Goal: Task Accomplishment & Management: Manage account settings

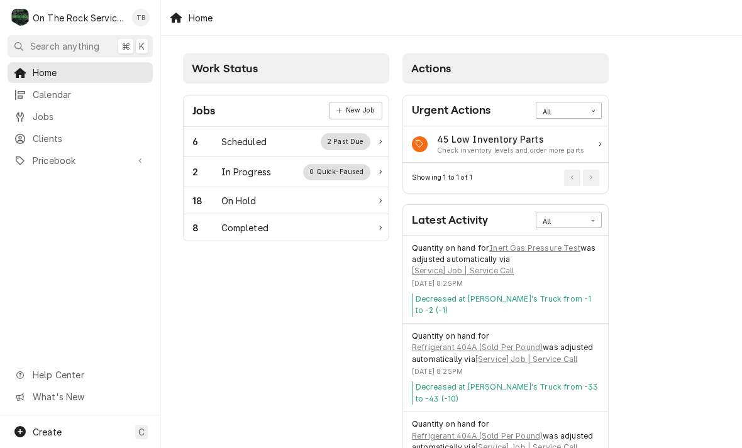
click at [242, 168] on div "In Progress" at bounding box center [246, 171] width 50 height 13
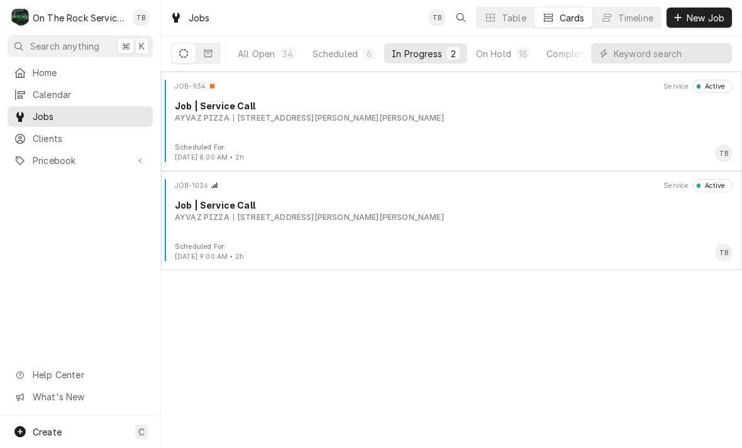
click at [216, 209] on div "Job | Service Call" at bounding box center [453, 205] width 557 height 13
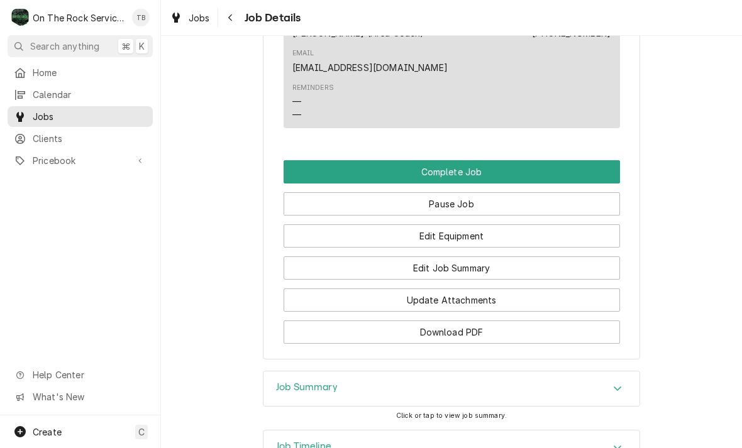
scroll to position [1379, 0]
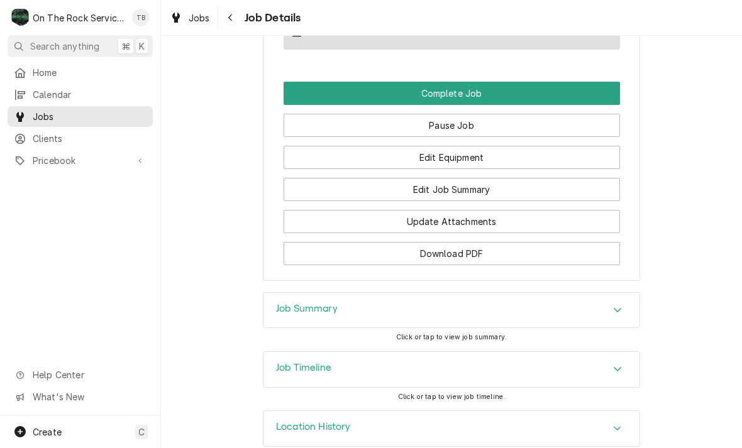
click at [480, 146] on button "Edit Equipment" at bounding box center [451, 157] width 336 height 23
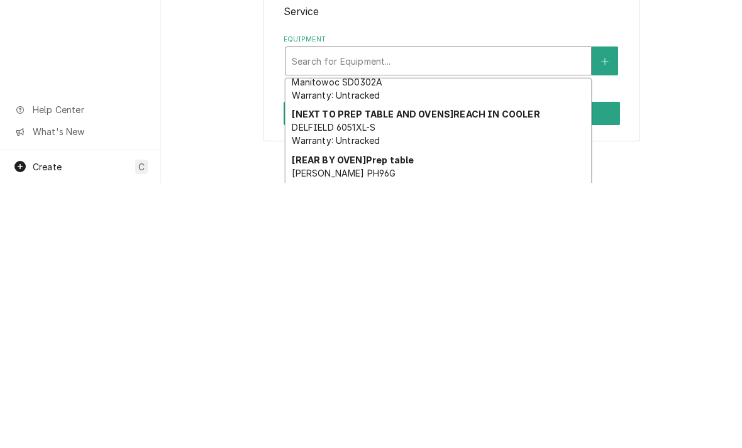
scroll to position [156, 0]
click at [421, 370] on div "[NEXT TO PREP TABLE AND OVENS] REACH IN COOLER DELFIELD 6051XL-S Warranty: Untr…" at bounding box center [437, 393] width 305 height 46
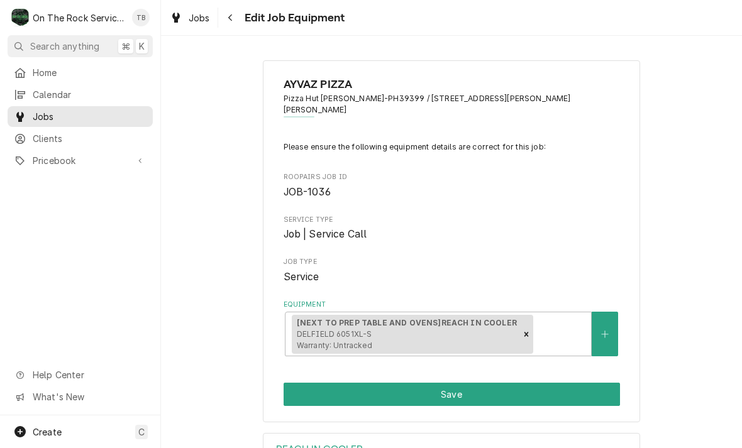
click at [498, 383] on button "Save" at bounding box center [451, 394] width 336 height 23
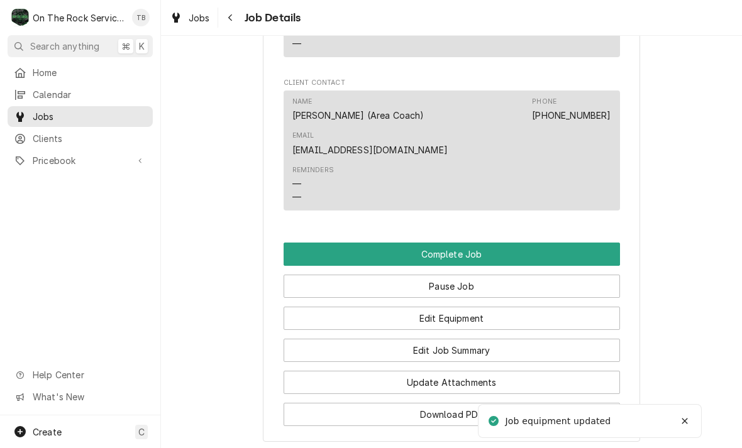
scroll to position [1225, 0]
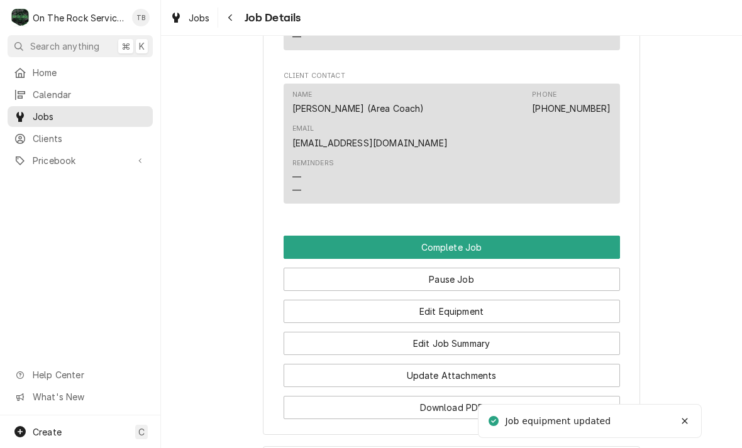
click at [485, 335] on button "Edit Job Summary" at bounding box center [451, 343] width 336 height 23
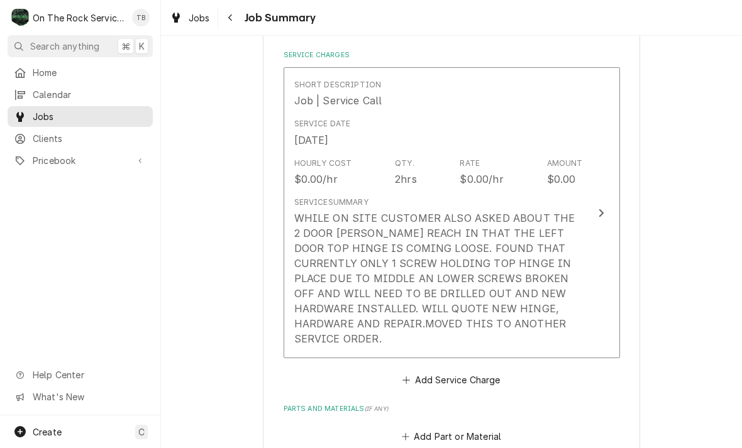
click at [554, 299] on div "WHILE ON SITE CUSTOMER ALSO ASKED ABOUT THE 2 DOOR [PERSON_NAME] REACH IN THAT …" at bounding box center [438, 279] width 288 height 136
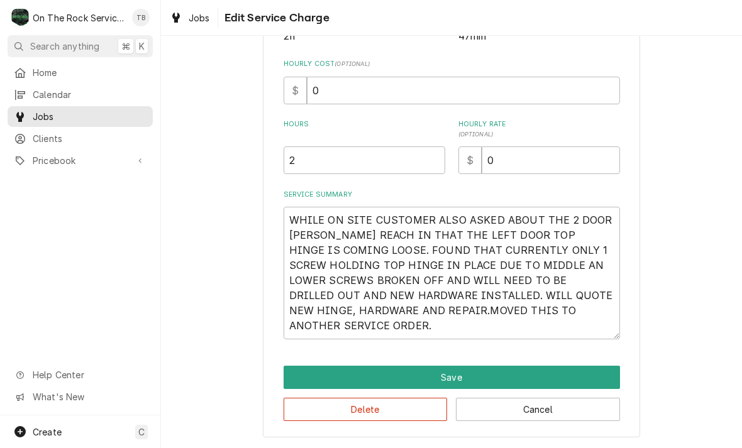
scroll to position [173, 0]
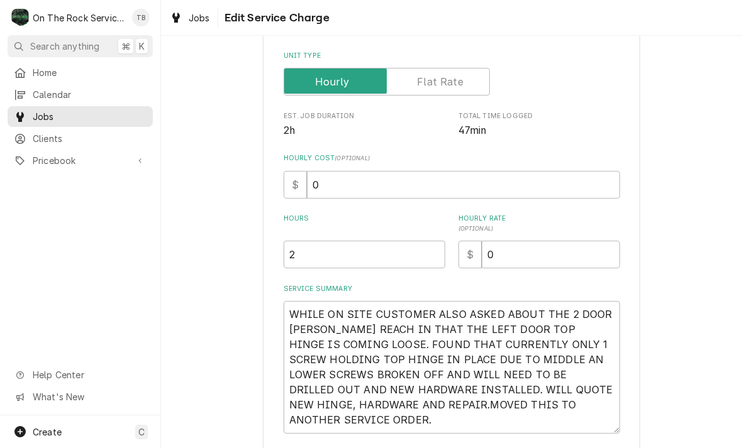
type textarea "x"
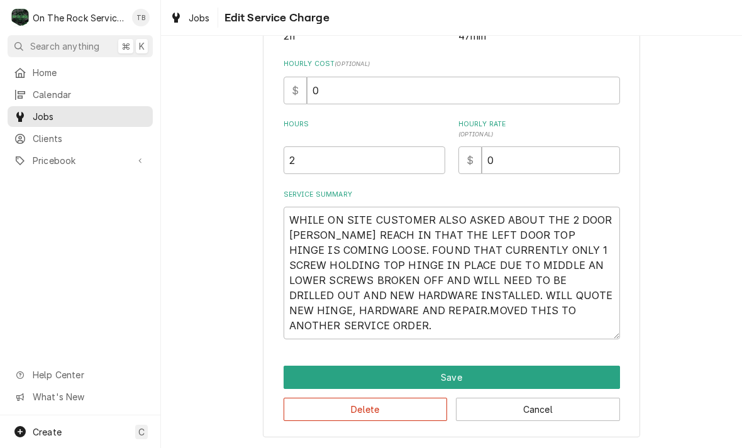
scroll to position [266, 0]
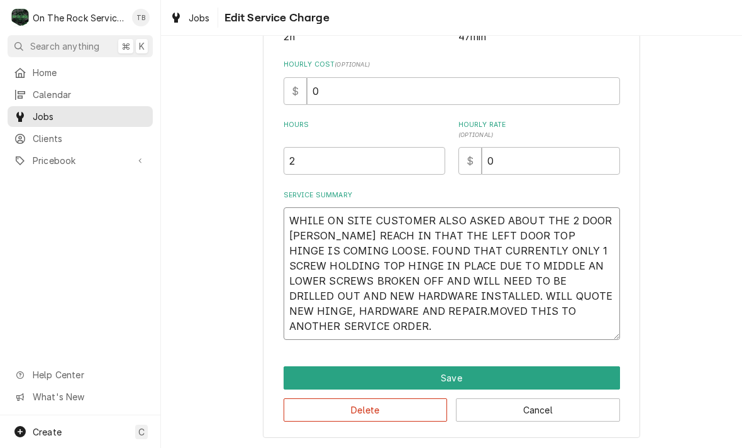
click at [360, 327] on textarea "WHILE ON SITE CUSTOMER ALSO ASKED ABOUT THE 2 DOOR [PERSON_NAME] REACH IN THAT …" at bounding box center [451, 273] width 336 height 133
type textarea "WHILE ON SITE CUSTOMER ALSO ASKED ABOUT THE 2 DOOR [PERSON_NAME] REACH IN THAT …"
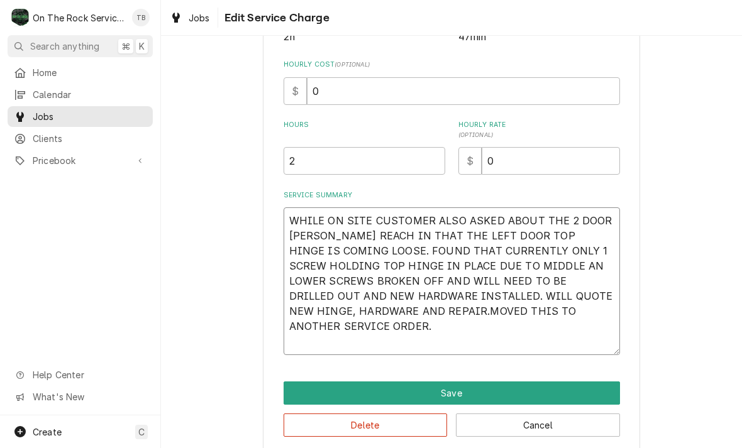
type textarea "x"
type textarea "WHILE ON SITE CUSTOMER ALSO ASKED ABOUT THE 2 DOOR [PERSON_NAME] REACH IN THAT …"
type textarea "x"
type textarea "WHILE ON SITE CUSTOMER ALSO ASKED ABOUT THE 2 DOOR [PERSON_NAME] REACH IN THAT …"
type textarea "x"
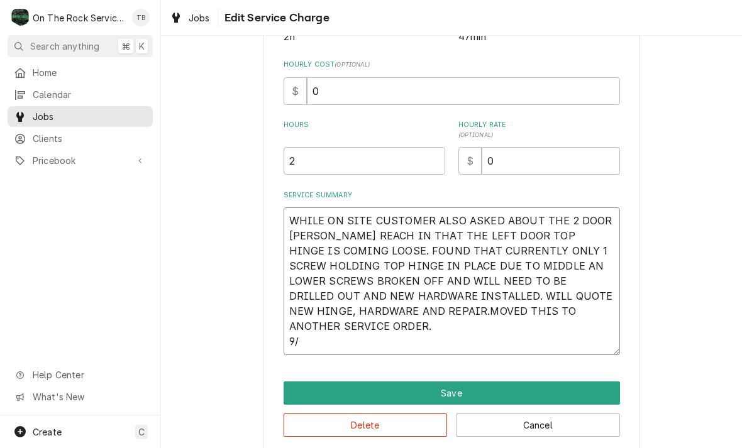
type textarea "WHILE ON SITE CUSTOMER ALSO ASKED ABOUT THE 2 DOOR DELFIELD REACH IN THAT THE L…"
type textarea "x"
type textarea "WHILE ON SITE CUSTOMER ALSO ASKED ABOUT THE 2 DOOR DELFIELD REACH IN THAT THE L…"
type textarea "x"
type textarea "WHILE ON SITE CUSTOMER ALSO ASKED ABOUT THE 2 DOOR DELFIELD REACH IN THAT THE L…"
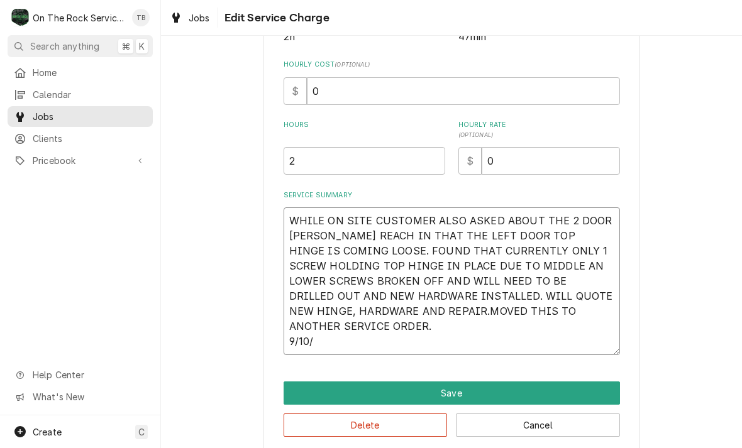
type textarea "x"
type textarea "WHILE ON SITE CUSTOMER ALSO ASKED ABOUT THE 2 DOOR DELFIELD REACH IN THAT THE L…"
type textarea "x"
type textarea "WHILE ON SITE CUSTOMER ALSO ASKED ABOUT THE 2 DOOR DELFIELD REACH IN THAT THE L…"
type textarea "x"
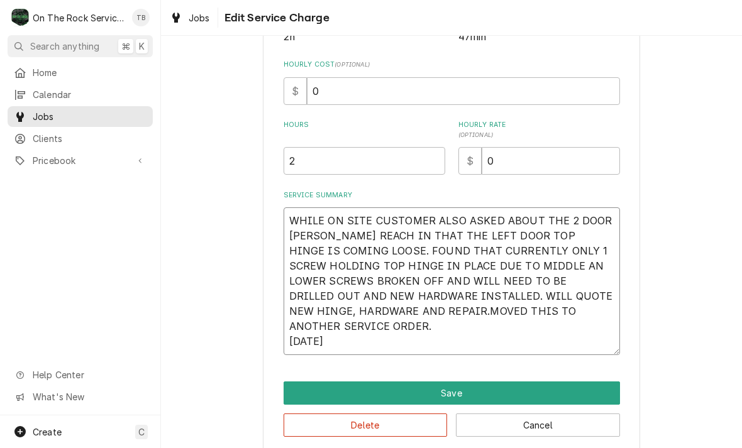
type textarea "WHILE ON SITE CUSTOMER ALSO ASKED ABOUT THE 2 DOOR DELFIELD REACH IN THAT THE L…"
type textarea "x"
type textarea "WHILE ON SITE CUSTOMER ALSO ASKED ABOUT THE 2 DOOR DELFIELD REACH IN THAT THE L…"
type textarea "x"
type textarea "WHILE ON SITE CUSTOMER ALSO ASKED ABOUT THE 2 DOOR DELFIELD REACH IN THAT THE L…"
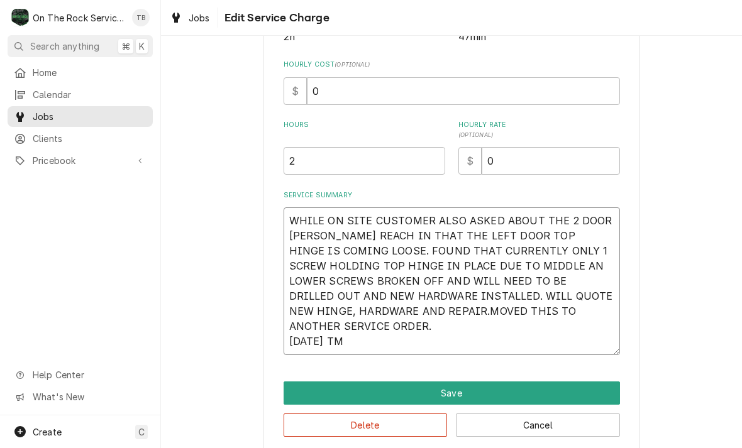
type textarea "x"
type textarea "WHILE ON SITE CUSTOMER ALSO ASKED ABOUT THE 2 DOOR DELFIELD REACH IN THAT THE L…"
type textarea "x"
type textarea "WHILE ON SITE CUSTOMER ALSO ASKED ABOUT THE 2 DOOR DELFIELD REACH IN THAT THE L…"
type textarea "x"
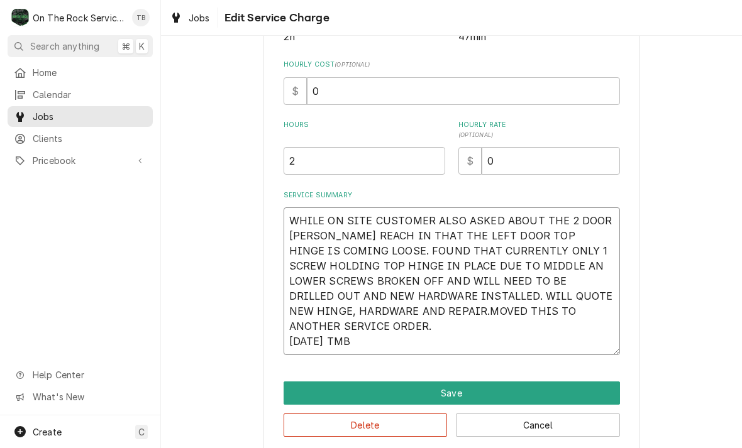
type textarea "WHILE ON SITE CUSTOMER ALSO ASKED ABOUT THE 2 DOOR DELFIELD REACH IN THAT THE L…"
type textarea "x"
type textarea "WHILE ON SITE CUSTOMER ALSO ASKED ABOUT THE 2 DOOR DELFIELD REACH IN THAT THE L…"
type textarea "x"
type textarea "WHILE ON SITE CUSTOMER ALSO ASKED ABOUT THE 2 DOOR DELFIELD REACH IN THAT THE L…"
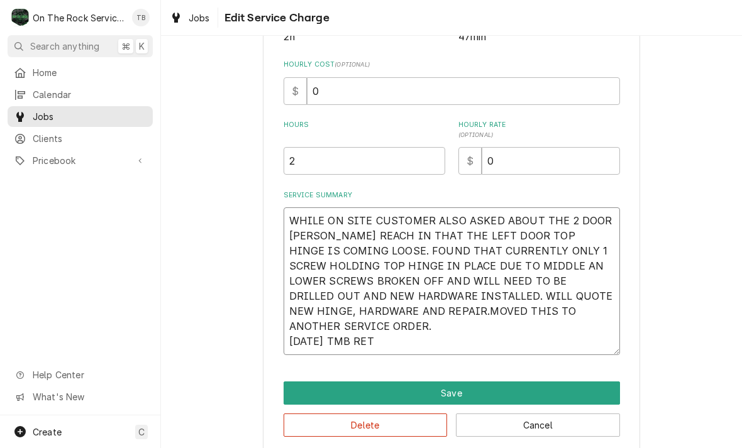
type textarea "x"
type textarea "WHILE ON SITE CUSTOMER ALSO ASKED ABOUT THE 2 DOOR DELFIELD REACH IN THAT THE L…"
type textarea "x"
type textarea "WHILE ON SITE CUSTOMER ALSO ASKED ABOUT THE 2 DOOR DELFIELD REACH IN THAT THE L…"
type textarea "x"
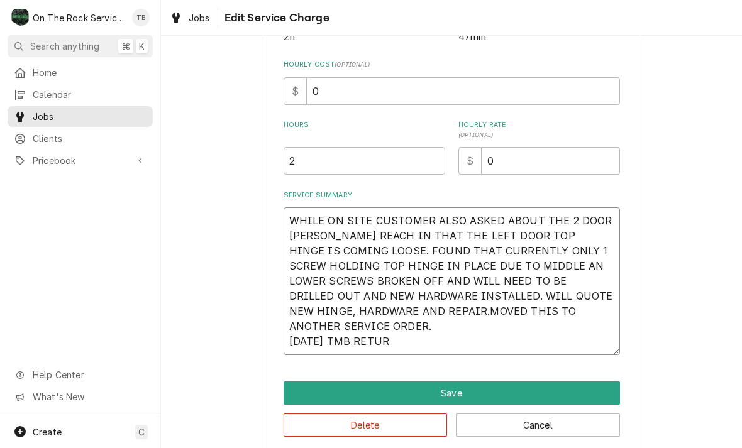
type textarea "WHILE ON SITE CUSTOMER ALSO ASKED ABOUT THE 2 DOOR DELFIELD REACH IN THAT THE L…"
type textarea "x"
type textarea "WHILE ON SITE CUSTOMER ALSO ASKED ABOUT THE 2 DOOR DELFIELD REACH IN THAT THE L…"
type textarea "x"
type textarea "WHILE ON SITE CUSTOMER ALSO ASKED ABOUT THE 2 DOOR DELFIELD REACH IN THAT THE L…"
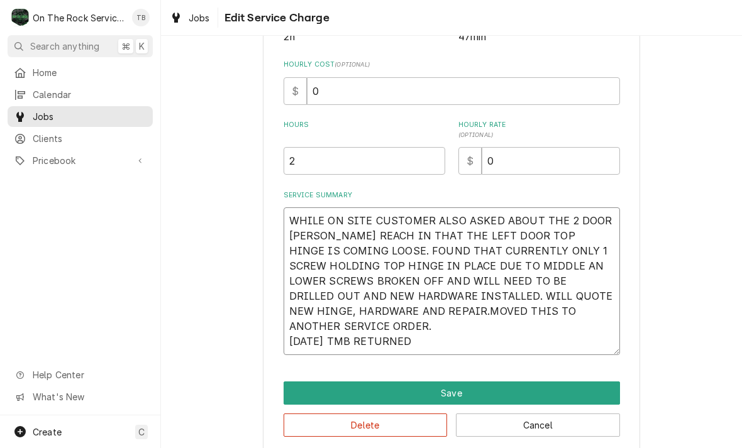
type textarea "x"
type textarea "WHILE ON SITE CUSTOMER ALSO ASKED ABOUT THE 2 DOOR DELFIELD REACH IN THAT THE L…"
type textarea "x"
type textarea "WHILE ON SITE CUSTOMER ALSO ASKED ABOUT THE 2 DOOR DELFIELD REACH IN THAT THE L…"
type textarea "x"
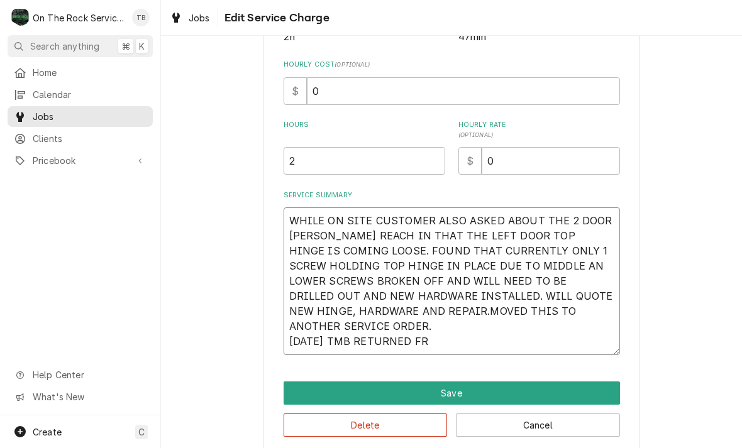
type textarea "WHILE ON SITE CUSTOMER ALSO ASKED ABOUT THE 2 DOOR DELFIELD REACH IN THAT THE L…"
type textarea "x"
type textarea "WHILE ON SITE CUSTOMER ALSO ASKED ABOUT THE 2 DOOR DELFIELD REACH IN THAT THE L…"
type textarea "x"
type textarea "WHILE ON SITE CUSTOMER ALSO ASKED ABOUT THE 2 DOOR DELFIELD REACH IN THAT THE L…"
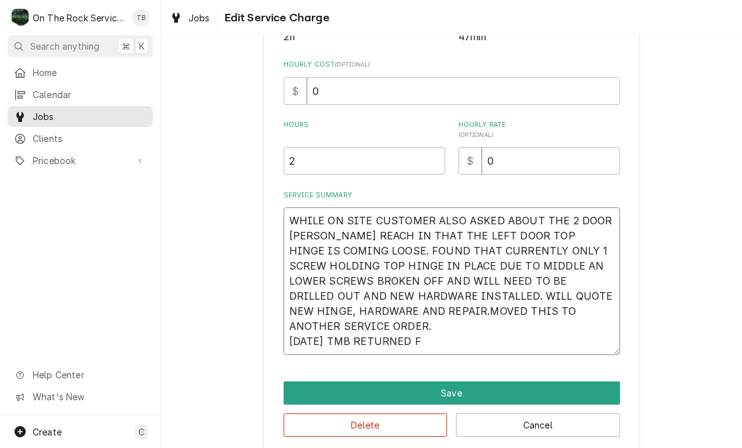
type textarea "x"
type textarea "WHILE ON SITE CUSTOMER ALSO ASKED ABOUT THE 2 DOOR DELFIELD REACH IN THAT THE L…"
type textarea "x"
type textarea "WHILE ON SITE CUSTOMER ALSO ASKED ABOUT THE 2 DOOR DELFIELD REACH IN THAT THE L…"
type textarea "x"
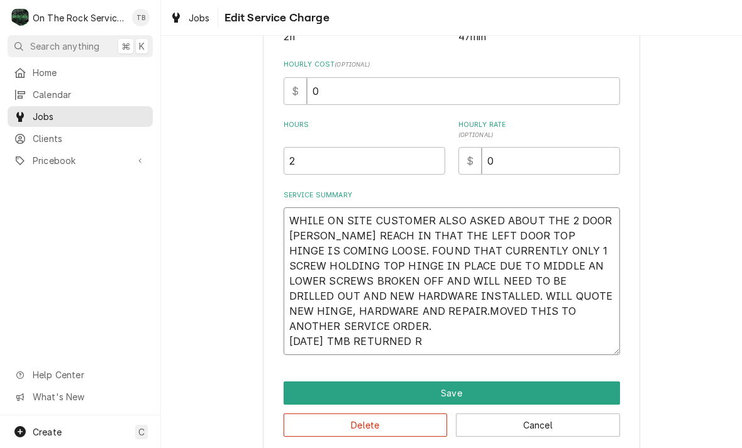
type textarea "WHILE ON SITE CUSTOMER ALSO ASKED ABOUT THE 2 DOOR DELFIELD REACH IN THAT THE L…"
type textarea "x"
type textarea "WHILE ON SITE CUSTOMER ALSO ASKED ABOUT THE 2 DOOR DELFIELD REACH IN THAT THE L…"
type textarea "x"
type textarea "WHILE ON SITE CUSTOMER ALSO ASKED ABOUT THE 2 DOOR DELFIELD REACH IN THAT THE L…"
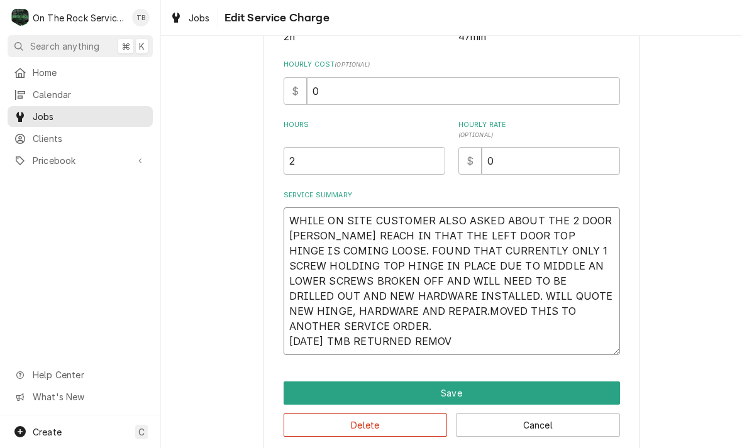
type textarea "x"
type textarea "WHILE ON SITE CUSTOMER ALSO ASKED ABOUT THE 2 DOOR DELFIELD REACH IN THAT THE L…"
type textarea "x"
type textarea "WHILE ON SITE CUSTOMER ALSO ASKED ABOUT THE 2 DOOR DELFIELD REACH IN THAT THE L…"
type textarea "x"
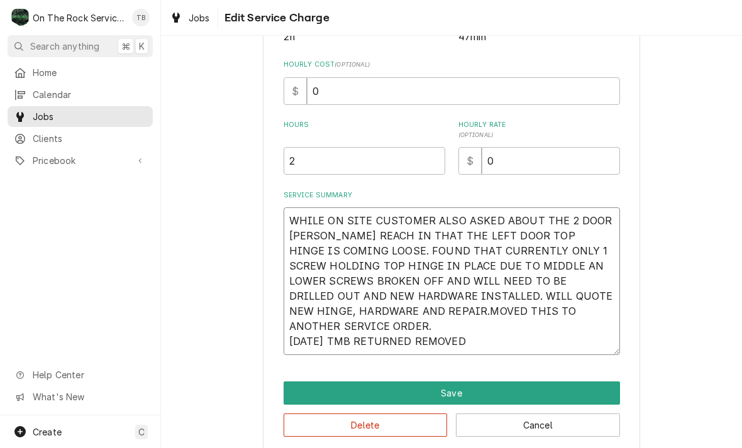
type textarea "WHILE ON SITE CUSTOMER ALSO ASKED ABOUT THE 2 DOOR DELFIELD REACH IN THAT THE L…"
type textarea "x"
type textarea "WHILE ON SITE CUSTOMER ALSO ASKED ABOUT THE 2 DOOR DELFIELD REACH IN THAT THE L…"
type textarea "x"
type textarea "WHILE ON SITE CUSTOMER ALSO ASKED ABOUT THE 2 DOOR DELFIELD REACH IN THAT THE L…"
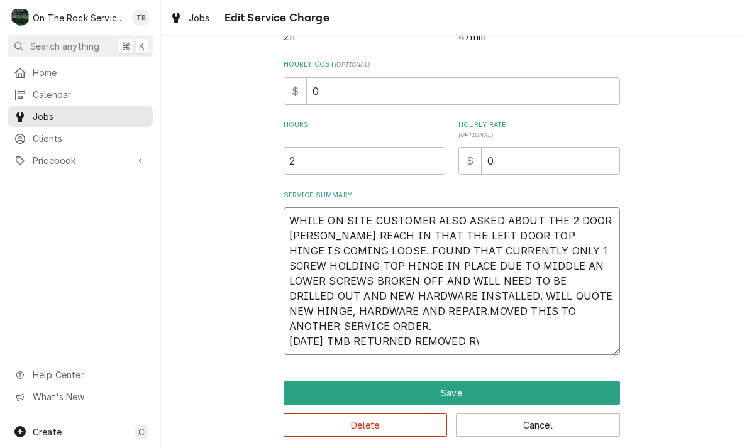
type textarea "x"
type textarea "WHILE ON SITE CUSTOMER ALSO ASKED ABOUT THE 2 DOOR DELFIELD REACH IN THAT THE L…"
type textarea "x"
type textarea "WHILE ON SITE CUSTOMER ALSO ASKED ABOUT THE 2 DOOR DELFIELD REACH IN THAT THE L…"
type textarea "x"
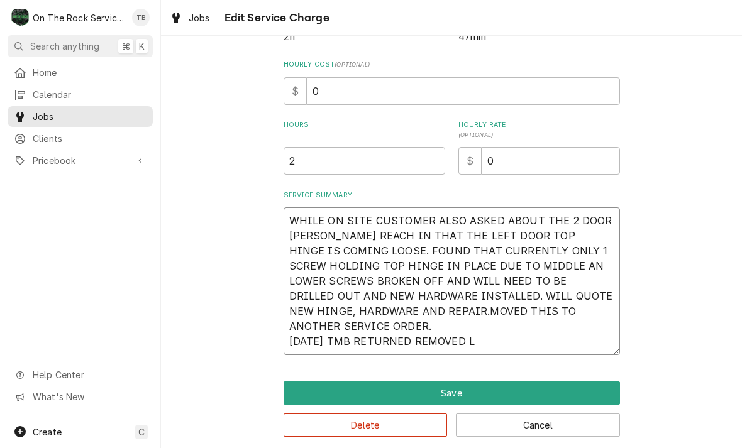
type textarea "WHILE ON SITE CUSTOMER ALSO ASKED ABOUT THE 2 DOOR DELFIELD REACH IN THAT THE L…"
type textarea "x"
type textarea "WHILE ON SITE CUSTOMER ALSO ASKED ABOUT THE 2 DOOR DELFIELD REACH IN THAT THE L…"
type textarea "x"
type textarea "WHILE ON SITE CUSTOMER ALSO ASKED ABOUT THE 2 DOOR DELFIELD REACH IN THAT THE L…"
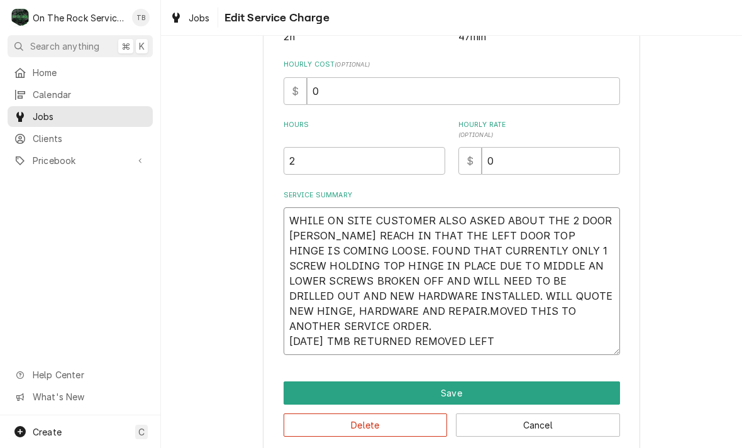
type textarea "x"
type textarea "WHILE ON SITE CUSTOMER ALSO ASKED ABOUT THE 2 DOOR DELFIELD REACH IN THAT THE L…"
type textarea "x"
type textarea "WHILE ON SITE CUSTOMER ALSO ASKED ABOUT THE 2 DOOR DELFIELD REACH IN THAT THE L…"
type textarea "x"
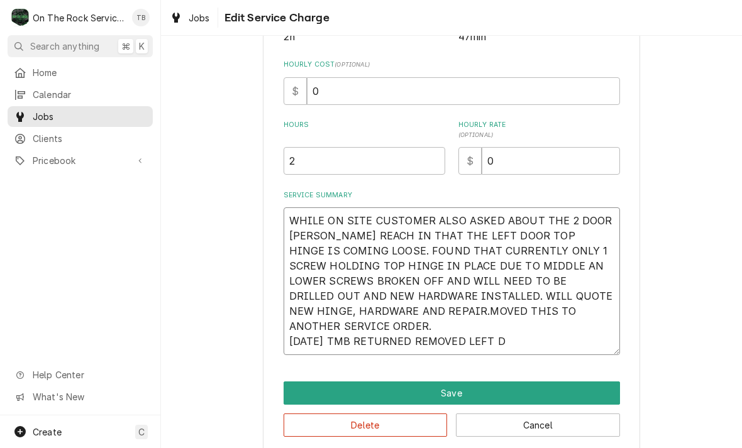
type textarea "WHILE ON SITE CUSTOMER ALSO ASKED ABOUT THE 2 DOOR DELFIELD REACH IN THAT THE L…"
type textarea "x"
type textarea "WHILE ON SITE CUSTOMER ALSO ASKED ABOUT THE 2 DOOR DELFIELD REACH IN THAT THE L…"
type textarea "x"
type textarea "WHILE ON SITE CUSTOMER ALSO ASKED ABOUT THE 2 DOOR DELFIELD REACH IN THAT THE L…"
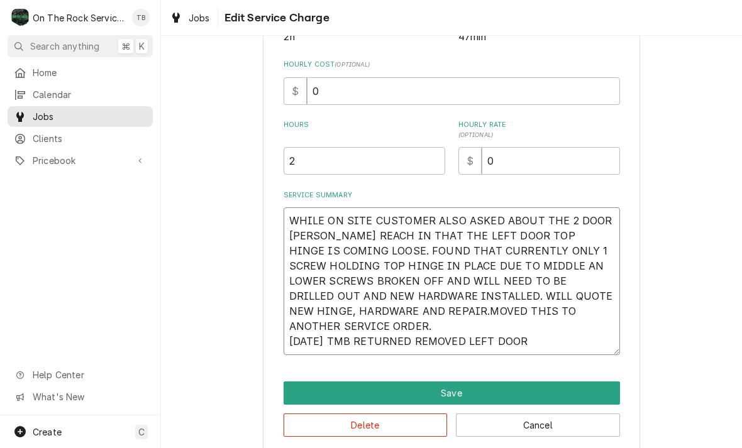
type textarea "x"
type textarea "WHILE ON SITE CUSTOMER ALSO ASKED ABOUT THE 2 DOOR DELFIELD REACH IN THAT THE L…"
type textarea "x"
type textarea "WHILE ON SITE CUSTOMER ALSO ASKED ABOUT THE 2 DOOR DELFIELD REACH IN THAT THE L…"
type textarea "x"
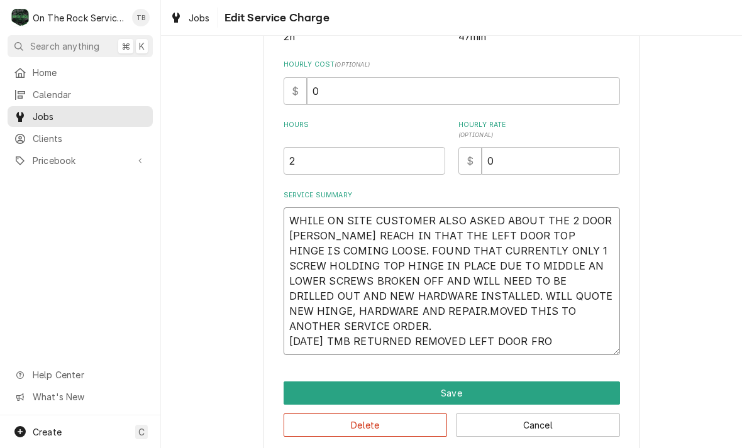
type textarea "WHILE ON SITE CUSTOMER ALSO ASKED ABOUT THE 2 DOOR DELFIELD REACH IN THAT THE L…"
type textarea "x"
type textarea "WHILE ON SITE CUSTOMER ALSO ASKED ABOUT THE 2 DOOR DELFIELD REACH IN THAT THE L…"
type textarea "x"
type textarea "WHILE ON SITE CUSTOMER ALSO ASKED ABOUT THE 2 DOOR DELFIELD REACH IN THAT THE L…"
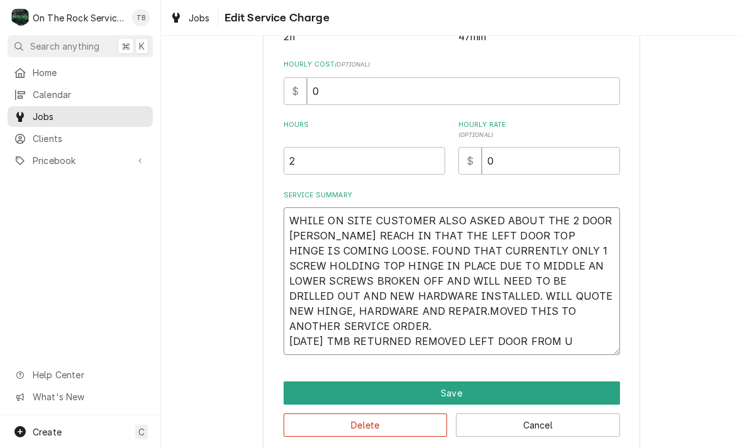
type textarea "x"
type textarea "WHILE ON SITE CUSTOMER ALSO ASKED ABOUT THE 2 DOOR DELFIELD REACH IN THAT THE L…"
type textarea "x"
type textarea "WHILE ON SITE CUSTOMER ALSO ASKED ABOUT THE 2 DOOR DELFIELD REACH IN THAT THE L…"
type textarea "x"
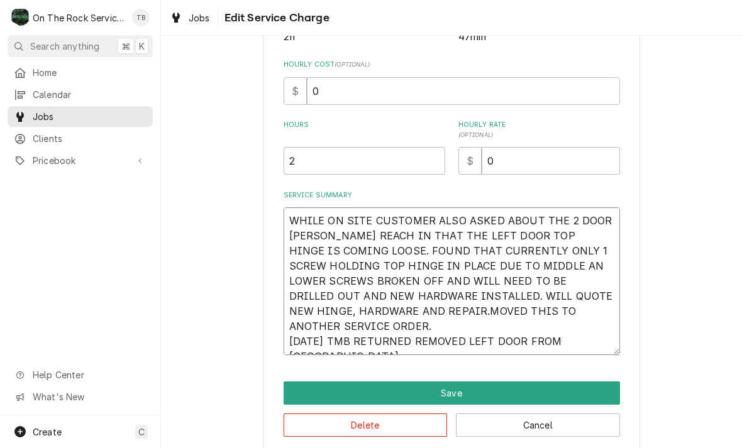
type textarea "WHILE ON SITE CUSTOMER ALSO ASKED ABOUT THE 2 DOOR DELFIELD REACH IN THAT THE L…"
type textarea "x"
type textarea "WHILE ON SITE CUSTOMER ALSO ASKED ABOUT THE 2 DOOR DELFIELD REACH IN THAT THE L…"
type textarea "x"
type textarea "WHILE ON SITE CUSTOMER ALSO ASKED ABOUT THE 2 DOOR DELFIELD REACH IN THAT THE L…"
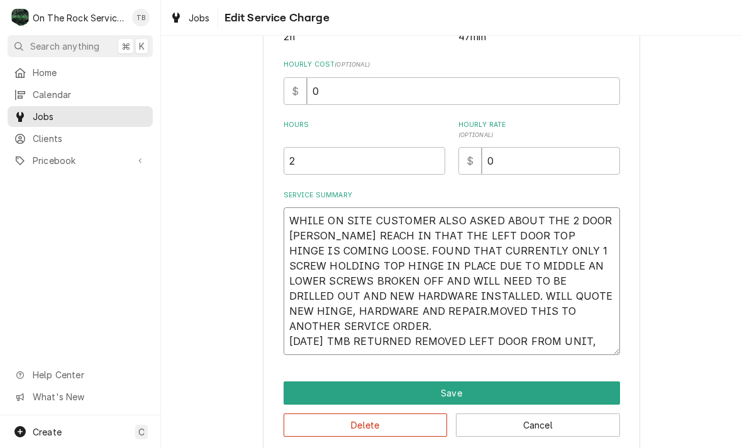
type textarea "x"
type textarea "WHILE ON SITE CUSTOMER ALSO ASKED ABOUT THE 2 DOOR DELFIELD REACH IN THAT THE L…"
type textarea "x"
type textarea "WHILE ON SITE CUSTOMER ALSO ASKED ABOUT THE 2 DOOR DELFIELD REACH IN THAT THE L…"
type textarea "x"
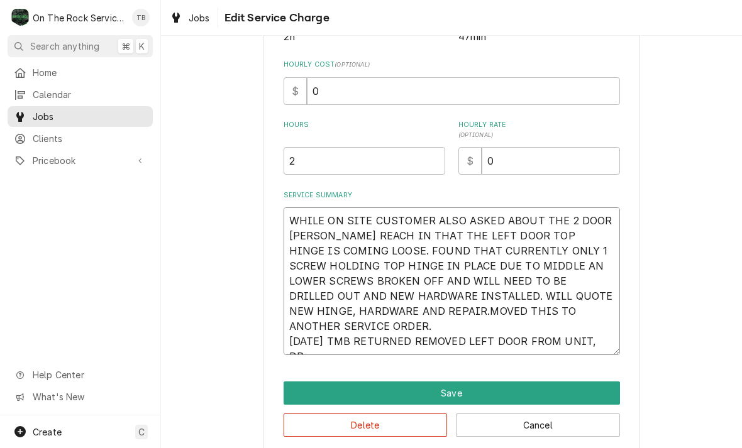
type textarea "WHILE ON SITE CUSTOMER ALSO ASKED ABOUT THE 2 DOOR DELFIELD REACH IN THAT THE L…"
type textarea "x"
type textarea "WHILE ON SITE CUSTOMER ALSO ASKED ABOUT THE 2 DOOR DELFIELD REACH IN THAT THE L…"
type textarea "x"
type textarea "WHILE ON SITE CUSTOMER ALSO ASKED ABOUT THE 2 DOOR DELFIELD REACH IN THAT THE L…"
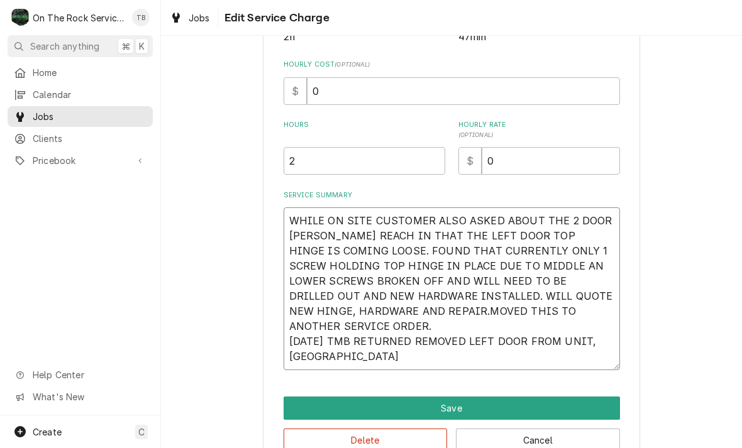
type textarea "x"
type textarea "WHILE ON SITE CUSTOMER ALSO ASKED ABOUT THE 2 DOOR DELFIELD REACH IN THAT THE L…"
type textarea "x"
type textarea "WHILE ON SITE CUSTOMER ALSO ASKED ABOUT THE 2 DOOR DELFIELD REACH IN THAT THE L…"
type textarea "x"
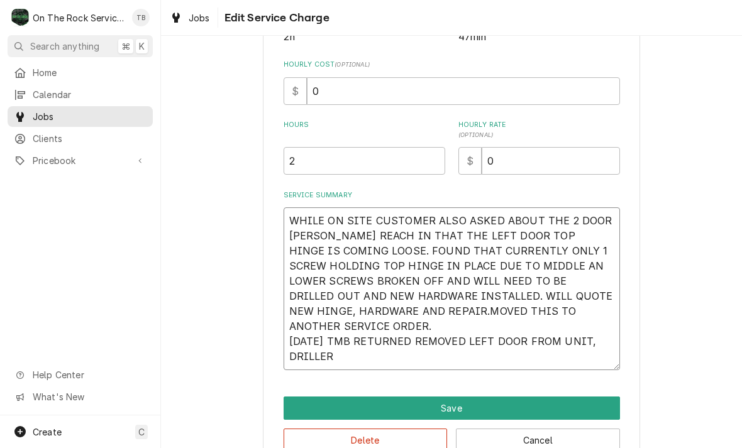
type textarea "WHILE ON SITE CUSTOMER ALSO ASKED ABOUT THE 2 DOOR DELFIELD REACH IN THAT THE L…"
type textarea "x"
type textarea "WHILE ON SITE CUSTOMER ALSO ASKED ABOUT THE 2 DOOR DELFIELD REACH IN THAT THE L…"
type textarea "x"
type textarea "WHILE ON SITE CUSTOMER ALSO ASKED ABOUT THE 2 DOOR DELFIELD REACH IN THAT THE L…"
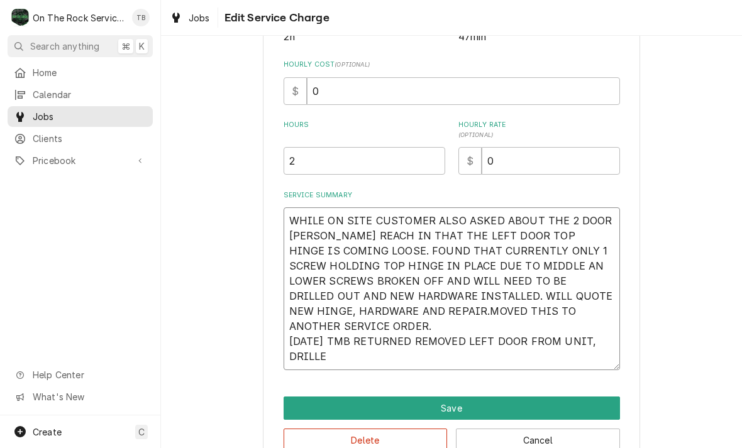
type textarea "x"
type textarea "WHILE ON SITE CUSTOMER ALSO ASKED ABOUT THE 2 DOOR DELFIELD REACH IN THAT THE L…"
type textarea "x"
type textarea "WHILE ON SITE CUSTOMER ALSO ASKED ABOUT THE 2 DOOR DELFIELD REACH IN THAT THE L…"
type textarea "x"
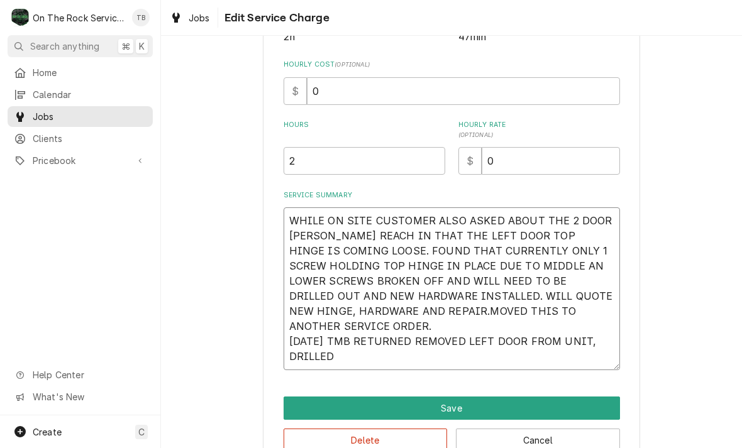
type textarea "WHILE ON SITE CUSTOMER ALSO ASKED ABOUT THE 2 DOOR DELFIELD REACH IN THAT THE L…"
type textarea "x"
type textarea "WHILE ON SITE CUSTOMER ALSO ASKED ABOUT THE 2 DOOR DELFIELD REACH IN THAT THE L…"
type textarea "x"
type textarea "WHILE ON SITE CUSTOMER ALSO ASKED ABOUT THE 2 DOOR DELFIELD REACH IN THAT THE L…"
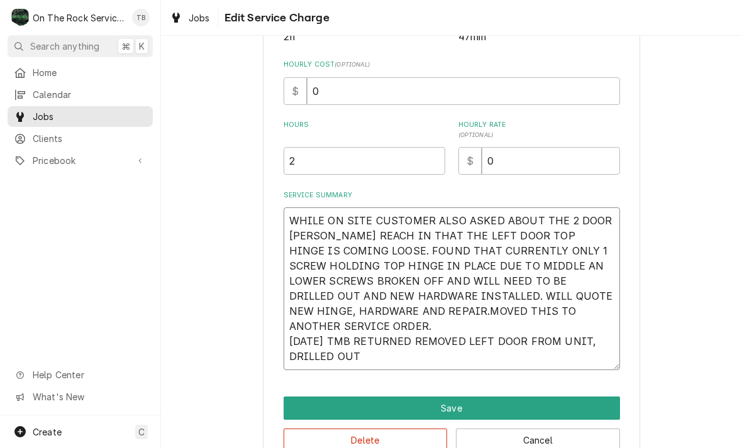
type textarea "x"
type textarea "WHILE ON SITE CUSTOMER ALSO ASKED ABOUT THE 2 DOOR DELFIELD REACH IN THAT THE L…"
type textarea "x"
type textarea "WHILE ON SITE CUSTOMER ALSO ASKED ABOUT THE 2 DOOR DELFIELD REACH IN THAT THE L…"
type textarea "x"
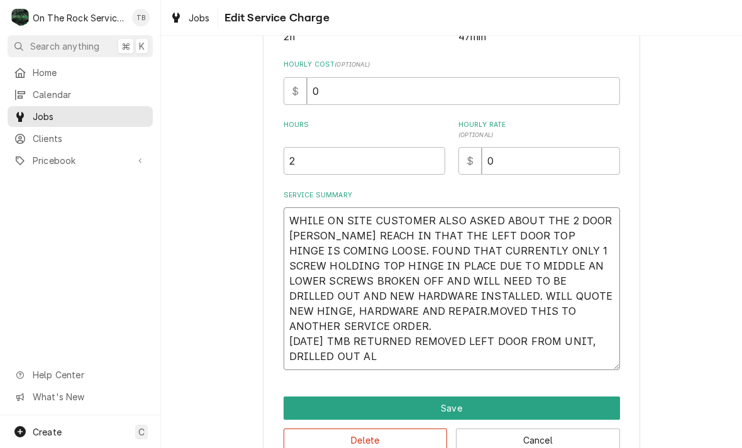
type textarea "WHILE ON SITE CUSTOMER ALSO ASKED ABOUT THE 2 DOOR DELFIELD REACH IN THAT THE L…"
type textarea "x"
type textarea "WHILE ON SITE CUSTOMER ALSO ASKED ABOUT THE 2 DOOR DELFIELD REACH IN THAT THE L…"
type textarea "x"
type textarea "WHILE ON SITE CUSTOMER ALSO ASKED ABOUT THE 2 DOOR DELFIELD REACH IN THAT THE L…"
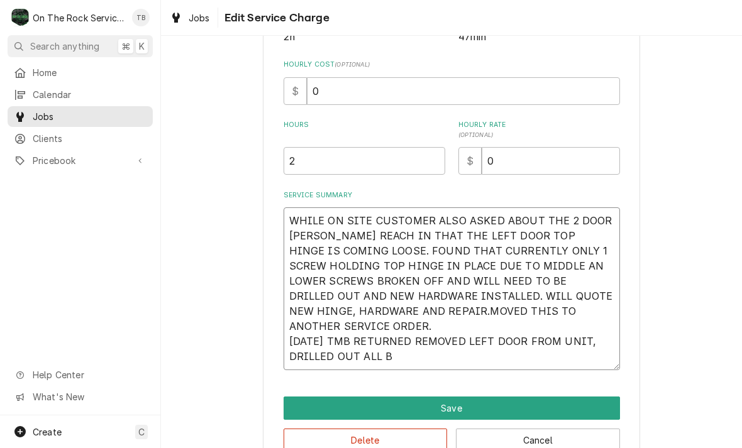
type textarea "x"
type textarea "WHILE ON SITE CUSTOMER ALSO ASKED ABOUT THE 2 DOOR DELFIELD REACH IN THAT THE L…"
type textarea "x"
type textarea "WHILE ON SITE CUSTOMER ALSO ASKED ABOUT THE 2 DOOR DELFIELD REACH IN THAT THE L…"
type textarea "x"
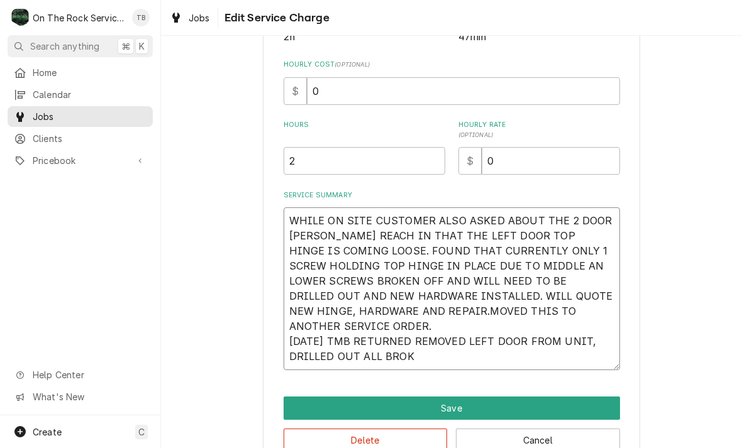
type textarea "WHILE ON SITE CUSTOMER ALSO ASKED ABOUT THE 2 DOOR DELFIELD REACH IN THAT THE L…"
type textarea "x"
type textarea "WHILE ON SITE CUSTOMER ALSO ASKED ABOUT THE 2 DOOR DELFIELD REACH IN THAT THE L…"
type textarea "x"
type textarea "WHILE ON SITE CUSTOMER ALSO ASKED ABOUT THE 2 DOOR DELFIELD REACH IN THAT THE L…"
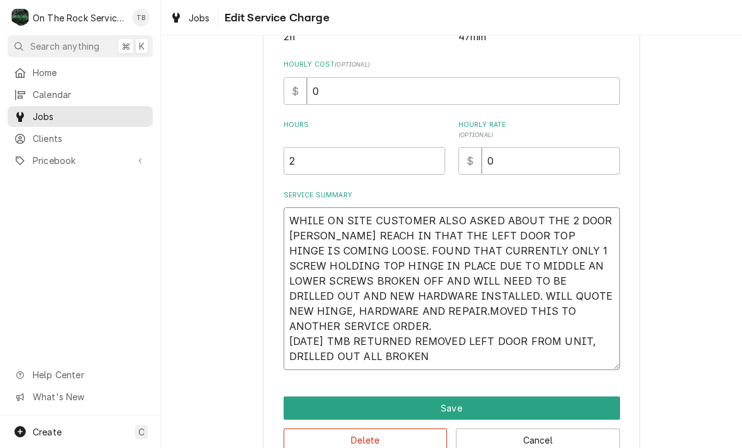
type textarea "x"
type textarea "WHILE ON SITE CUSTOMER ALSO ASKED ABOUT THE 2 DOOR DELFIELD REACH IN THAT THE L…"
type textarea "x"
type textarea "WHILE ON SITE CUSTOMER ALSO ASKED ABOUT THE 2 DOOR DELFIELD REACH IN THAT THE L…"
type textarea "x"
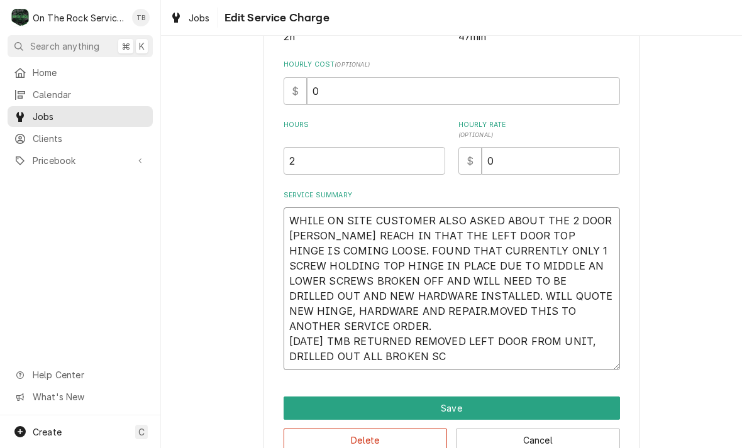
type textarea "WHILE ON SITE CUSTOMER ALSO ASKED ABOUT THE 2 DOOR DELFIELD REACH IN THAT THE L…"
type textarea "x"
type textarea "WHILE ON SITE CUSTOMER ALSO ASKED ABOUT THE 2 DOOR DELFIELD REACH IN THAT THE L…"
type textarea "x"
type textarea "WHILE ON SITE CUSTOMER ALSO ASKED ABOUT THE 2 DOOR DELFIELD REACH IN THAT THE L…"
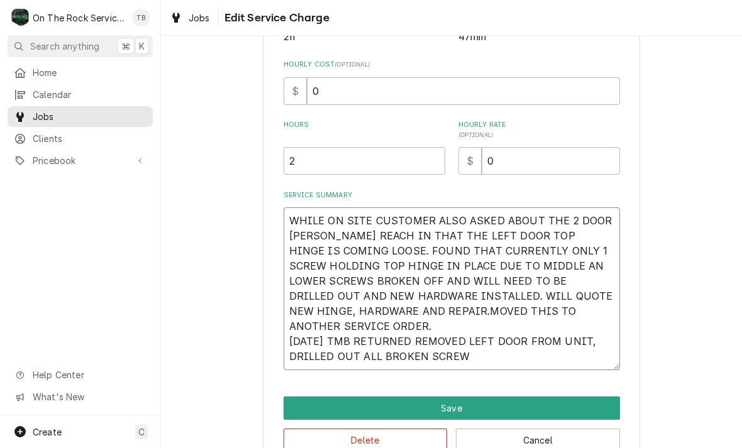
type textarea "x"
type textarea "WHILE ON SITE CUSTOMER ALSO ASKED ABOUT THE 2 DOOR DELFIELD REACH IN THAT THE L…"
type textarea "x"
type textarea "WHILE ON SITE CUSTOMER ALSO ASKED ABOUT THE 2 DOOR DELFIELD REACH IN THAT THE L…"
type textarea "x"
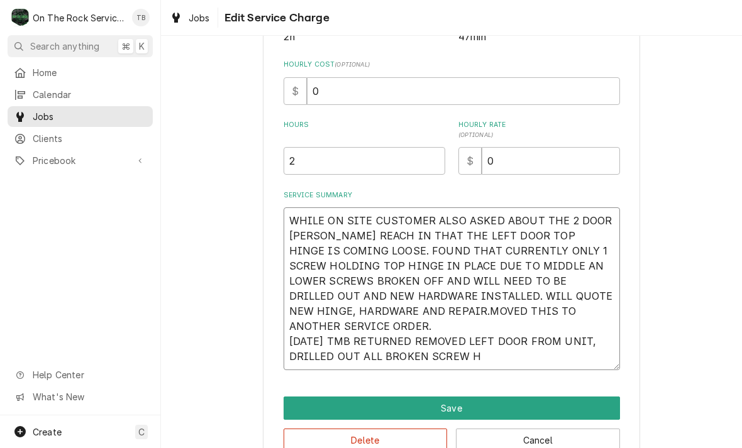
type textarea "WHILE ON SITE CUSTOMER ALSO ASKED ABOUT THE 2 DOOR DELFIELD REACH IN THAT THE L…"
type textarea "x"
type textarea "WHILE ON SITE CUSTOMER ALSO ASKED ABOUT THE 2 DOOR DELFIELD REACH IN THAT THE L…"
type textarea "x"
type textarea "WHILE ON SITE CUSTOMER ALSO ASKED ABOUT THE 2 DOOR DELFIELD REACH IN THAT THE L…"
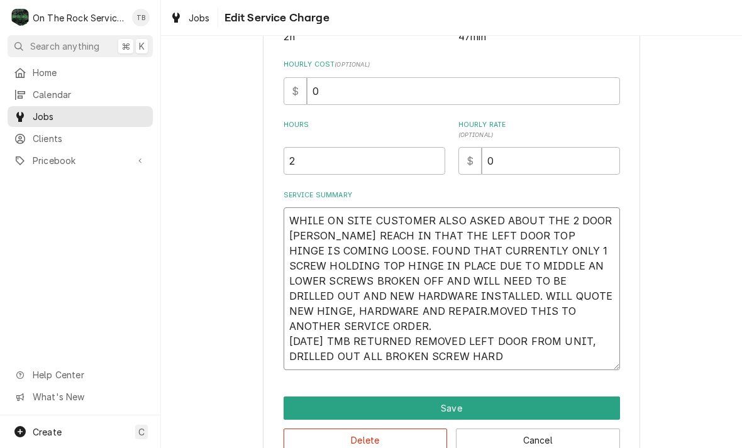
type textarea "x"
type textarea "WHILE ON SITE CUSTOMER ALSO ASKED ABOUT THE 2 DOOR DELFIELD REACH IN THAT THE L…"
type textarea "x"
type textarea "WHILE ON SITE CUSTOMER ALSO ASKED ABOUT THE 2 DOOR DELFIELD REACH IN THAT THE L…"
type textarea "x"
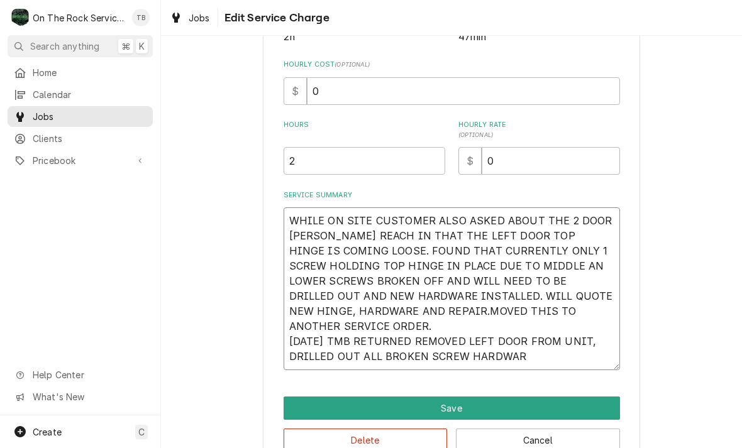
type textarea "WHILE ON SITE CUSTOMER ALSO ASKED ABOUT THE 2 DOOR DELFIELD REACH IN THAT THE L…"
type textarea "x"
type textarea "WHILE ON SITE CUSTOMER ALSO ASKED ABOUT THE 2 DOOR DELFIELD REACH IN THAT THE L…"
type textarea "x"
type textarea "WHILE ON SITE CUSTOMER ALSO ASKED ABOUT THE 2 DOOR DELFIELD REACH IN THAT THE L…"
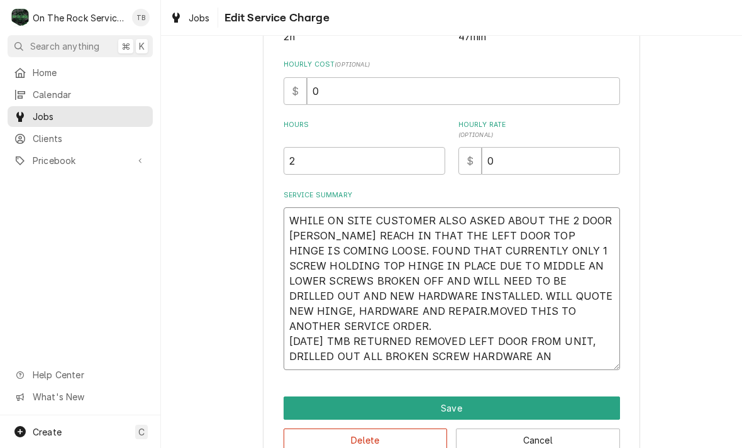
type textarea "x"
type textarea "WHILE ON SITE CUSTOMER ALSO ASKED ABOUT THE 2 DOOR DELFIELD REACH IN THAT THE L…"
type textarea "x"
type textarea "WHILE ON SITE CUSTOMER ALSO ASKED ABOUT THE 2 DOOR DELFIELD REACH IN THAT THE L…"
type textarea "x"
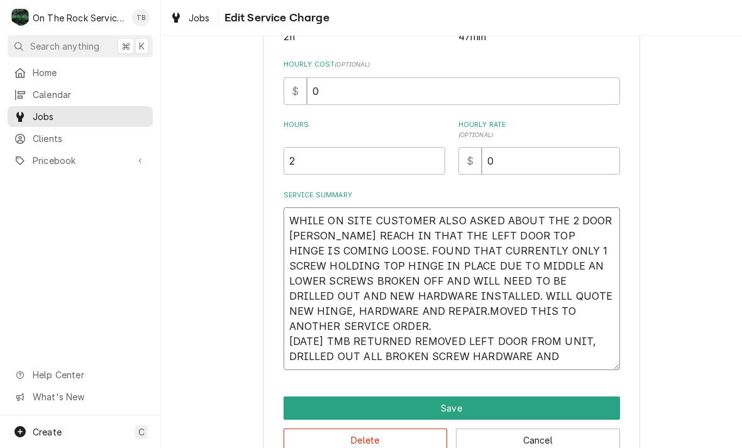
type textarea "WHILE ON SITE CUSTOMER ALSO ASKED ABOUT THE 2 DOOR DELFIELD REACH IN THAT THE L…"
type textarea "x"
type textarea "WHILE ON SITE CUSTOMER ALSO ASKED ABOUT THE 2 DOOR DELFIELD REACH IN THAT THE L…"
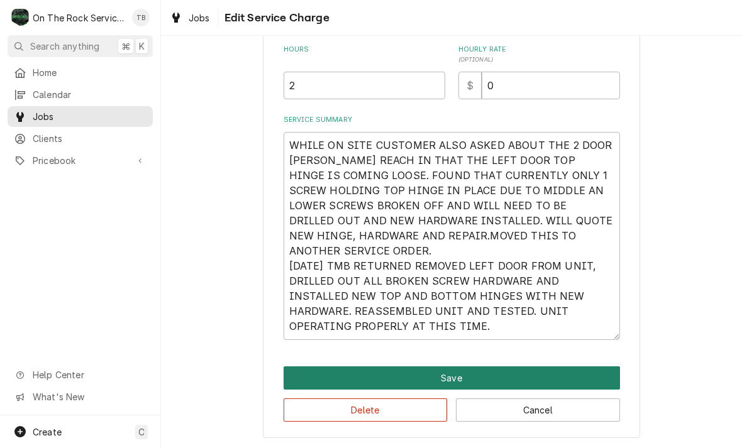
click at [459, 376] on button "Save" at bounding box center [451, 377] width 336 height 23
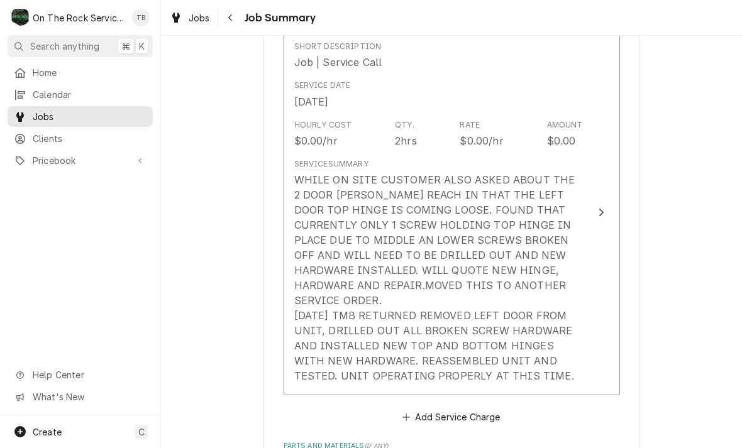
scroll to position [304, 0]
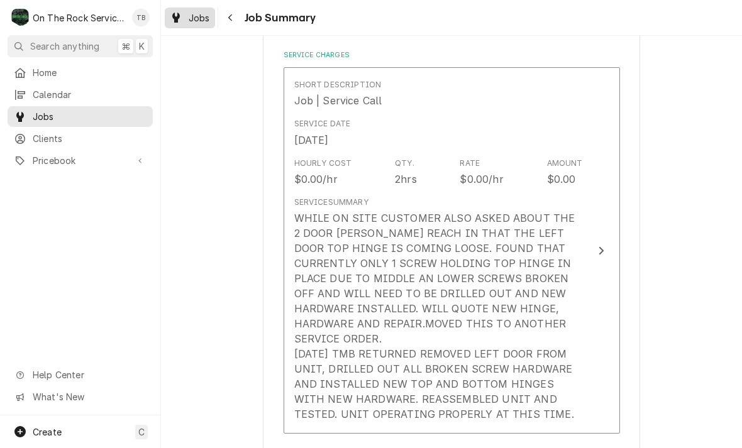
click at [194, 21] on span "Jobs" at bounding box center [199, 17] width 21 height 13
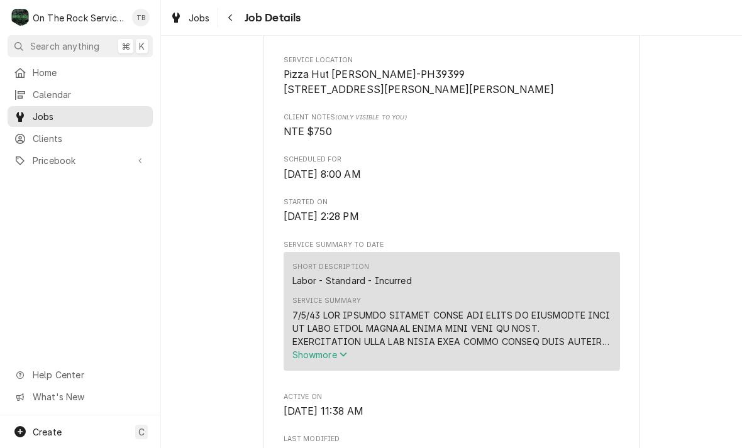
scroll to position [300, 0]
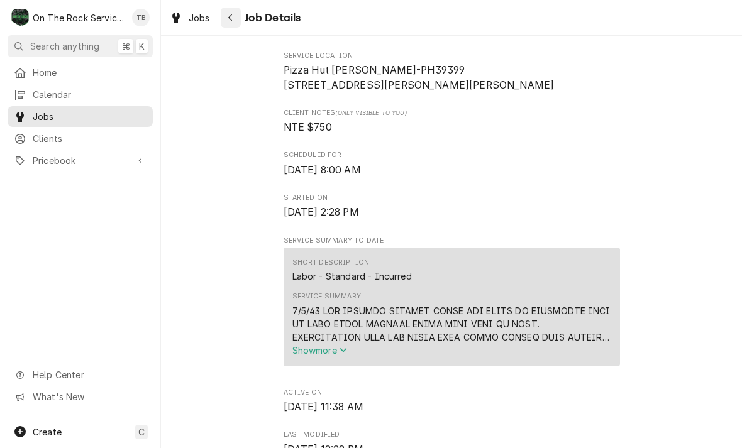
click at [239, 21] on button "Navigate back" at bounding box center [231, 18] width 20 height 20
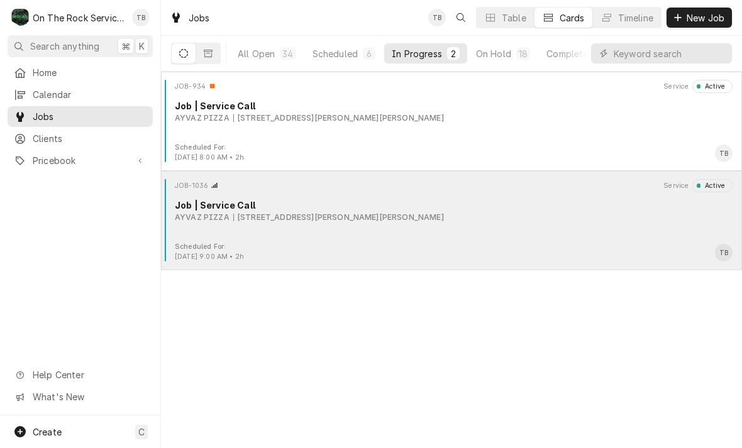
click at [384, 248] on div "Scheduled For: [DATE] 9:00 AM • 2h TB" at bounding box center [451, 252] width 571 height 20
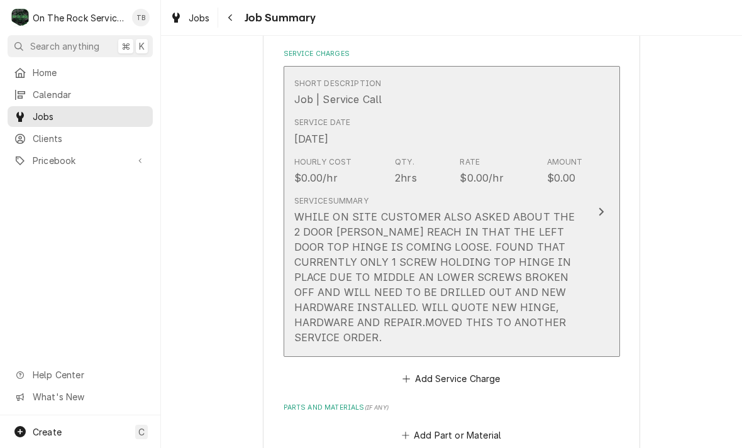
click at [298, 209] on div "WHILE ON SITE CUSTOMER ALSO ASKED ABOUT THE 2 DOOR [PERSON_NAME] REACH IN THAT …" at bounding box center [438, 277] width 288 height 136
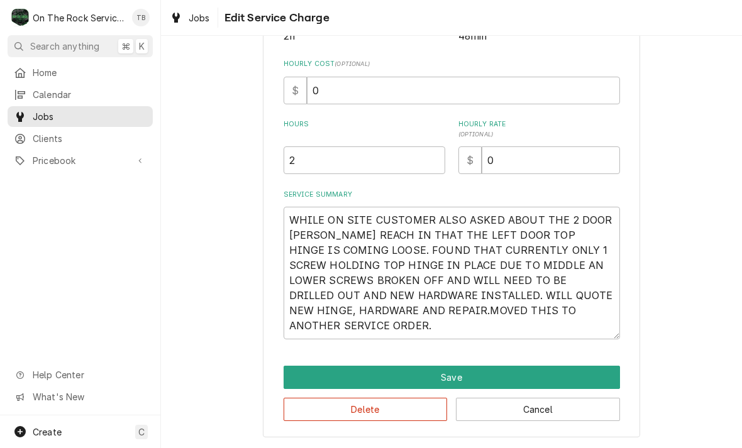
scroll to position [266, 0]
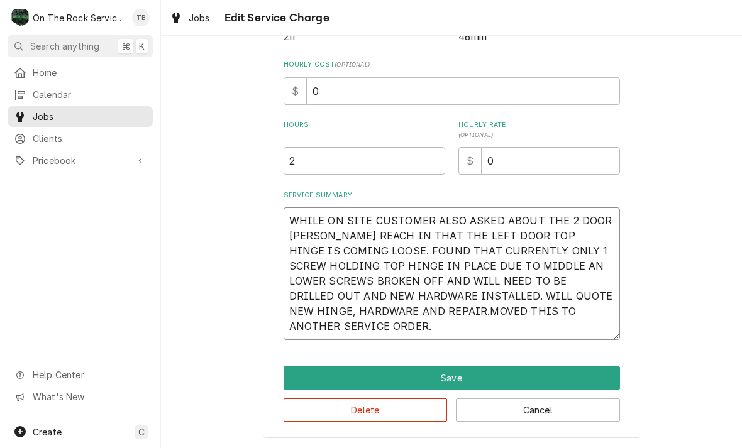
click at [290, 226] on textarea "WHILE ON SITE CUSTOMER ALSO ASKED ABOUT THE 2 DOOR [PERSON_NAME] REACH IN THAT …" at bounding box center [451, 273] width 336 height 133
click at [285, 215] on textarea "WHILE ON SITE CUSTOMER ALSO ASKED ABOUT THE 2 DOOR [PERSON_NAME] REACH IN THAT …" at bounding box center [451, 273] width 336 height 133
type textarea "x"
type textarea "8WHILE ON SITE CUSTOMER ALSO ASKED ABOUT THE 2 DOOR [PERSON_NAME] REACH IN THAT…"
type textarea "x"
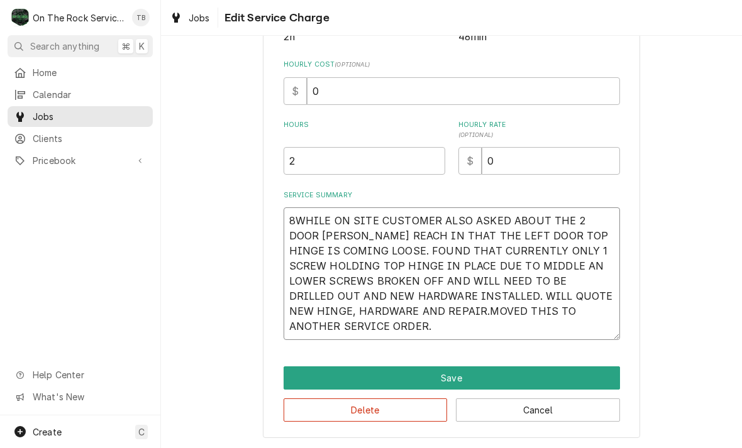
type textarea "8/WHILE ON SITE CUSTOMER ALSO ASKED ABOUT THE 2 DOOR [PERSON_NAME] REACH IN THA…"
type textarea "x"
type textarea "8/4WHILE ON SITE CUSTOMER ALSO ASKED ABOUT THE 2 DOOR [PERSON_NAME] REACH IN TH…"
type textarea "x"
type textarea "8/4/WHILE ON SITE CUSTOMER ALSO ASKED ABOUT THE 2 DOOR [PERSON_NAME] REACH IN T…"
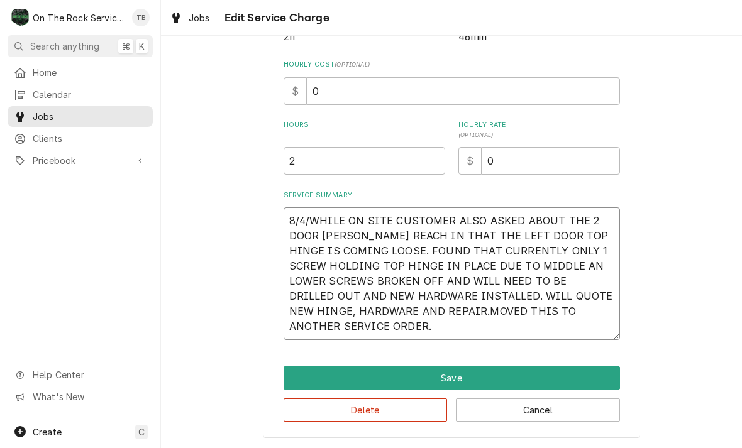
type textarea "x"
type textarea "8/4/2WHILE ON SITE CUSTOMER ALSO ASKED ABOUT THE 2 DOOR DELFIELD REACH IN THAT …"
type textarea "x"
type textarea "8/4/25WHILE ON SITE CUSTOMER ALSO ASKED ABOUT THE 2 DOOR DELFIELD REACH IN THAT…"
type textarea "x"
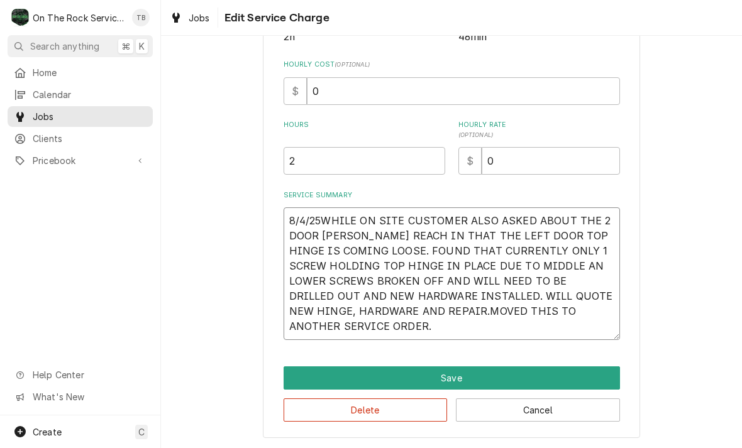
type textarea "8/4/25 WHILE ON SITE CUSTOMER ALSO ASKED ABOUT THE 2 DOOR DELFIELD REACH IN THA…"
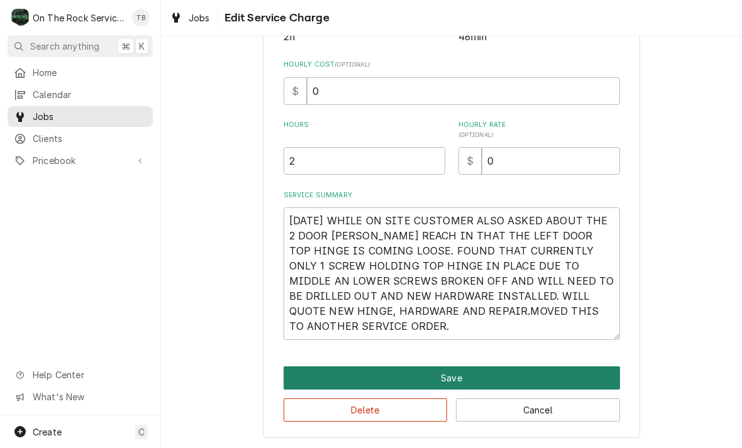
click at [451, 378] on button "Save" at bounding box center [451, 377] width 336 height 23
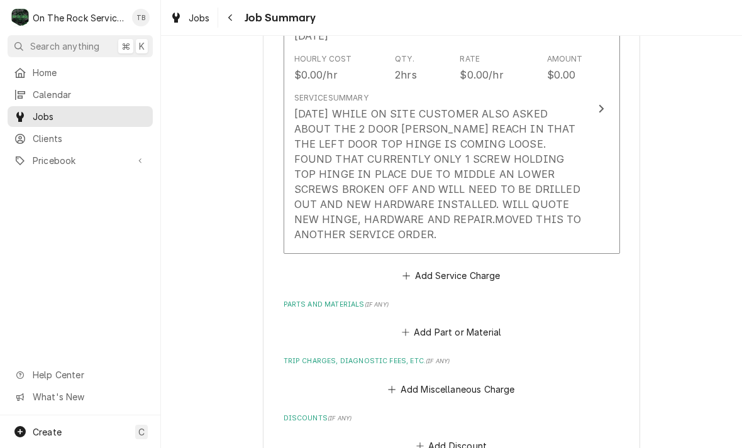
scroll to position [410, 0]
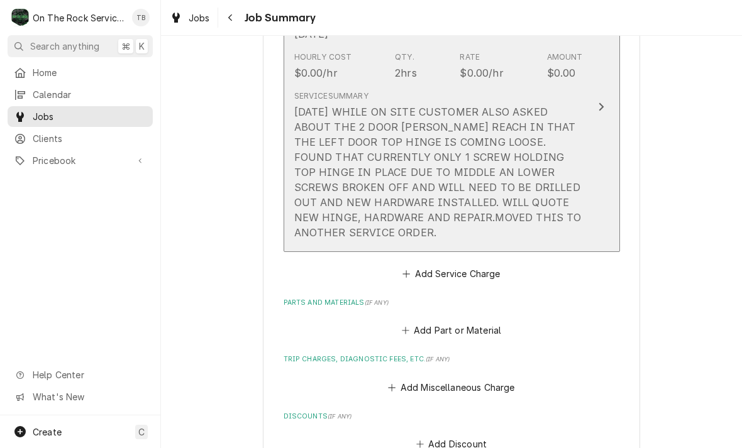
click at [443, 221] on div "8/4/25 WHILE ON SITE CUSTOMER ALSO ASKED ABOUT THE 2 DOOR DELFIELD REACH IN THA…" at bounding box center [438, 172] width 288 height 136
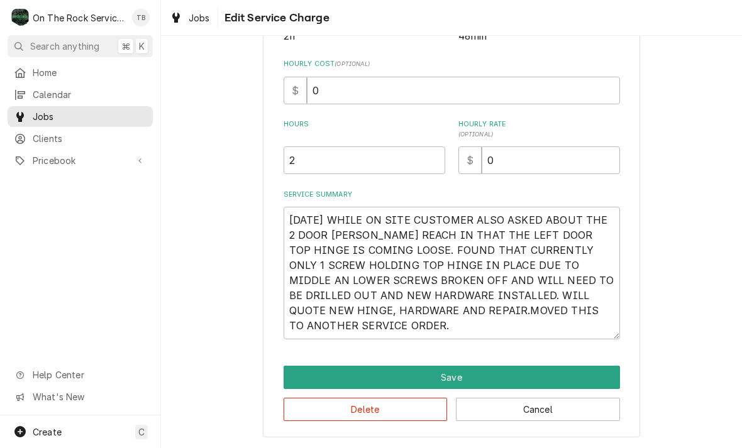
scroll to position [266, 0]
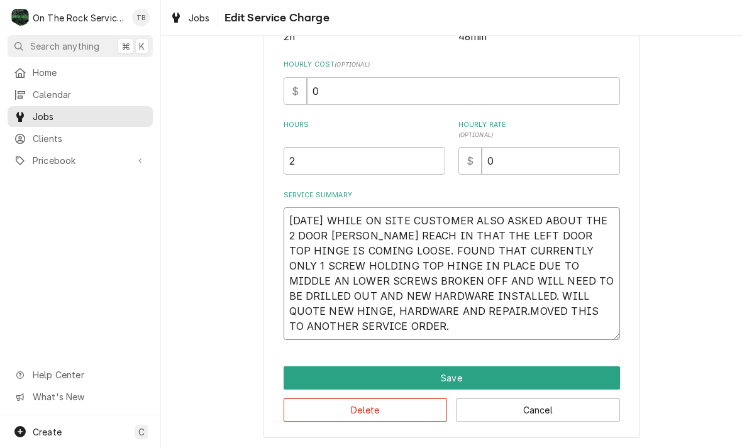
click at [364, 331] on textarea "8/4/25 WHILE ON SITE CUSTOMER ALSO ASKED ABOUT THE 2 DOOR DELFIELD REACH IN THA…" at bounding box center [451, 273] width 336 height 133
type textarea "x"
type textarea "8/4/25 WHILE ON SITE CUSTOMER ALSO ASKED ABOUT THE 2 DOOR DELFIELD REACH IN THA…"
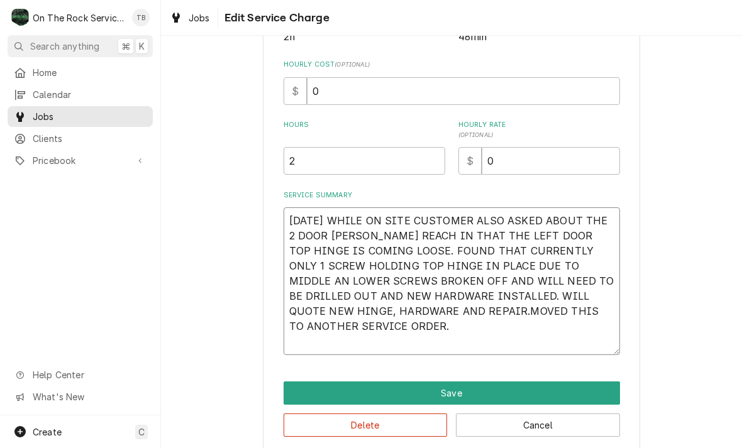
type textarea "x"
type textarea "8/4/25 WHILE ON SITE CUSTOMER ALSO ASKED ABOUT THE 2 DOOR DELFIELD REACH IN THA…"
type textarea "x"
type textarea "8/4/25 WHILE ON SITE CUSTOMER ALSO ASKED ABOUT THE 2 DOOR DELFIELD REACH IN THA…"
type textarea "x"
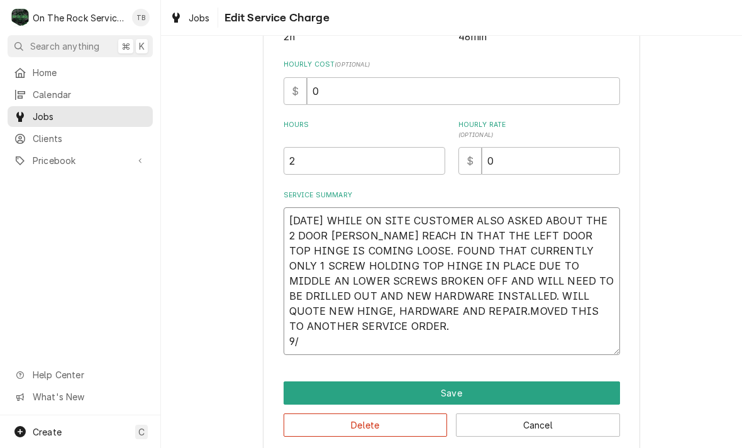
type textarea "8/4/25 WHILE ON SITE CUSTOMER ALSO ASKED ABOUT THE 2 DOOR DELFIELD REACH IN THA…"
type textarea "x"
type textarea "8/4/25 WHILE ON SITE CUSTOMER ALSO ASKED ABOUT THE 2 DOOR DELFIELD REACH IN THA…"
type textarea "x"
type textarea "8/4/25 WHILE ON SITE CUSTOMER ALSO ASKED ABOUT THE 2 DOOR DELFIELD REACH IN THA…"
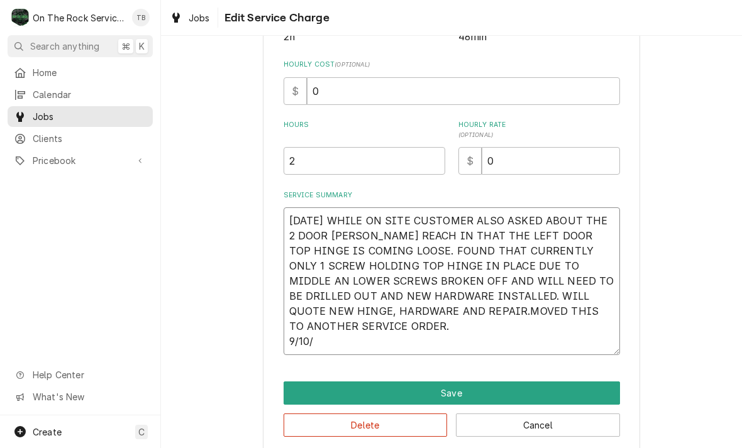
type textarea "x"
type textarea "8/4/25 WHILE ON SITE CUSTOMER ALSO ASKED ABOUT THE 2 DOOR DELFIELD REACH IN THA…"
type textarea "x"
type textarea "8/4/25 WHILE ON SITE CUSTOMER ALSO ASKED ABOUT THE 2 DOOR DELFIELD REACH IN THA…"
type textarea "x"
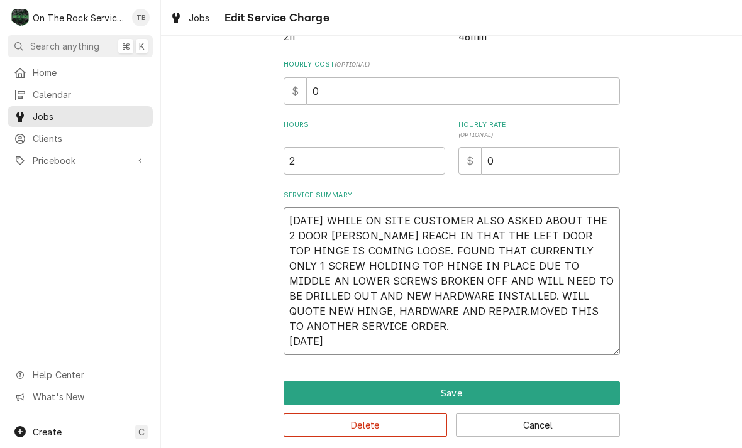
type textarea "8/4/25 WHILE ON SITE CUSTOMER ALSO ASKED ABOUT THE 2 DOOR DELFIELD REACH IN THA…"
type textarea "x"
type textarea "8/4/25 WHILE ON SITE CUSTOMER ALSO ASKED ABOUT THE 2 DOOR DELFIELD REACH IN THA…"
type textarea "x"
type textarea "8/4/25 WHILE ON SITE CUSTOMER ALSO ASKED ABOUT THE 2 DOOR DELFIELD REACH IN THA…"
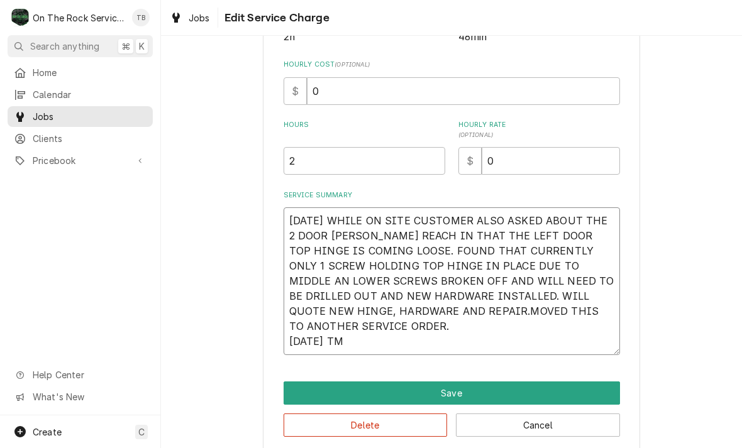
type textarea "x"
type textarea "8/4/25 WHILE ON SITE CUSTOMER ALSO ASKED ABOUT THE 2 DOOR DELFIELD REACH IN THA…"
type textarea "x"
type textarea "8/4/25 WHILE ON SITE CUSTOMER ALSO ASKED ABOUT THE 2 DOOR DELFIELD REACH IN THA…"
type textarea "x"
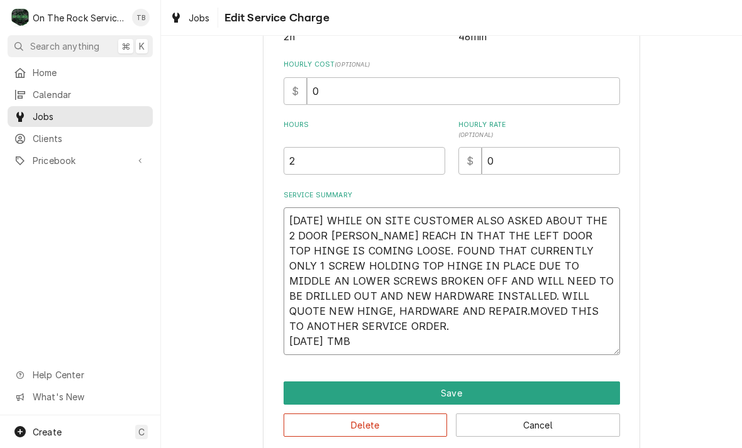
type textarea "8/4/25 WHILE ON SITE CUSTOMER ALSO ASKED ABOUT THE 2 DOOR DELFIELD REACH IN THA…"
type textarea "x"
type textarea "8/4/25 WHILE ON SITE CUSTOMER ALSO ASKED ABOUT THE 2 DOOR DELFIELD REACH IN THA…"
type textarea "x"
type textarea "8/4/25 WHILE ON SITE CUSTOMER ALSO ASKED ABOUT THE 2 DOOR DELFIELD REACH IN THA…"
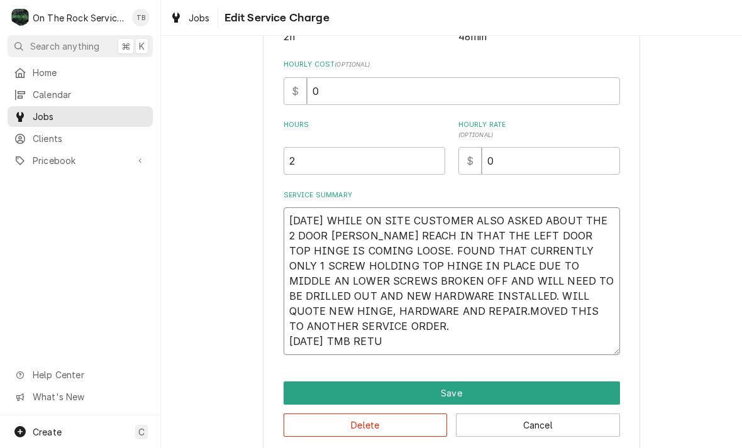
type textarea "x"
type textarea "8/4/25 WHILE ON SITE CUSTOMER ALSO ASKED ABOUT THE 2 DOOR DELFIELD REACH IN THA…"
type textarea "x"
type textarea "8/4/25 WHILE ON SITE CUSTOMER ALSO ASKED ABOUT THE 2 DOOR DELFIELD REACH IN THA…"
type textarea "x"
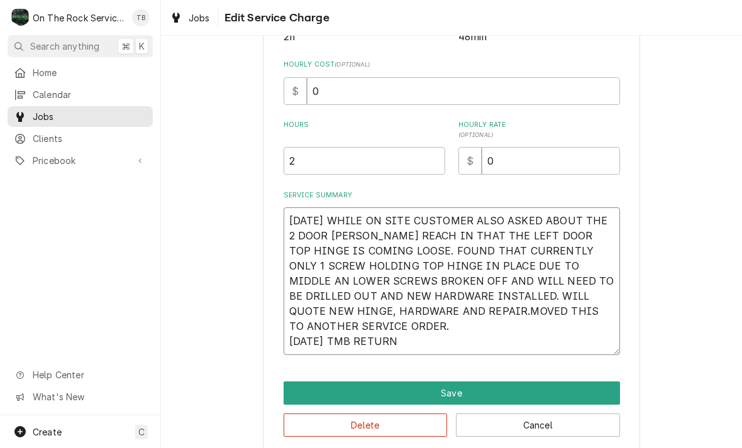
type textarea "8/4/25 WHILE ON SITE CUSTOMER ALSO ASKED ABOUT THE 2 DOOR DELFIELD REACH IN THA…"
type textarea "x"
type textarea "8/4/25 WHILE ON SITE CUSTOMER ALSO ASKED ABOUT THE 2 DOOR DELFIELD REACH IN THA…"
type textarea "x"
type textarea "8/4/25 WHILE ON SITE CUSTOMER ALSO ASKED ABOUT THE 2 DOOR DELFIELD REACH IN THA…"
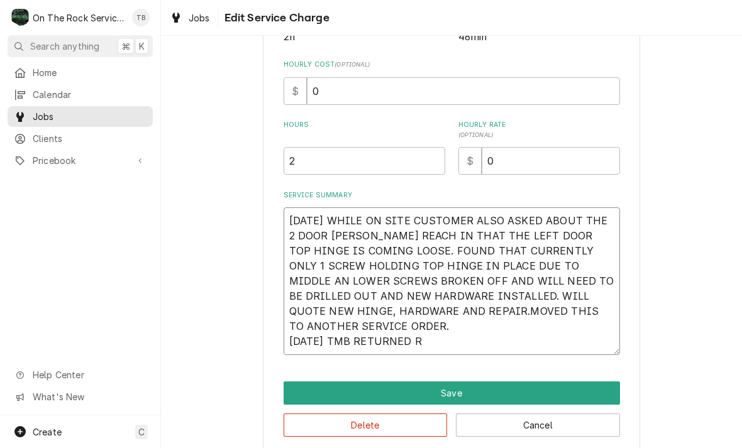
type textarea "x"
type textarea "8/4/25 WHILE ON SITE CUSTOMER ALSO ASKED ABOUT THE 2 DOOR DELFIELD REACH IN THA…"
type textarea "x"
type textarea "8/4/25 WHILE ON SITE CUSTOMER ALSO ASKED ABOUT THE 2 DOOR DELFIELD REACH IN THA…"
type textarea "x"
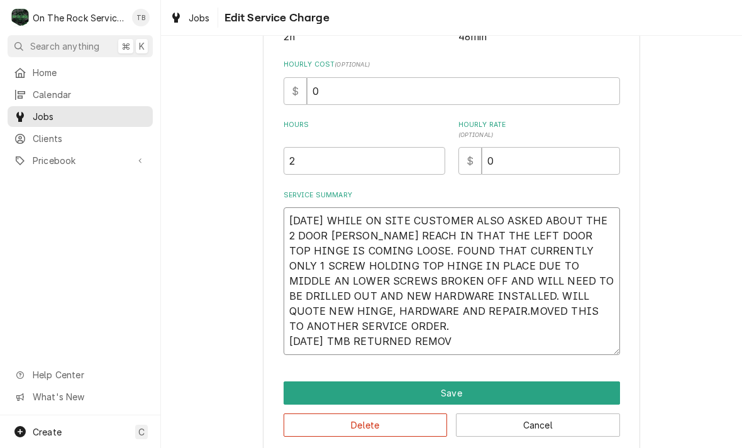
type textarea "8/4/25 WHILE ON SITE CUSTOMER ALSO ASKED ABOUT THE 2 DOOR DELFIELD REACH IN THA…"
type textarea "x"
type textarea "8/4/25 WHILE ON SITE CUSTOMER ALSO ASKED ABOUT THE 2 DOOR DELFIELD REACH IN THA…"
type textarea "x"
type textarea "8/4/25 WHILE ON SITE CUSTOMER ALSO ASKED ABOUT THE 2 DOOR DELFIELD REACH IN THA…"
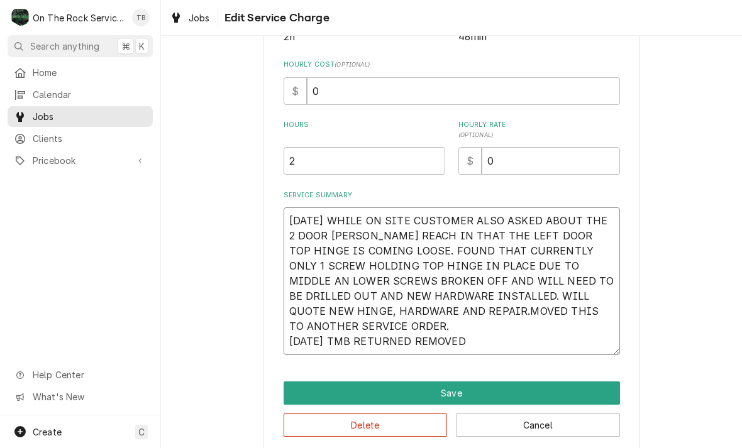
type textarea "x"
type textarea "8/4/25 WHILE ON SITE CUSTOMER ALSO ASKED ABOUT THE 2 DOOR DELFIELD REACH IN THA…"
type textarea "x"
type textarea "8/4/25 WHILE ON SITE CUSTOMER ALSO ASKED ABOUT THE 2 DOOR DELFIELD REACH IN THA…"
type textarea "x"
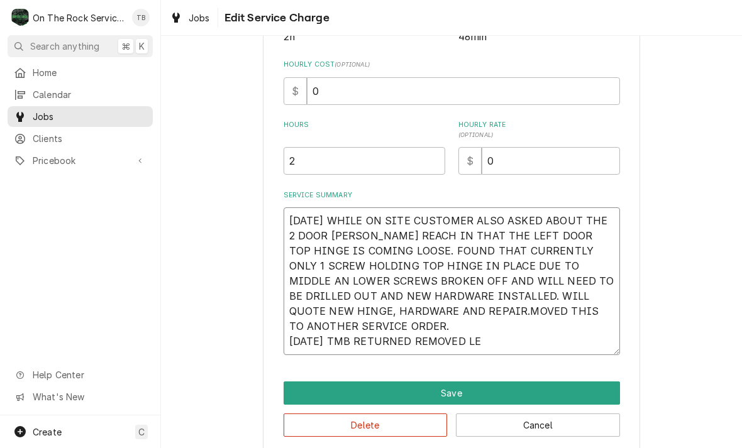
type textarea "8/4/25 WHILE ON SITE CUSTOMER ALSO ASKED ABOUT THE 2 DOOR DELFIELD REACH IN THA…"
type textarea "x"
type textarea "8/4/25 WHILE ON SITE CUSTOMER ALSO ASKED ABOUT THE 2 DOOR DELFIELD REACH IN THA…"
type textarea "x"
type textarea "8/4/25 WHILE ON SITE CUSTOMER ALSO ASKED ABOUT THE 2 DOOR DELFIELD REACH IN THA…"
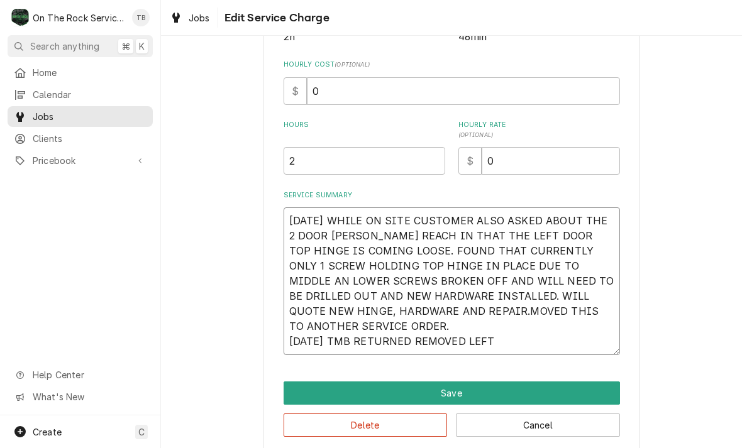
type textarea "x"
type textarea "8/4/25 WHILE ON SITE CUSTOMER ALSO ASKED ABOUT THE 2 DOOR DELFIELD REACH IN THA…"
type textarea "x"
type textarea "8/4/25 WHILE ON SITE CUSTOMER ALSO ASKED ABOUT THE 2 DOOR DELFIELD REACH IN THA…"
type textarea "x"
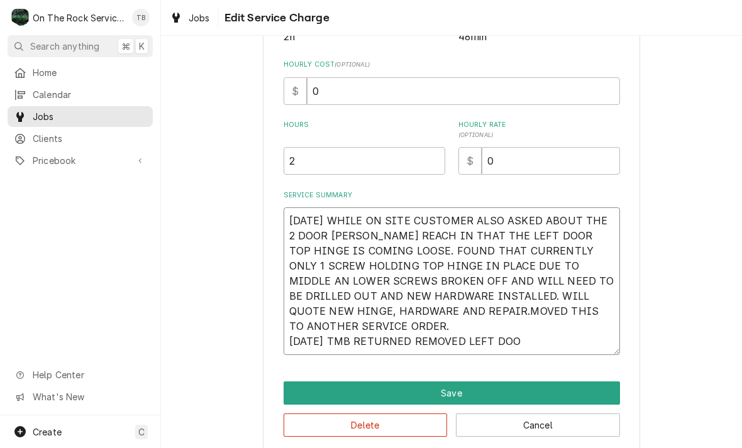
type textarea "8/4/25 WHILE ON SITE CUSTOMER ALSO ASKED ABOUT THE 2 DOOR DELFIELD REACH IN THA…"
type textarea "x"
type textarea "8/4/25 WHILE ON SITE CUSTOMER ALSO ASKED ABOUT THE 2 DOOR DELFIELD REACH IN THA…"
type textarea "x"
type textarea "8/4/25 WHILE ON SITE CUSTOMER ALSO ASKED ABOUT THE 2 DOOR DELFIELD REACH IN THA…"
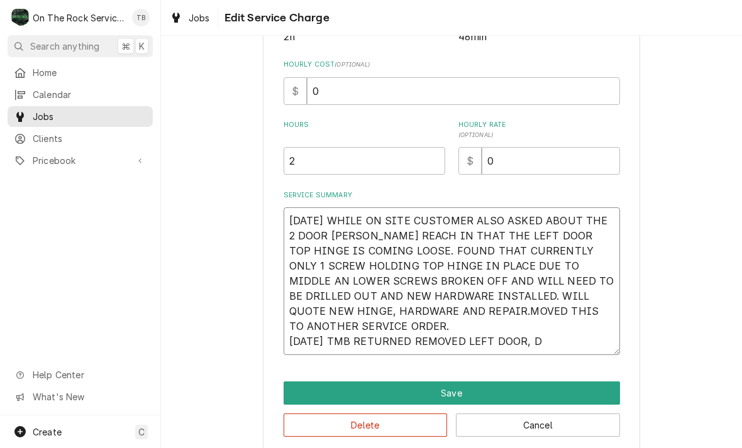
type textarea "x"
type textarea "8/4/25 WHILE ON SITE CUSTOMER ALSO ASKED ABOUT THE 2 DOOR DELFIELD REACH IN THA…"
type textarea "x"
type textarea "8/4/25 WHILE ON SITE CUSTOMER ALSO ASKED ABOUT THE 2 DOOR DELFIELD REACH IN THA…"
type textarea "x"
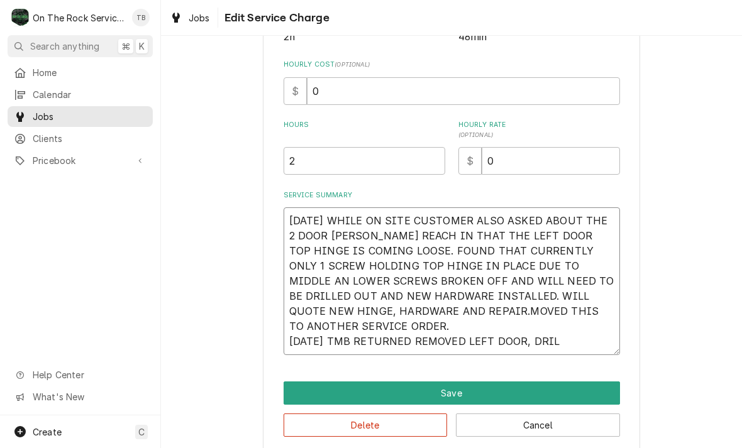
type textarea "8/4/25 WHILE ON SITE CUSTOMER ALSO ASKED ABOUT THE 2 DOOR DELFIELD REACH IN THA…"
type textarea "x"
type textarea "8/4/25 WHILE ON SITE CUSTOMER ALSO ASKED ABOUT THE 2 DOOR DELFIELD REACH IN THA…"
type textarea "x"
type textarea "8/4/25 WHILE ON SITE CUSTOMER ALSO ASKED ABOUT THE 2 DOOR DELFIELD REACH IN THA…"
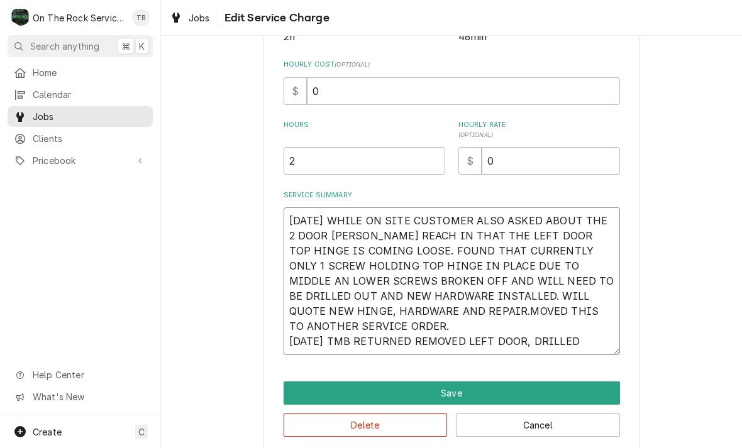
type textarea "x"
type textarea "8/4/25 WHILE ON SITE CUSTOMER ALSO ASKED ABOUT THE 2 DOOR DELFIELD REACH IN THA…"
type textarea "x"
type textarea "8/4/25 WHILE ON SITE CUSTOMER ALSO ASKED ABOUT THE 2 DOOR DELFIELD REACH IN THA…"
type textarea "x"
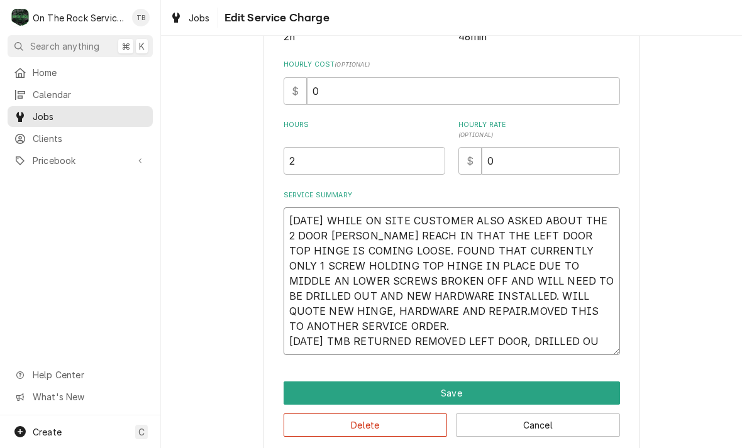
type textarea "8/4/25 WHILE ON SITE CUSTOMER ALSO ASKED ABOUT THE 2 DOOR DELFIELD REACH IN THA…"
type textarea "x"
type textarea "8/4/25 WHILE ON SITE CUSTOMER ALSO ASKED ABOUT THE 2 DOOR DELFIELD REACH IN THA…"
type textarea "x"
type textarea "8/4/25 WHILE ON SITE CUSTOMER ALSO ASKED ABOUT THE 2 DOOR DELFIELD REACH IN THA…"
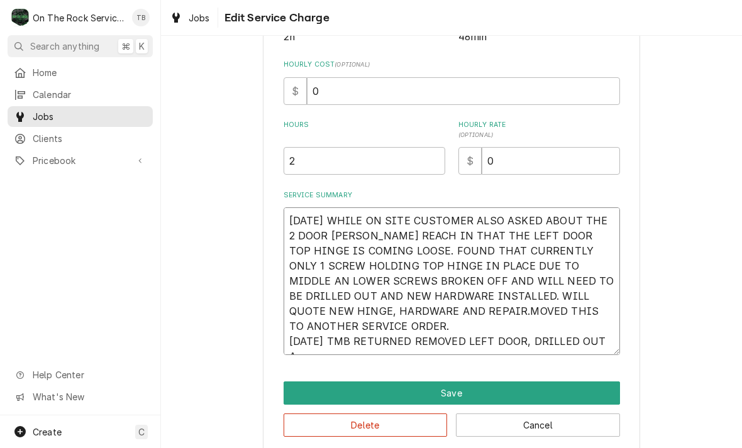
type textarea "x"
type textarea "8/4/25 WHILE ON SITE CUSTOMER ALSO ASKED ABOUT THE 2 DOOR DELFIELD REACH IN THA…"
type textarea "x"
type textarea "8/4/25 WHILE ON SITE CUSTOMER ALSO ASKED ABOUT THE 2 DOOR DELFIELD REACH IN THA…"
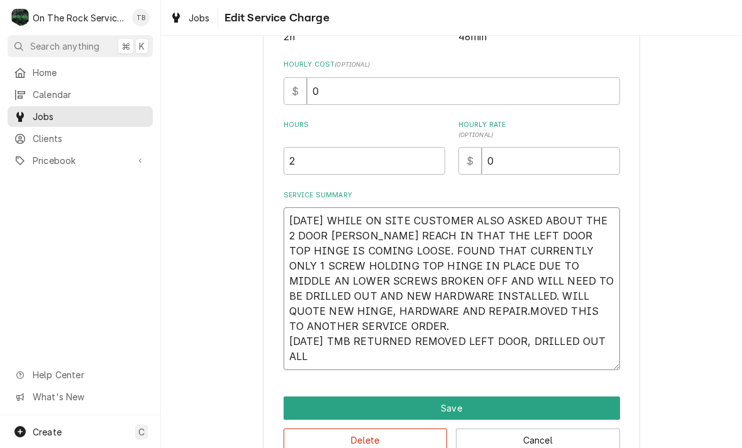
type textarea "x"
type textarea "8/4/25 WHILE ON SITE CUSTOMER ALSO ASKED ABOUT THE 2 DOOR DELFIELD REACH IN THA…"
type textarea "x"
type textarea "8/4/25 WHILE ON SITE CUSTOMER ALSO ASKED ABOUT THE 2 DOOR DELFIELD REACH IN THA…"
type textarea "x"
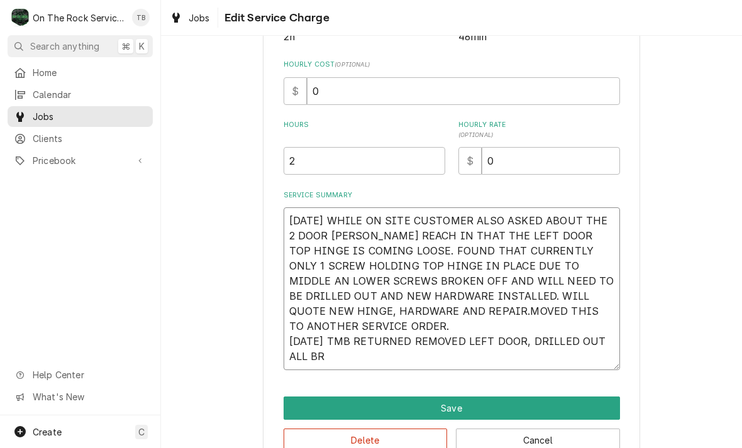
type textarea "8/4/25 WHILE ON SITE CUSTOMER ALSO ASKED ABOUT THE 2 DOOR DELFIELD REACH IN THA…"
type textarea "x"
type textarea "8/4/25 WHILE ON SITE CUSTOMER ALSO ASKED ABOUT THE 2 DOOR DELFIELD REACH IN THA…"
type textarea "x"
type textarea "8/4/25 WHILE ON SITE CUSTOMER ALSO ASKED ABOUT THE 2 DOOR DELFIELD REACH IN THA…"
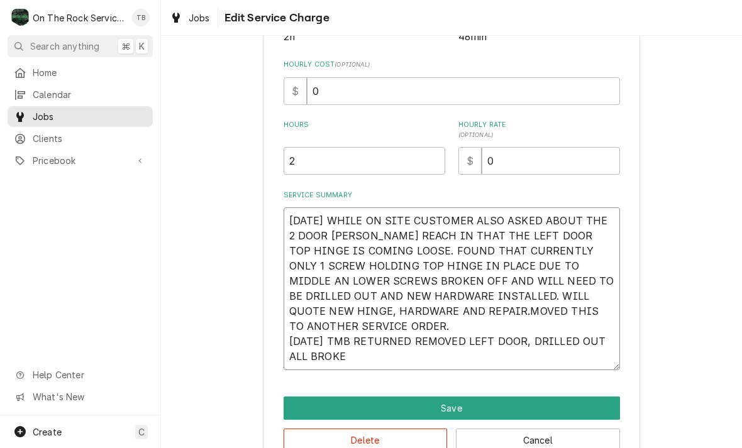
type textarea "x"
type textarea "8/4/25 WHILE ON SITE CUSTOMER ALSO ASKED ABOUT THE 2 DOOR DELFIELD REACH IN THA…"
type textarea "x"
type textarea "8/4/25 WHILE ON SITE CUSTOMER ALSO ASKED ABOUT THE 2 DOOR DELFIELD REACH IN THA…"
type textarea "x"
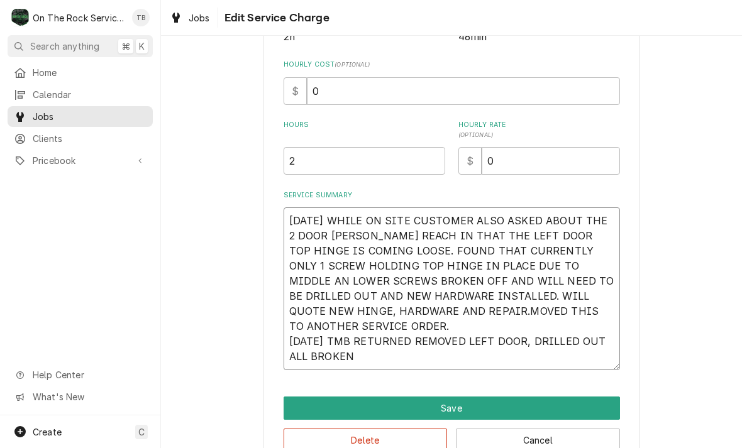
type textarea "8/4/25 WHILE ON SITE CUSTOMER ALSO ASKED ABOUT THE 2 DOOR DELFIELD REACH IN THA…"
type textarea "x"
type textarea "8/4/25 WHILE ON SITE CUSTOMER ALSO ASKED ABOUT THE 2 DOOR DELFIELD REACH IN THA…"
type textarea "x"
type textarea "8/4/25 WHILE ON SITE CUSTOMER ALSO ASKED ABOUT THE 2 DOOR DELFIELD REACH IN THA…"
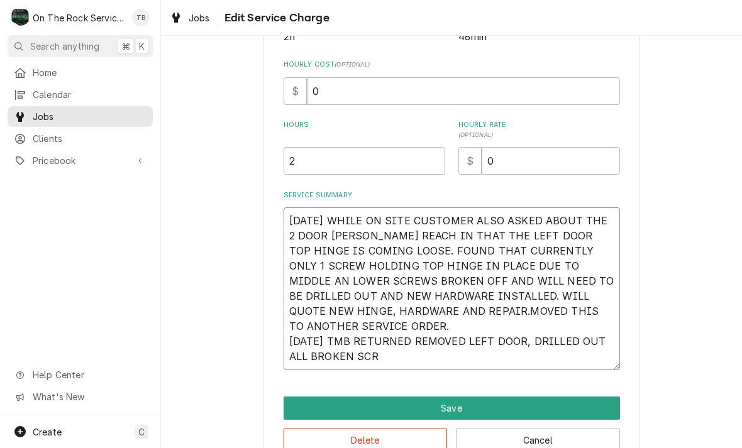
type textarea "x"
type textarea "8/4/25 WHILE ON SITE CUSTOMER ALSO ASKED ABOUT THE 2 DOOR DELFIELD REACH IN THA…"
type textarea "x"
type textarea "8/4/25 WHILE ON SITE CUSTOMER ALSO ASKED ABOUT THE 2 DOOR DELFIELD REACH IN THA…"
type textarea "x"
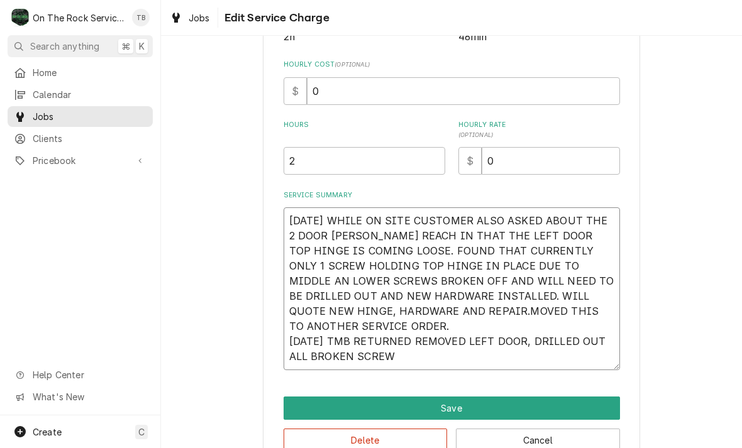
type textarea "8/4/25 WHILE ON SITE CUSTOMER ALSO ASKED ABOUT THE 2 DOOR DELFIELD REACH IN THA…"
type textarea "x"
type textarea "8/4/25 WHILE ON SITE CUSTOMER ALSO ASKED ABOUT THE 2 DOOR DELFIELD REACH IN THA…"
type textarea "x"
type textarea "8/4/25 WHILE ON SITE CUSTOMER ALSO ASKED ABOUT THE 2 DOOR DELFIELD REACH IN THA…"
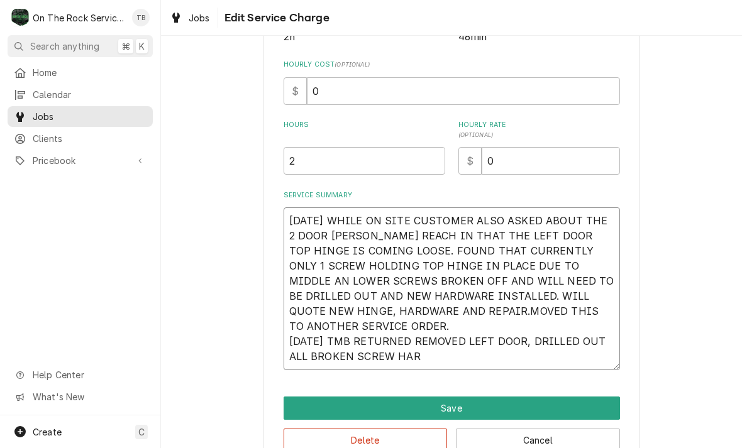
type textarea "x"
type textarea "8/4/25 WHILE ON SITE CUSTOMER ALSO ASKED ABOUT THE 2 DOOR DELFIELD REACH IN THA…"
type textarea "x"
type textarea "8/4/25 WHILE ON SITE CUSTOMER ALSO ASKED ABOUT THE 2 DOOR DELFIELD REACH IN THA…"
type textarea "x"
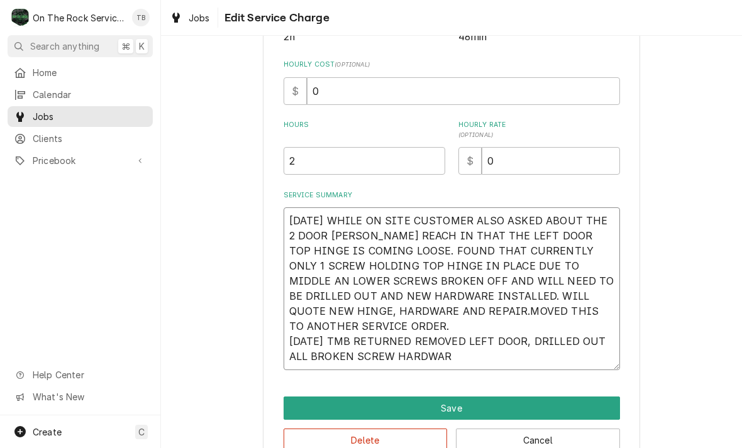
type textarea "8/4/25 WHILE ON SITE CUSTOMER ALSO ASKED ABOUT THE 2 DOOR DELFIELD REACH IN THA…"
type textarea "x"
type textarea "8/4/25 WHILE ON SITE CUSTOMER ALSO ASKED ABOUT THE 2 DOOR DELFIELD REACH IN THA…"
type textarea "x"
type textarea "8/4/25 WHILE ON SITE CUSTOMER ALSO ASKED ABOUT THE 2 DOOR DELFIELD REACH IN THA…"
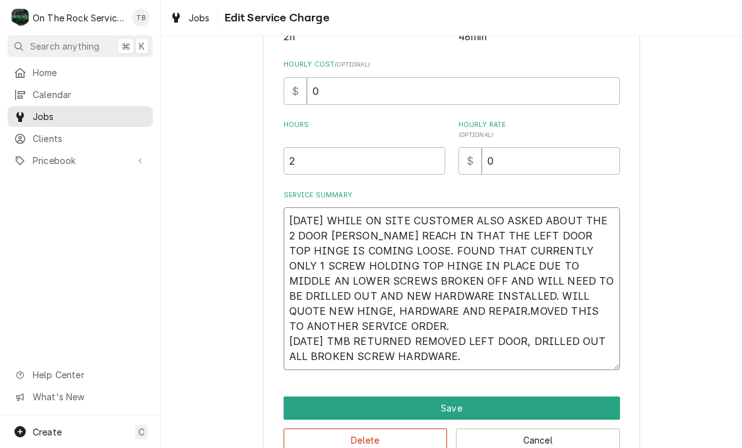
type textarea "x"
type textarea "8/4/25 WHILE ON SITE CUSTOMER ALSO ASKED ABOUT THE 2 DOOR DELFIELD REACH IN THA…"
type textarea "x"
type textarea "8/4/25 WHILE ON SITE CUSTOMER ALSO ASKED ABOUT THE 2 DOOR DELFIELD REACH IN THA…"
type textarea "x"
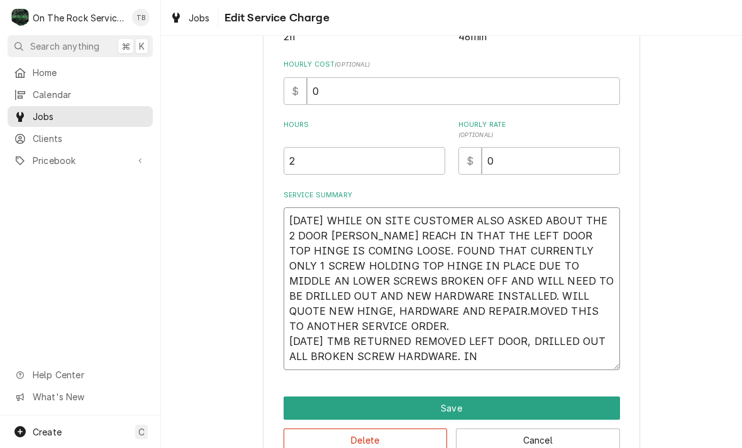
type textarea "8/4/25 WHILE ON SITE CUSTOMER ALSO ASKED ABOUT THE 2 DOOR DELFIELD REACH IN THA…"
type textarea "x"
type textarea "8/4/25 WHILE ON SITE CUSTOMER ALSO ASKED ABOUT THE 2 DOOR DELFIELD REACH IN THA…"
type textarea "x"
type textarea "8/4/25 WHILE ON SITE CUSTOMER ALSO ASKED ABOUT THE 2 DOOR DELFIELD REACH IN THA…"
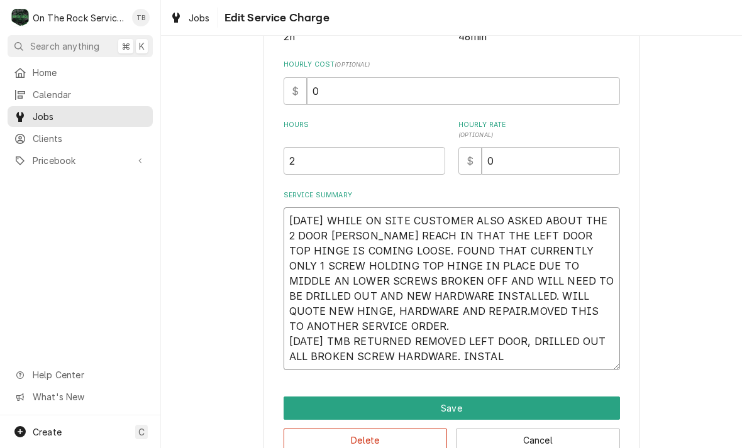
type textarea "x"
type textarea "8/4/25 WHILE ON SITE CUSTOMER ALSO ASKED ABOUT THE 2 DOOR DELFIELD REACH IN THA…"
type textarea "x"
type textarea "8/4/25 WHILE ON SITE CUSTOMER ALSO ASKED ABOUT THE 2 DOOR DELFIELD REACH IN THA…"
type textarea "x"
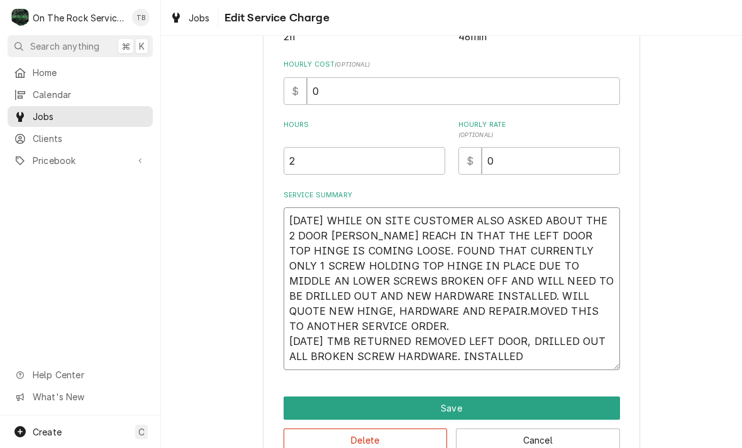
type textarea "8/4/25 WHILE ON SITE CUSTOMER ALSO ASKED ABOUT THE 2 DOOR DELFIELD REACH IN THA…"
type textarea "x"
type textarea "8/4/25 WHILE ON SITE CUSTOMER ALSO ASKED ABOUT THE 2 DOOR DELFIELD REACH IN THA…"
type textarea "x"
type textarea "8/4/25 WHILE ON SITE CUSTOMER ALSO ASKED ABOUT THE 2 DOOR DELFIELD REACH IN THA…"
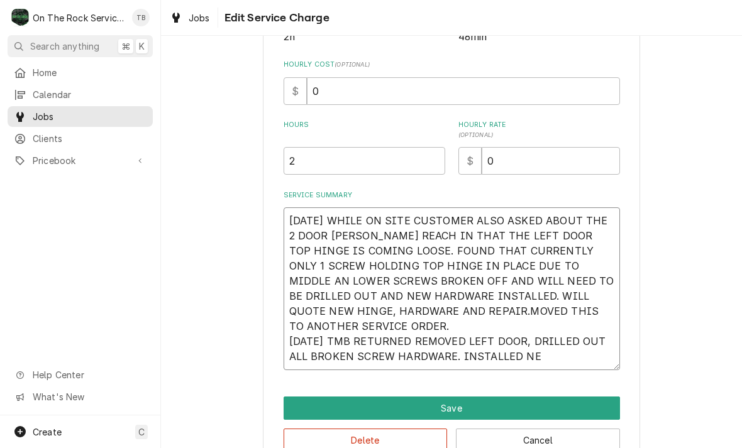
type textarea "x"
type textarea "8/4/25 WHILE ON SITE CUSTOMER ALSO ASKED ABOUT THE 2 DOOR DELFIELD REACH IN THA…"
type textarea "x"
type textarea "8/4/25 WHILE ON SITE CUSTOMER ALSO ASKED ABOUT THE 2 DOOR DELFIELD REACH IN THA…"
type textarea "x"
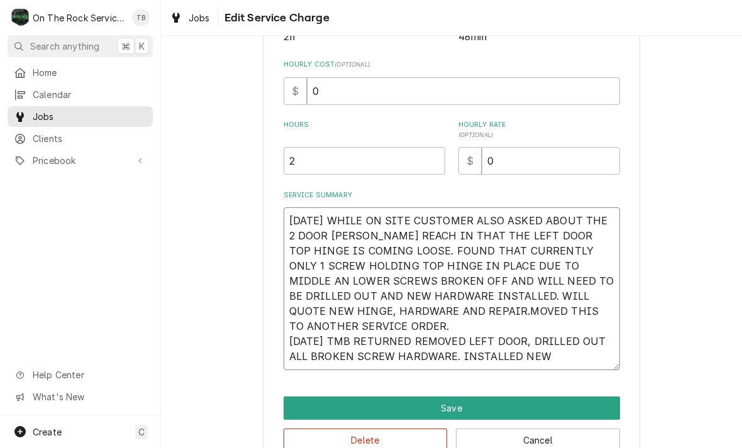
type textarea "8/4/25 WHILE ON SITE CUSTOMER ALSO ASKED ABOUT THE 2 DOOR DELFIELD REACH IN THA…"
type textarea "x"
type textarea "8/4/25 WHILE ON SITE CUSTOMER ALSO ASKED ABOUT THE 2 DOOR DELFIELD REACH IN THA…"
type textarea "x"
type textarea "8/4/25 WHILE ON SITE CUSTOMER ALSO ASKED ABOUT THE 2 DOOR DELFIELD REACH IN THA…"
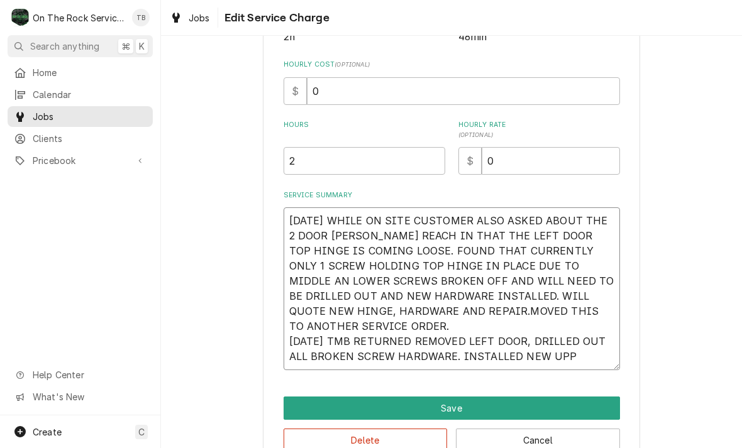
type textarea "x"
type textarea "8/4/25 WHILE ON SITE CUSTOMER ALSO ASKED ABOUT THE 2 DOOR DELFIELD REACH IN THA…"
type textarea "x"
type textarea "8/4/25 WHILE ON SITE CUSTOMER ALSO ASKED ABOUT THE 2 DOOR DELFIELD REACH IN THA…"
type textarea "x"
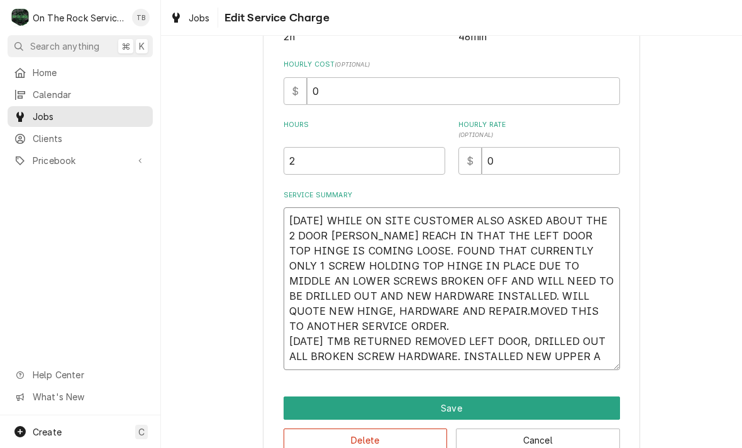
type textarea "8/4/25 WHILE ON SITE CUSTOMER ALSO ASKED ABOUT THE 2 DOOR DELFIELD REACH IN THA…"
type textarea "x"
type textarea "8/4/25 WHILE ON SITE CUSTOMER ALSO ASKED ABOUT THE 2 DOOR DELFIELD REACH IN THA…"
type textarea "x"
type textarea "8/4/25 WHILE ON SITE CUSTOMER ALSO ASKED ABOUT THE 2 DOOR DELFIELD REACH IN THA…"
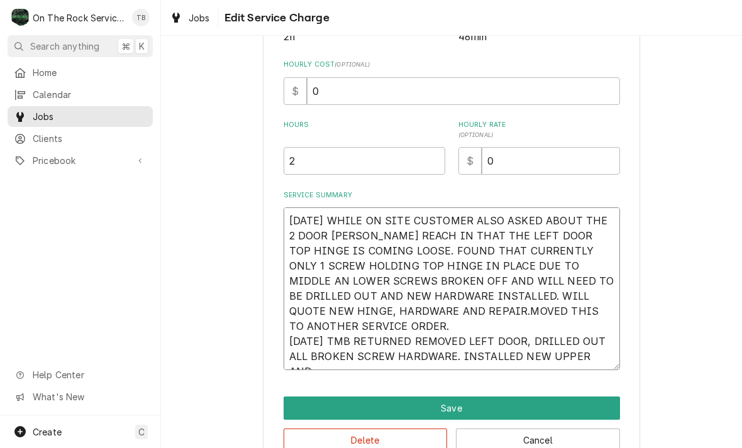
type textarea "x"
type textarea "8/4/25 WHILE ON SITE CUSTOMER ALSO ASKED ABOUT THE 2 DOOR DELFIELD REACH IN THA…"
type textarea "x"
type textarea "8/4/25 WHILE ON SITE CUSTOMER ALSO ASKED ABOUT THE 2 DOOR DELFIELD REACH IN THA…"
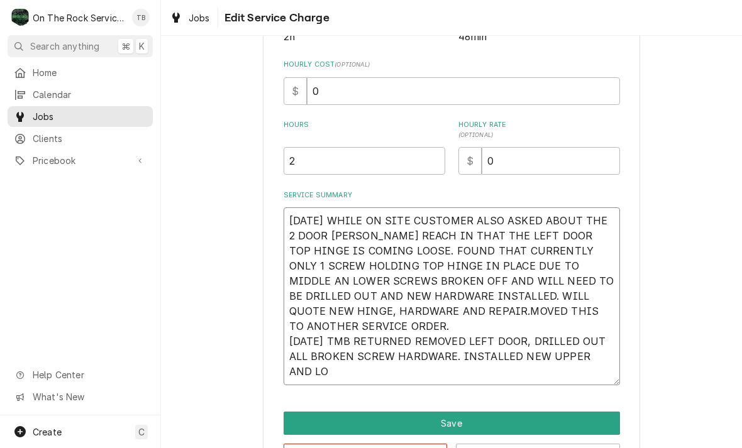
type textarea "x"
type textarea "8/4/25 WHILE ON SITE CUSTOMER ALSO ASKED ABOUT THE 2 DOOR DELFIELD REACH IN THA…"
type textarea "x"
type textarea "8/4/25 WHILE ON SITE CUSTOMER ALSO ASKED ABOUT THE 2 DOOR DELFIELD REACH IN THA…"
type textarea "x"
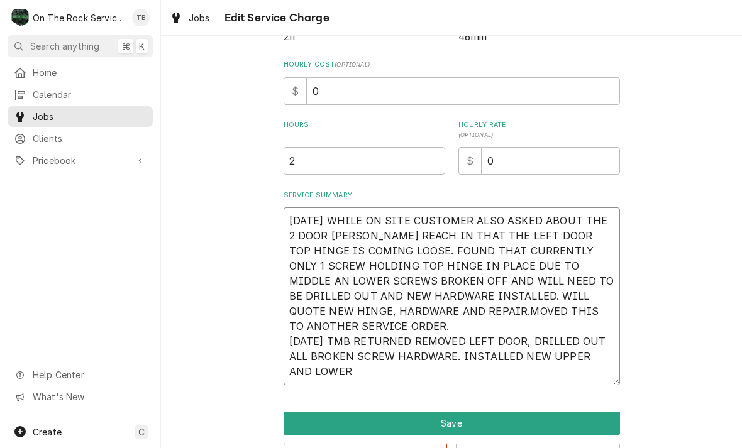
type textarea "8/4/25 WHILE ON SITE CUSTOMER ALSO ASKED ABOUT THE 2 DOOR DELFIELD REACH IN THA…"
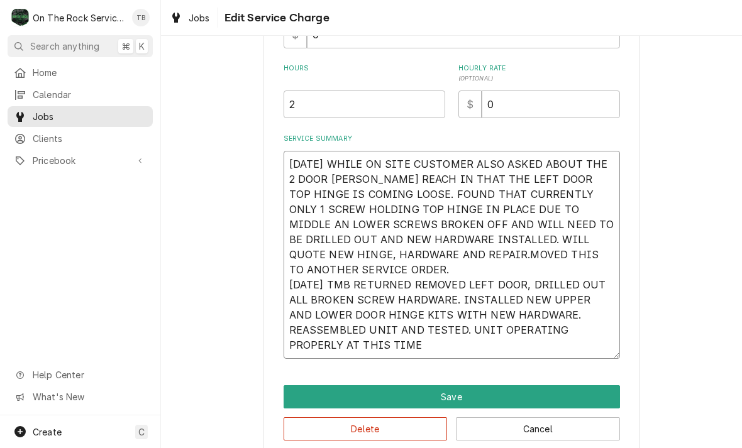
scroll to position [324, 0]
click at [364, 349] on textarea "8/4/25 WHILE ON SITE CUSTOMER ALSO ASKED ABOUT THE 2 DOOR DELFIELD REACH IN THA…" at bounding box center [451, 254] width 336 height 208
click at [326, 102] on input "2" at bounding box center [364, 104] width 162 height 28
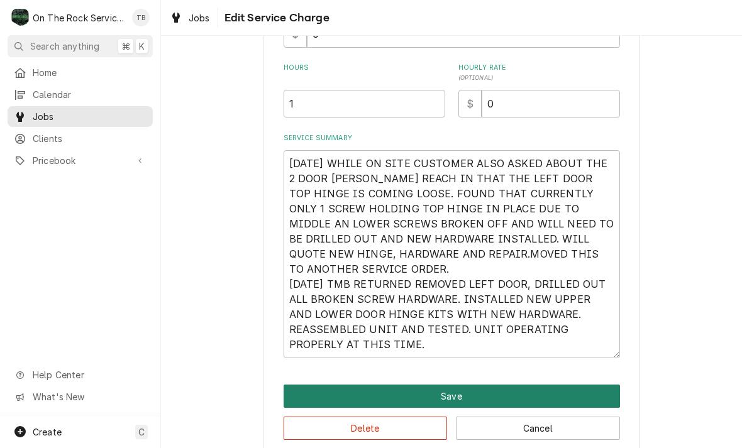
click at [453, 394] on button "Save" at bounding box center [451, 396] width 336 height 23
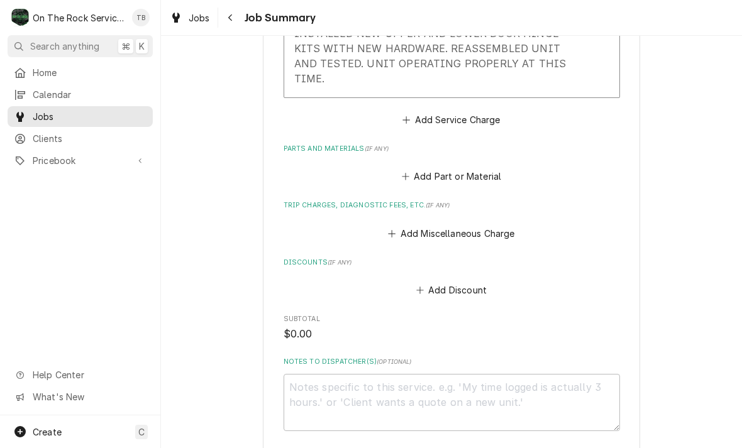
scroll to position [655, 0]
click at [458, 167] on button "Add Part or Material" at bounding box center [451, 176] width 104 height 18
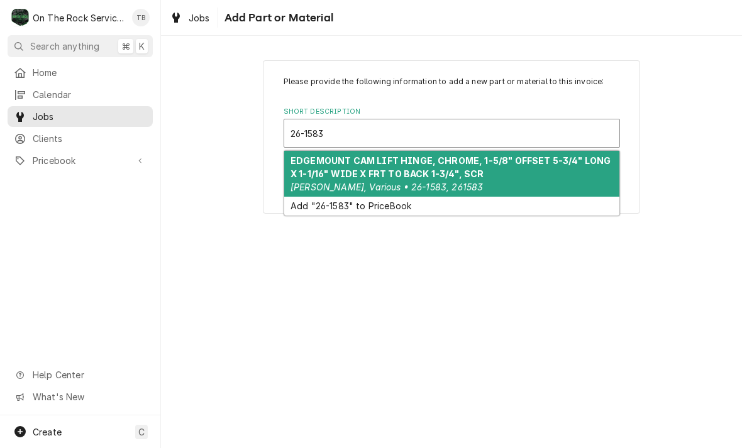
click at [415, 178] on strong "EDGEMOUNT CAM LIFT HINGE, CHROME, 1-5/8" OFFSET 5-3/4" LONG X 1-1/16" WIDE X FR…" at bounding box center [450, 167] width 320 height 24
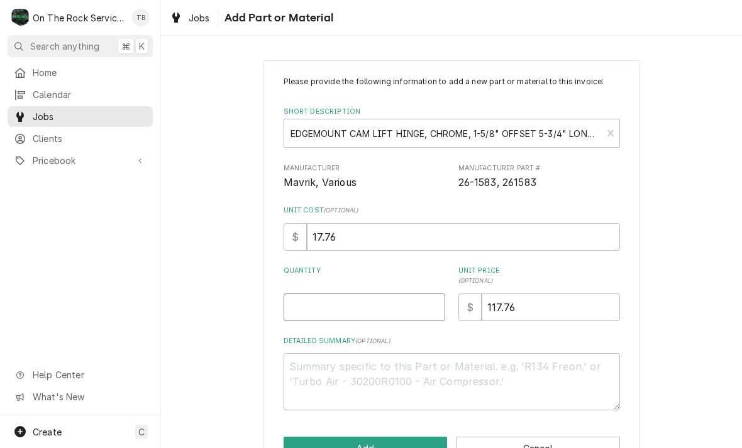
click at [348, 310] on input "Quantity" at bounding box center [364, 307] width 162 height 28
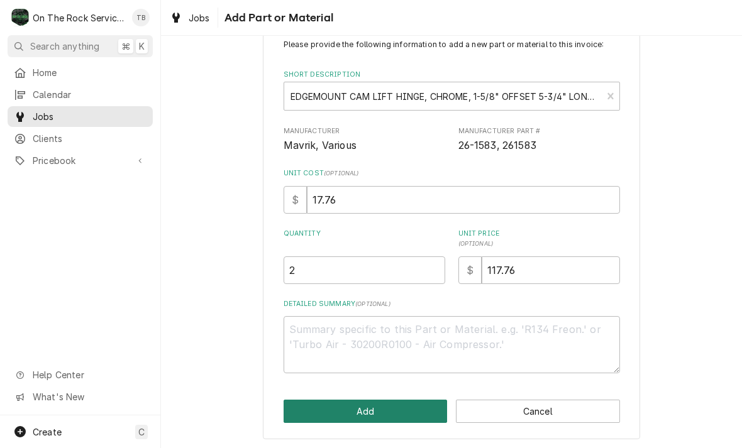
click at [364, 414] on button "Add" at bounding box center [365, 411] width 164 height 23
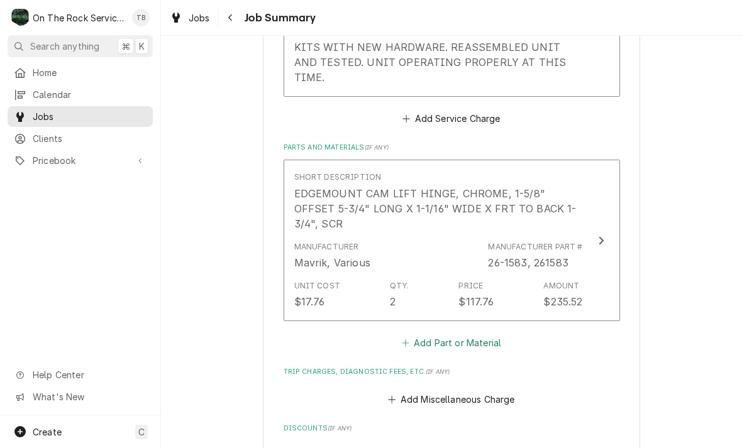
click at [469, 334] on button "Add Part or Material" at bounding box center [451, 343] width 104 height 18
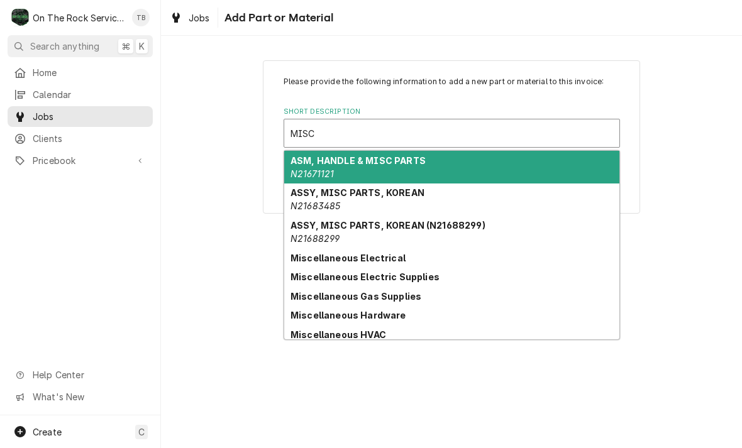
click at [395, 320] on strong "Miscellaneous Hardware" at bounding box center [348, 315] width 116 height 11
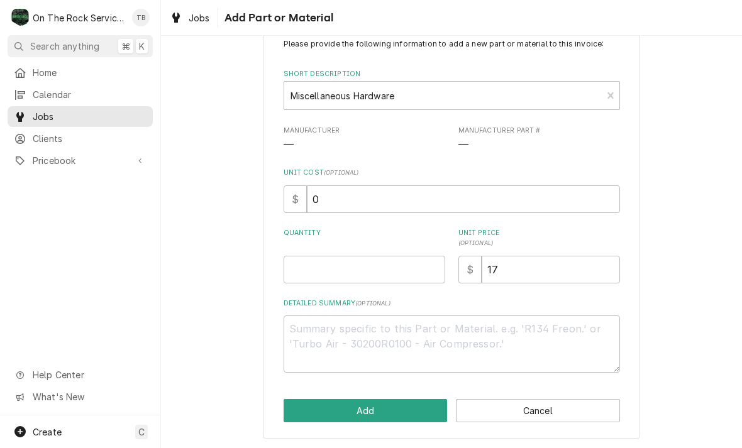
scroll to position [37, 0]
click at [320, 268] on input "Quantity" at bounding box center [364, 270] width 162 height 28
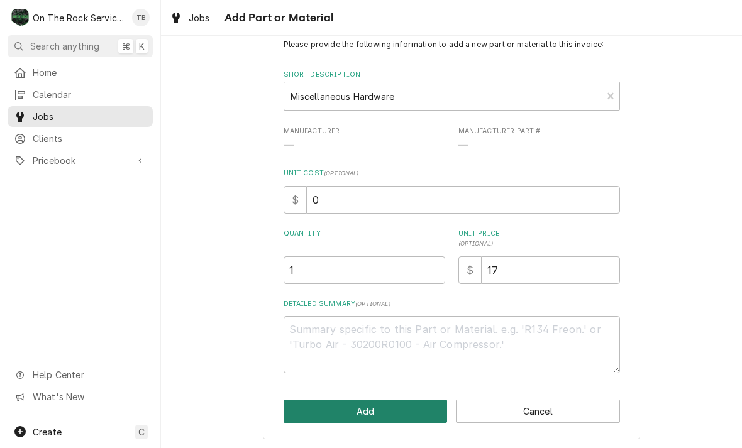
click at [356, 408] on button "Add" at bounding box center [365, 411] width 164 height 23
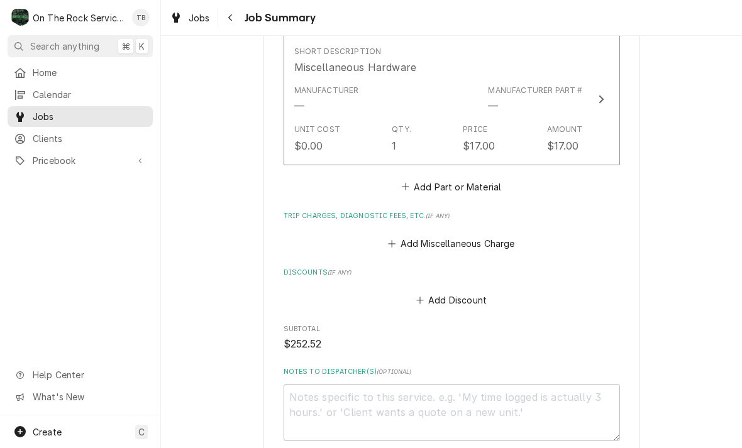
scroll to position [958, 0]
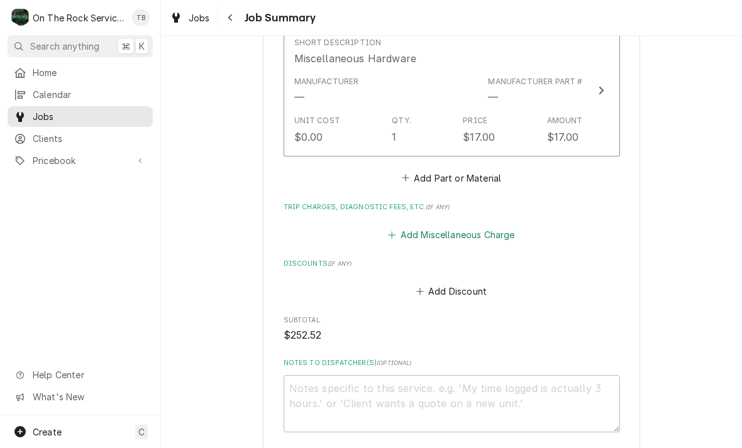
click at [477, 226] on button "Add Miscellaneous Charge" at bounding box center [451, 235] width 131 height 18
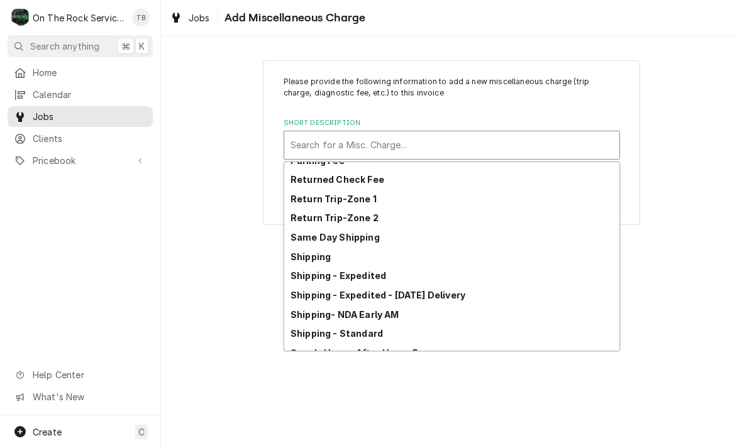
scroll to position [84, 0]
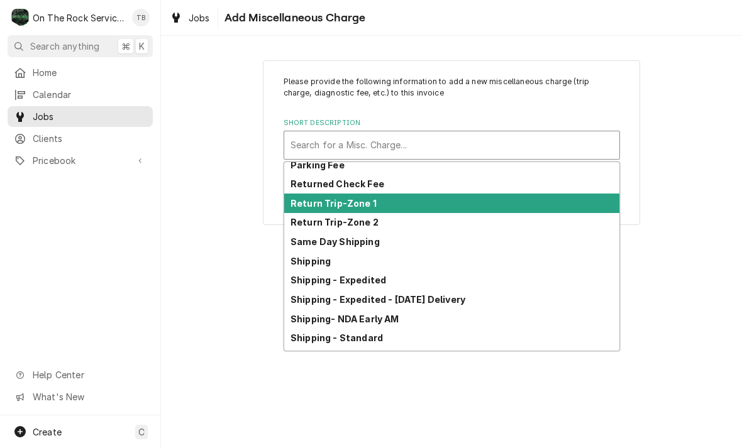
click at [361, 199] on strong "Return Trip-Zone 1" at bounding box center [333, 203] width 86 height 11
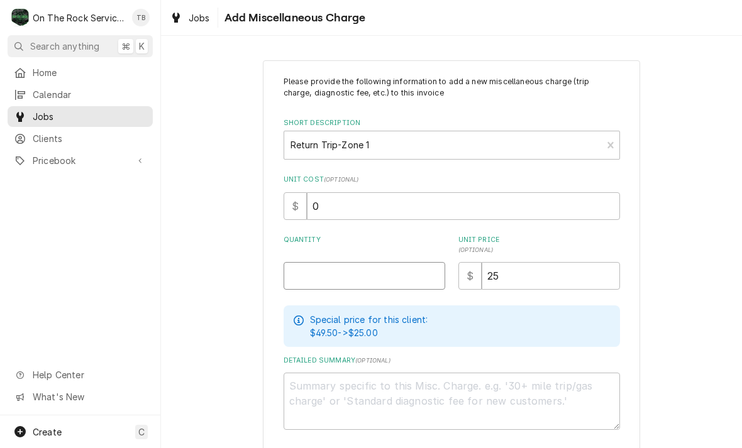
click at [335, 277] on input "Quantity" at bounding box center [364, 276] width 162 height 28
click at [707, 234] on div "Please provide the following information to add a new miscellaneous charge (tri…" at bounding box center [451, 278] width 581 height 458
click at [645, 327] on div "Please provide the following information to add a new miscellaneous charge (tri…" at bounding box center [451, 278] width 581 height 458
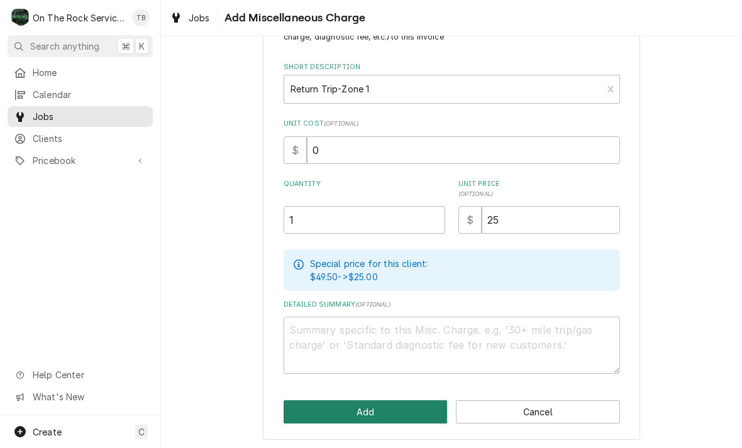
click at [374, 410] on button "Add" at bounding box center [365, 411] width 164 height 23
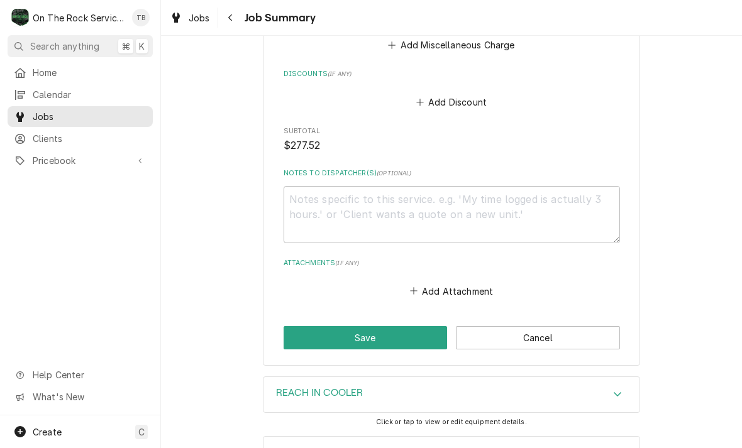
scroll to position [1244, 0]
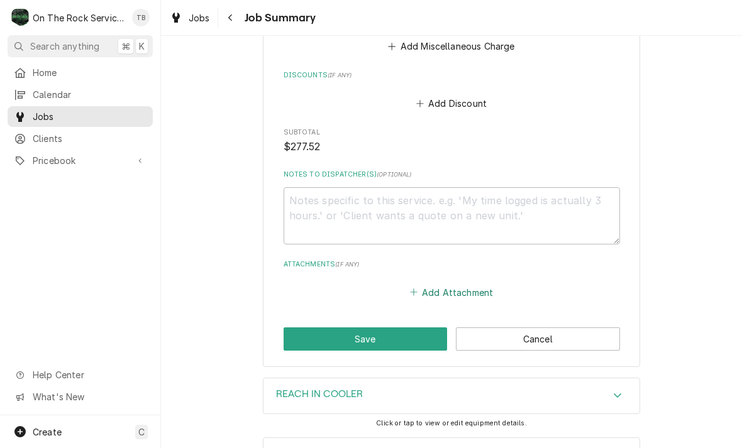
click at [453, 283] on button "Add Attachment" at bounding box center [451, 292] width 88 height 18
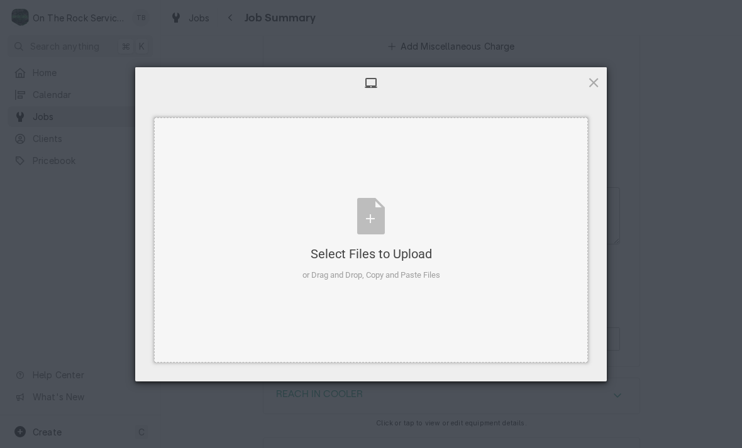
click at [373, 225] on div "Select Files to Upload or Drag and Drop, Copy and Paste Files" at bounding box center [371, 240] width 138 height 84
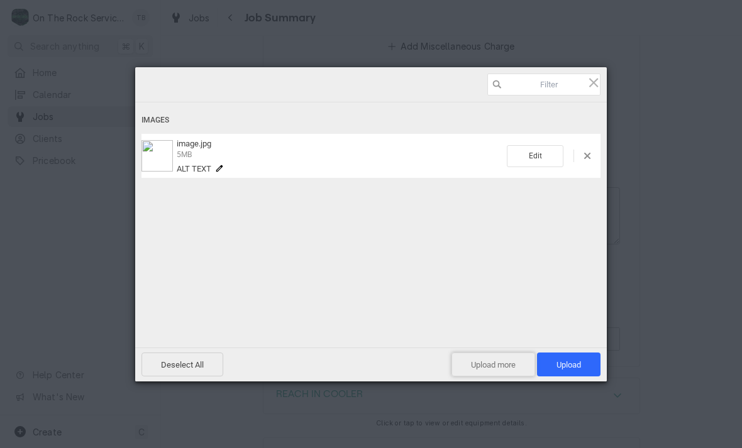
click at [503, 368] on span "Upload more" at bounding box center [493, 365] width 84 height 24
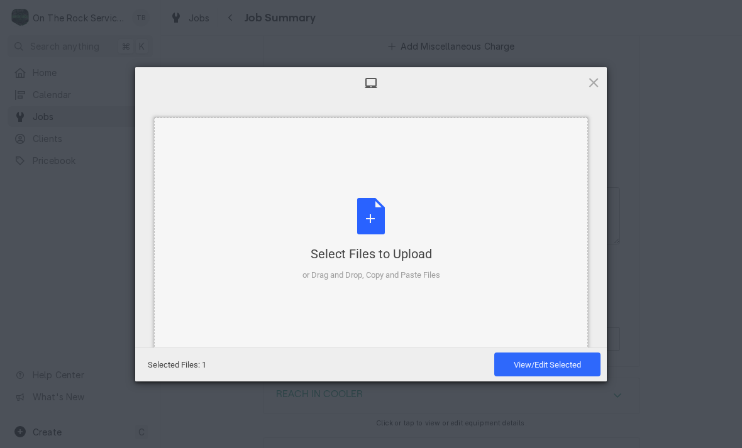
click at [363, 226] on div "Select Files to Upload or Drag and Drop, Copy and Paste Files" at bounding box center [371, 240] width 138 height 84
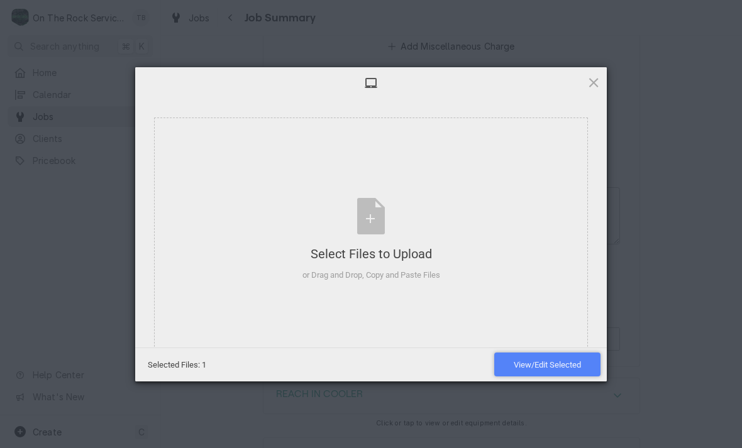
click at [545, 367] on span "View/Edit Selected" at bounding box center [546, 364] width 67 height 9
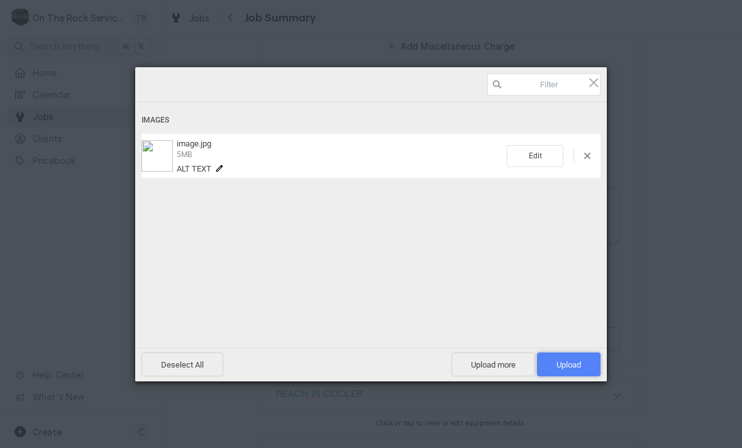
click at [572, 364] on span "Upload 1" at bounding box center [568, 364] width 25 height 9
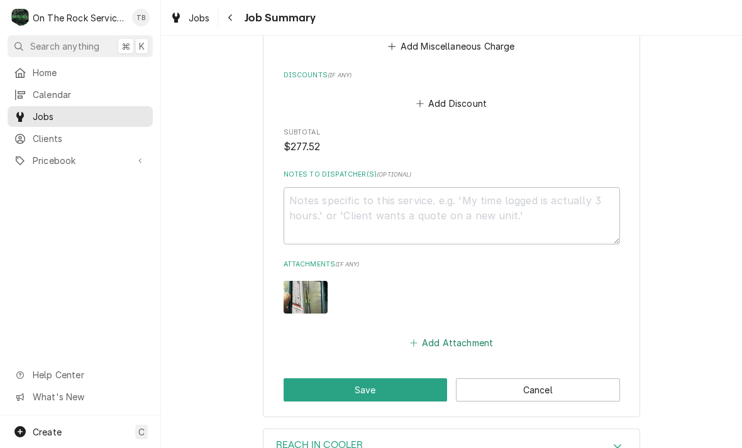
click at [460, 334] on button "Add Attachment" at bounding box center [451, 343] width 88 height 18
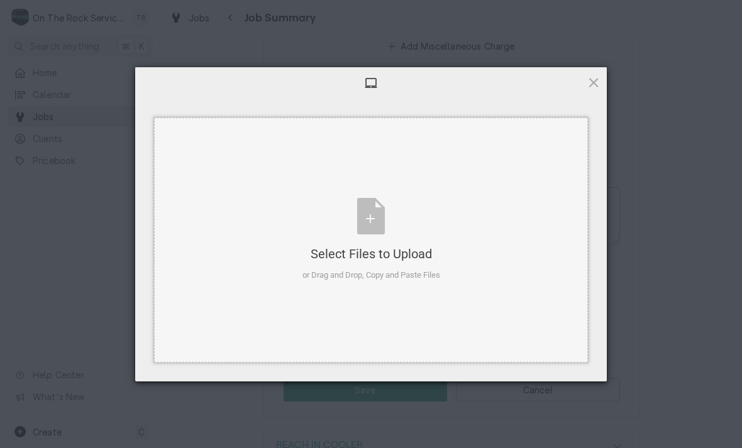
click at [374, 226] on div "Select Files to Upload or Drag and Drop, Copy and Paste Files" at bounding box center [371, 240] width 138 height 84
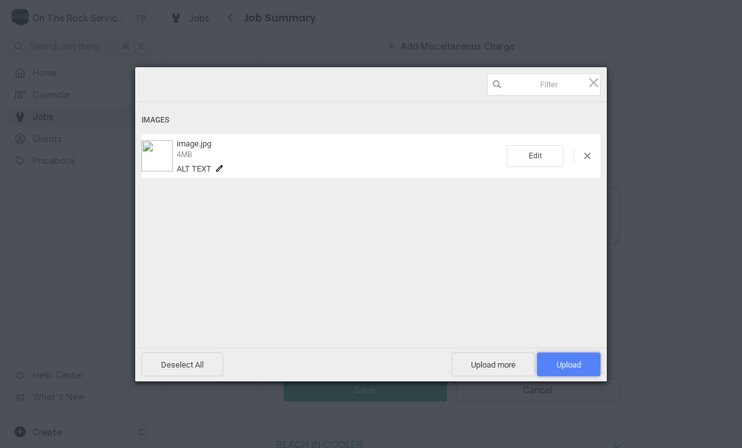
click at [583, 368] on span "Upload 1" at bounding box center [568, 365] width 63 height 24
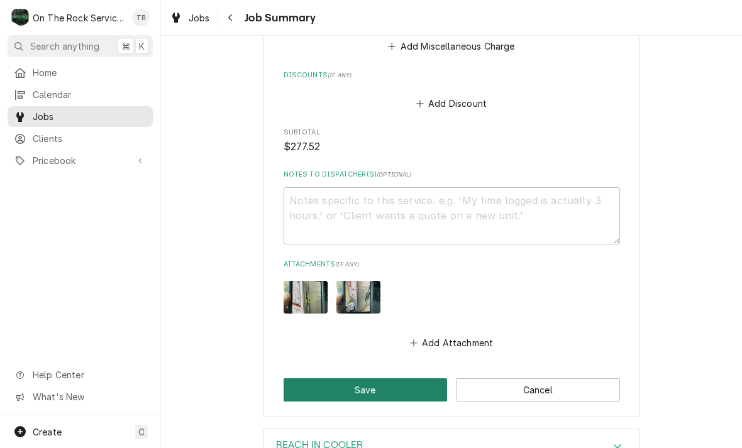
click at [307, 378] on button "Save" at bounding box center [365, 389] width 164 height 23
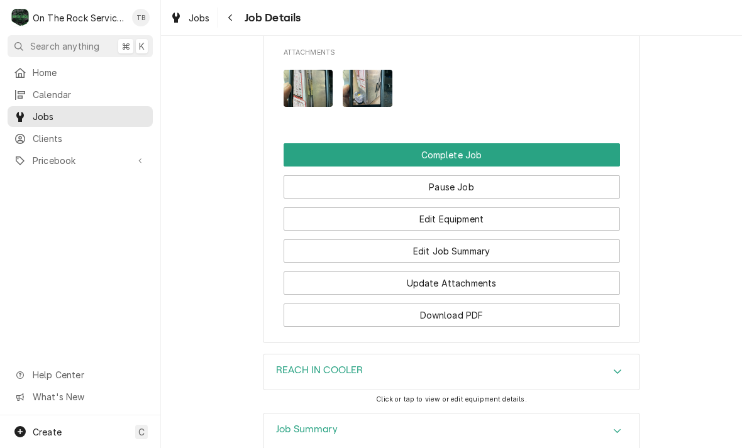
scroll to position [1403, 0]
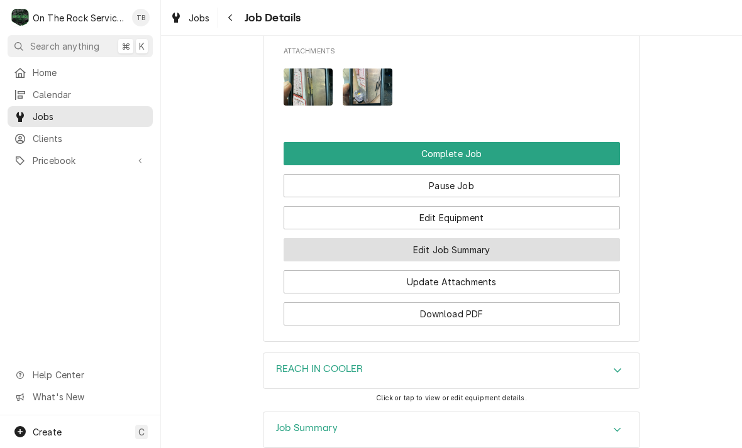
click at [474, 243] on button "Edit Job Summary" at bounding box center [451, 249] width 336 height 23
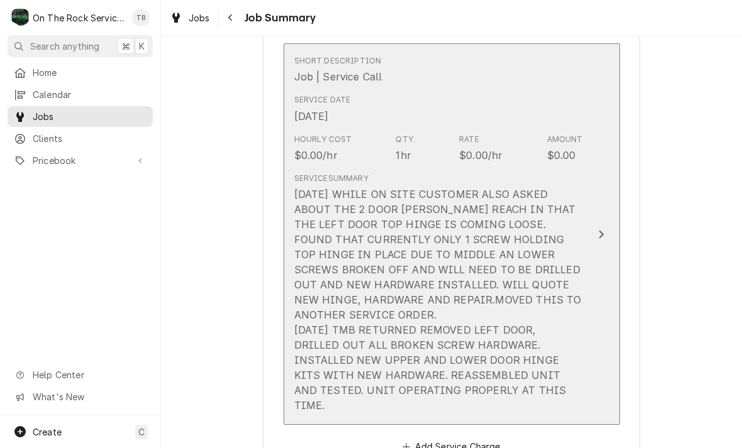
click at [509, 381] on div "8/4/25 WHILE ON SITE CUSTOMER ALSO ASKED ABOUT THE 2 DOOR DELFIELD REACH IN THA…" at bounding box center [438, 300] width 288 height 226
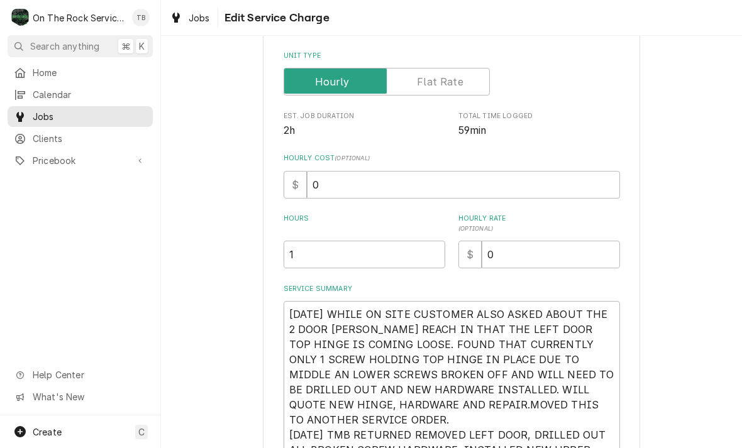
type textarea "x"
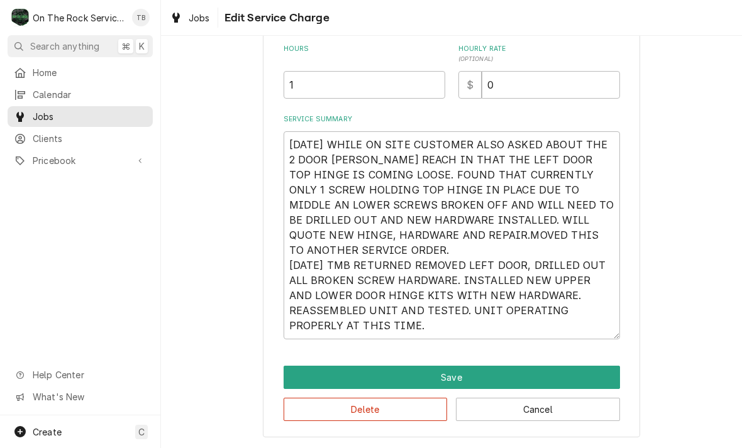
scroll to position [342, 0]
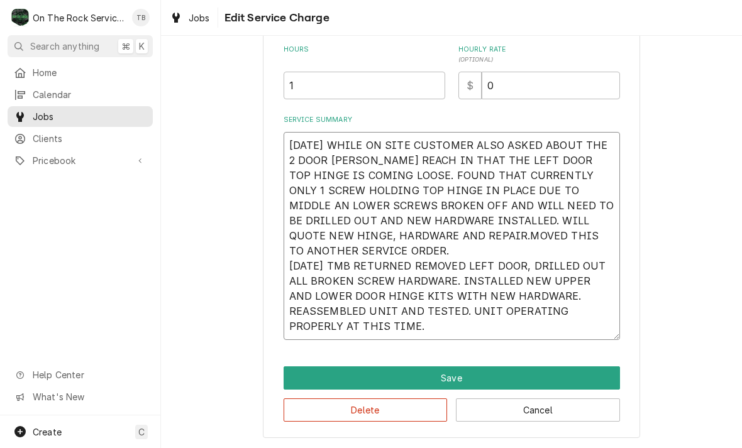
click at [385, 327] on textarea "8/4/25 WHILE ON SITE CUSTOMER ALSO ASKED ABOUT THE 2 DOOR DELFIELD REACH IN THA…" at bounding box center [451, 236] width 336 height 208
type textarea "8/4/25 WHILE ON SITE CUSTOMER ALSO ASKED ABOUT THE 2 DOOR DELFIELD REACH IN THA…"
type textarea "x"
type textarea "8/4/25 WHILE ON SITE CUSTOMER ALSO ASKED ABOUT THE 2 DOOR DELFIELD REACH IN THA…"
type textarea "x"
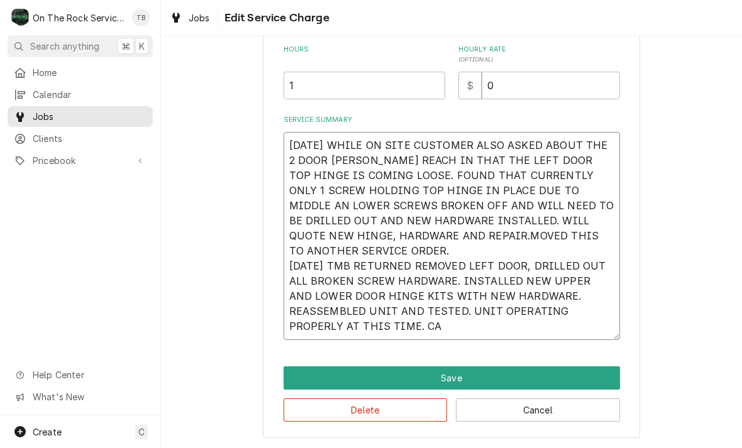
type textarea "8/4/25 WHILE ON SITE CUSTOMER ALSO ASKED ABOUT THE 2 DOOR DELFIELD REACH IN THA…"
type textarea "x"
type textarea "8/4/25 WHILE ON SITE CUSTOMER ALSO ASKED ABOUT THE 2 DOOR DELFIELD REACH IN THA…"
type textarea "x"
type textarea "8/4/25 WHILE ON SITE CUSTOMER ALSO ASKED ABOUT THE 2 DOOR DELFIELD REACH IN THA…"
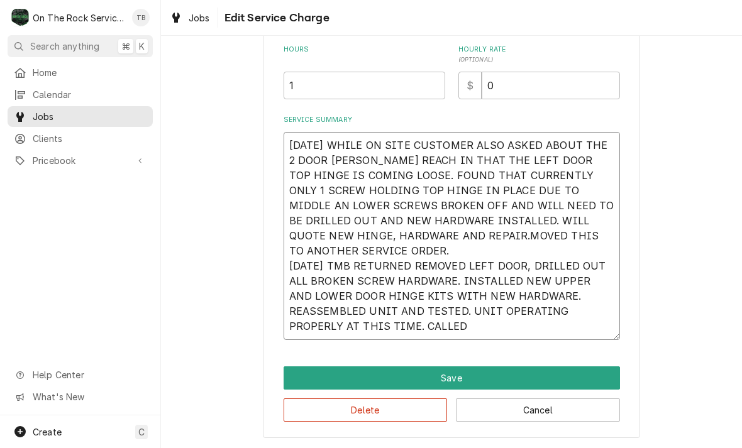
type textarea "x"
type textarea "8/4/25 WHILE ON SITE CUSTOMER ALSO ASKED ABOUT THE 2 DOOR DELFIELD REACH IN THA…"
type textarea "x"
type textarea "8/4/25 WHILE ON SITE CUSTOMER ALSO ASKED ABOUT THE 2 DOOR DELFIELD REACH IN THA…"
type textarea "x"
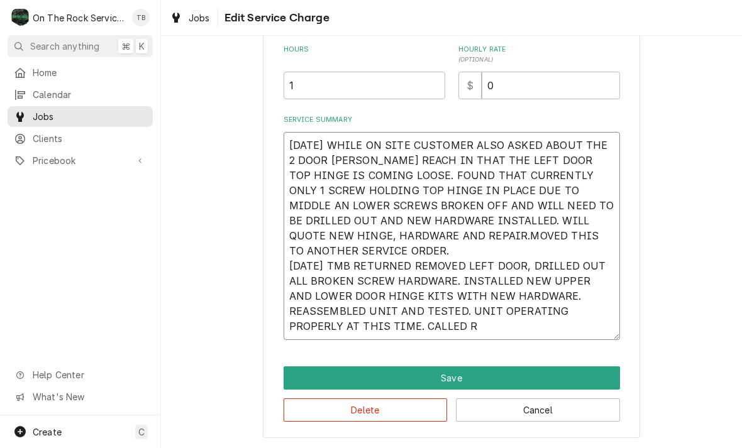
type textarea "8/4/25 WHILE ON SITE CUSTOMER ALSO ASKED ABOUT THE 2 DOOR DELFIELD REACH IN THA…"
type textarea "x"
type textarea "8/4/25 WHILE ON SITE CUSTOMER ALSO ASKED ABOUT THE 2 DOOR DELFIELD REACH IN THA…"
type textarea "x"
type textarea "8/4/25 WHILE ON SITE CUSTOMER ALSO ASKED ABOUT THE 2 DOOR DELFIELD REACH IN THA…"
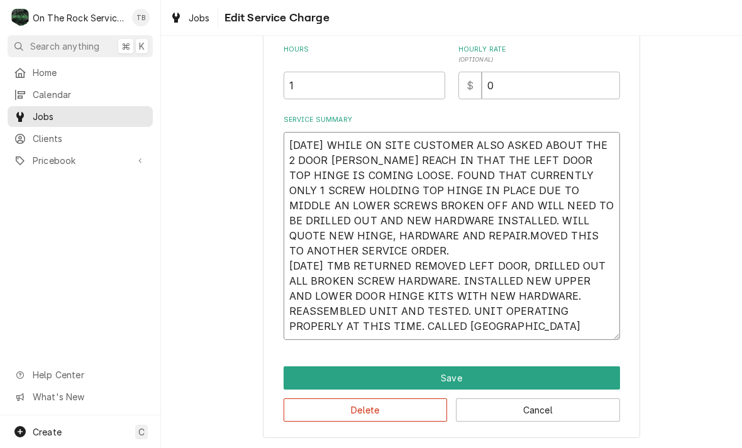
type textarea "x"
type textarea "8/4/25 WHILE ON SITE CUSTOMER ALSO ASKED ABOUT THE 2 DOOR DELFIELD REACH IN THA…"
type textarea "x"
type textarea "8/4/25 WHILE ON SITE CUSTOMER ALSO ASKED ABOUT THE 2 DOOR DELFIELD REACH IN THA…"
type textarea "x"
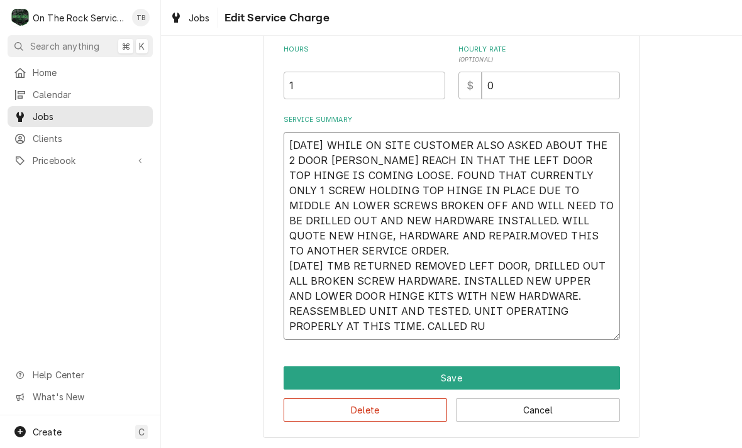
type textarea "8/4/25 WHILE ON SITE CUSTOMER ALSO ASKED ABOUT THE 2 DOOR DELFIELD REACH IN THA…"
type textarea "x"
type textarea "8/4/25 WHILE ON SITE CUSTOMER ALSO ASKED ABOUT THE 2 DOOR DELFIELD REACH IN THA…"
type textarea "x"
type textarea "8/4/25 WHILE ON SITE CUSTOMER ALSO ASKED ABOUT THE 2 DOOR DELFIELD REACH IN THA…"
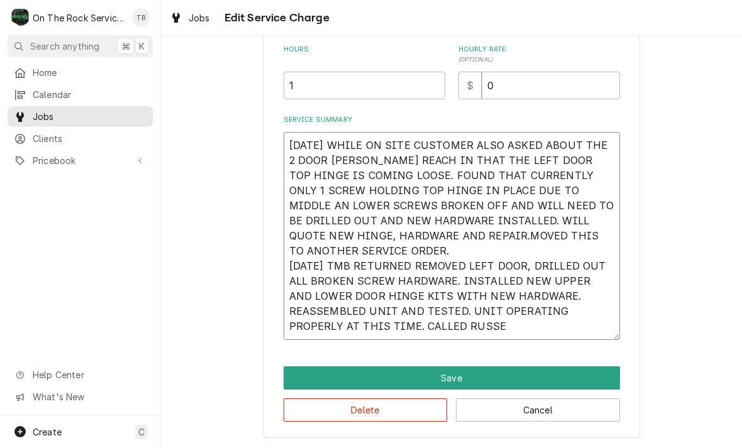
type textarea "x"
type textarea "8/4/25 WHILE ON SITE CUSTOMER ALSO ASKED ABOUT THE 2 DOOR DELFIELD REACH IN THA…"
type textarea "x"
type textarea "8/4/25 WHILE ON SITE CUSTOMER ALSO ASKED ABOUT THE 2 DOOR DELFIELD REACH IN THA…"
type textarea "x"
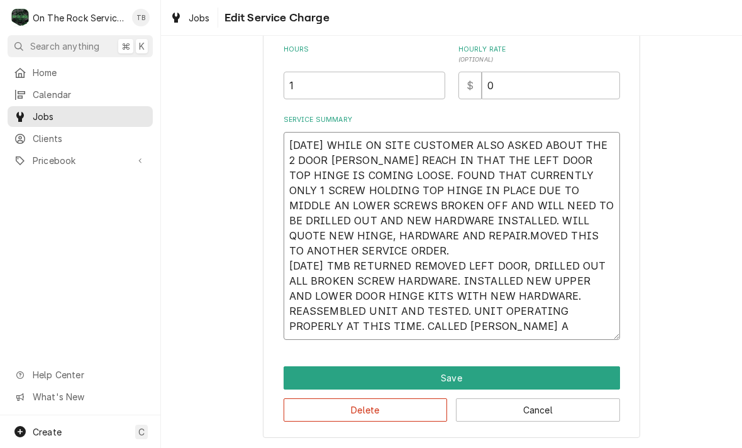
type textarea "8/4/25 WHILE ON SITE CUSTOMER ALSO ASKED ABOUT THE 2 DOOR DELFIELD REACH IN THA…"
type textarea "x"
type textarea "8/4/25 WHILE ON SITE CUSTOMER ALSO ASKED ABOUT THE 2 DOOR DELFIELD REACH IN THA…"
type textarea "x"
type textarea "8/4/25 WHILE ON SITE CUSTOMER ALSO ASKED ABOUT THE 2 DOOR DELFIELD REACH IN THA…"
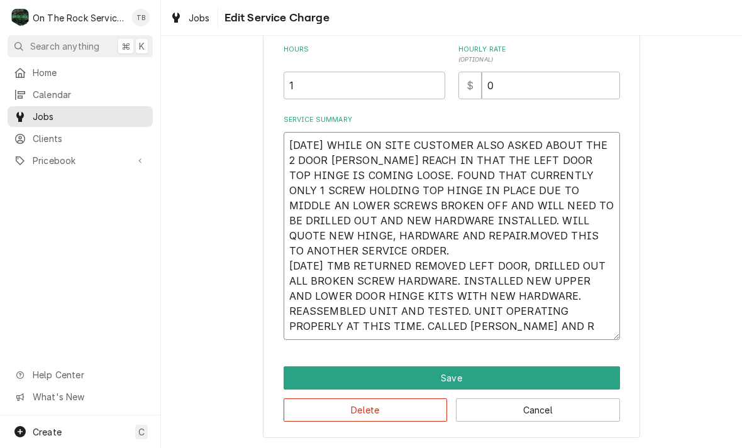
type textarea "x"
type textarea "8/4/25 WHILE ON SITE CUSTOMER ALSO ASKED ABOUT THE 2 DOOR DELFIELD REACH IN THA…"
type textarea "x"
type textarea "8/4/25 WHILE ON SITE CUSTOMER ALSO ASKED ABOUT THE 2 DOOR DELFIELD REACH IN THA…"
type textarea "x"
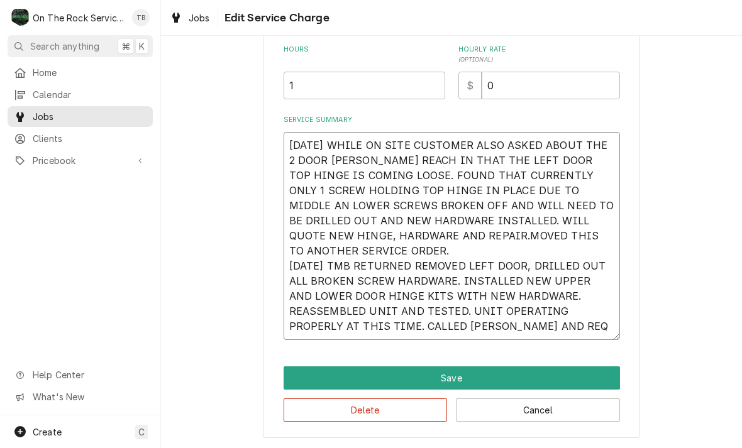
type textarea "8/4/25 WHILE ON SITE CUSTOMER ALSO ASKED ABOUT THE 2 DOOR DELFIELD REACH IN THA…"
type textarea "x"
type textarea "8/4/25 WHILE ON SITE CUSTOMER ALSO ASKED ABOUT THE 2 DOOR DELFIELD REACH IN THA…"
type textarea "x"
type textarea "8/4/25 WHILE ON SITE CUSTOMER ALSO ASKED ABOUT THE 2 DOOR DELFIELD REACH IN THA…"
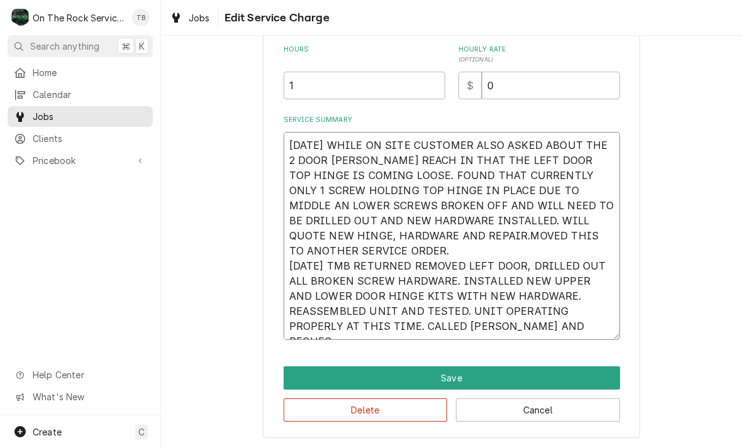
type textarea "x"
type textarea "8/4/25 WHILE ON SITE CUSTOMER ALSO ASKED ABOUT THE 2 DOOR DELFIELD REACH IN THA…"
type textarea "x"
type textarea "8/4/25 WHILE ON SITE CUSTOMER ALSO ASKED ABOUT THE 2 DOOR DELFIELD REACH IN THA…"
type textarea "x"
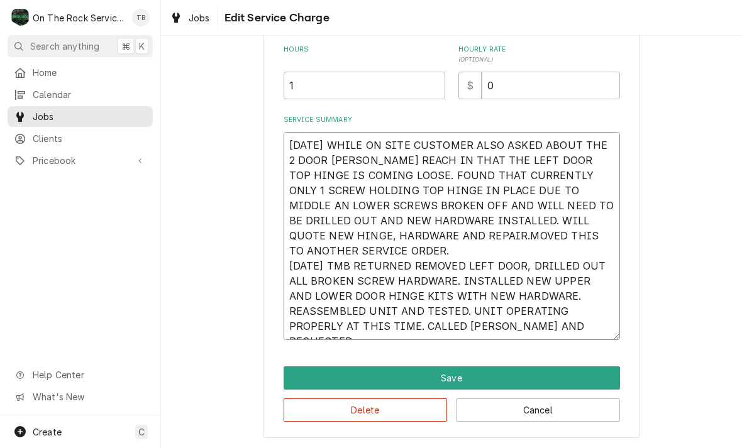
type textarea "8/4/25 WHILE ON SITE CUSTOMER ALSO ASKED ABOUT THE 2 DOOR DELFIELD REACH IN THA…"
type textarea "x"
type textarea "8/4/25 WHILE ON SITE CUSTOMER ALSO ASKED ABOUT THE 2 DOOR DELFIELD REACH IN THA…"
type textarea "x"
type textarea "8/4/25 WHILE ON SITE CUSTOMER ALSO ASKED ABOUT THE 2 DOOR DELFIELD REACH IN THA…"
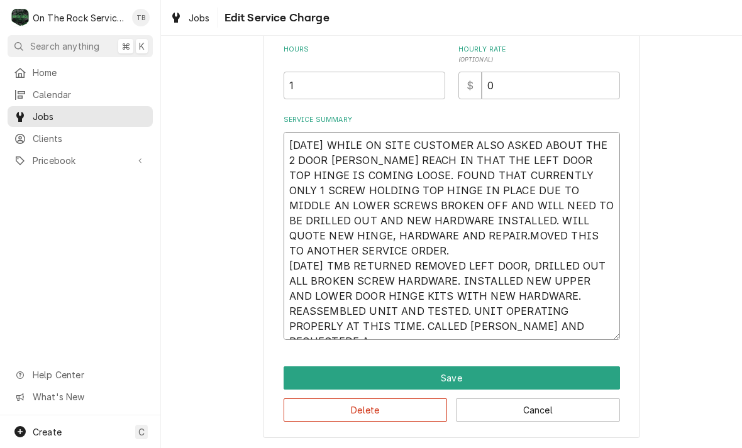
type textarea "x"
type textarea "8/4/25 WHILE ON SITE CUSTOMER ALSO ASKED ABOUT THE 2 DOOR DELFIELD REACH IN THA…"
type textarea "x"
type textarea "8/4/25 WHILE ON SITE CUSTOMER ALSO ASKED ABOUT THE 2 DOOR DELFIELD REACH IN THA…"
type textarea "x"
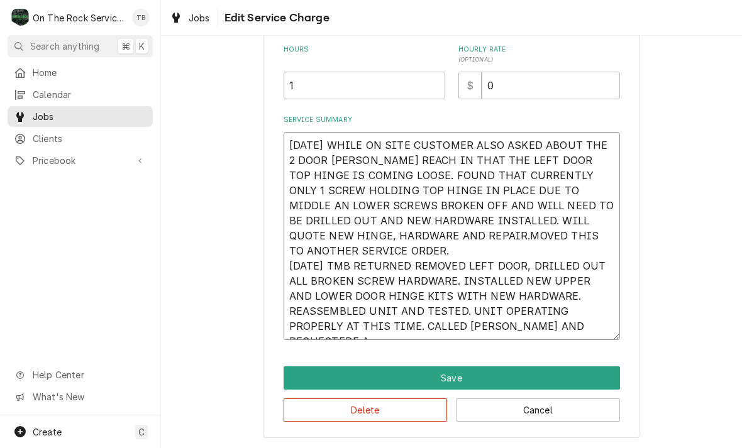
type textarea "8/4/25 WHILE ON SITE CUSTOMER ALSO ASKED ABOUT THE 2 DOOR DELFIELD REACH IN THA…"
type textarea "x"
type textarea "8/4/25 WHILE ON SITE CUSTOMER ALSO ASKED ABOUT THE 2 DOOR DELFIELD REACH IN THA…"
type textarea "x"
type textarea "8/4/25 WHILE ON SITE CUSTOMER ALSO ASKED ABOUT THE 2 DOOR DELFIELD REACH IN THA…"
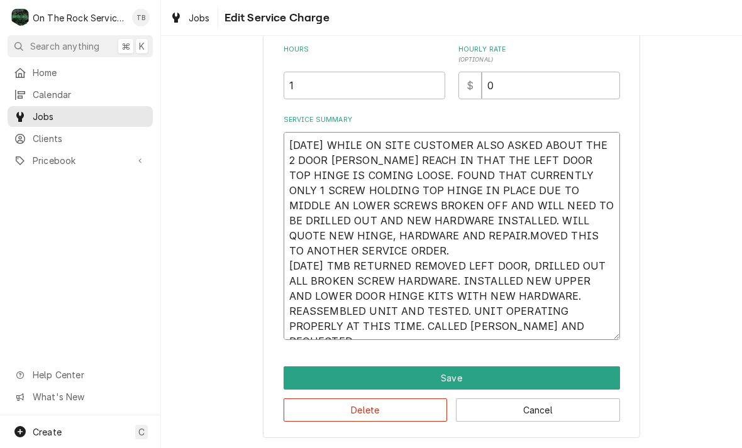
type textarea "x"
type textarea "8/4/25 WHILE ON SITE CUSTOMER ALSO ASKED ABOUT THE 2 DOOR DELFIELD REACH IN THA…"
type textarea "x"
type textarea "8/4/25 WHILE ON SITE CUSTOMER ALSO ASKED ABOUT THE 2 DOOR DELFIELD REACH IN THA…"
type textarea "x"
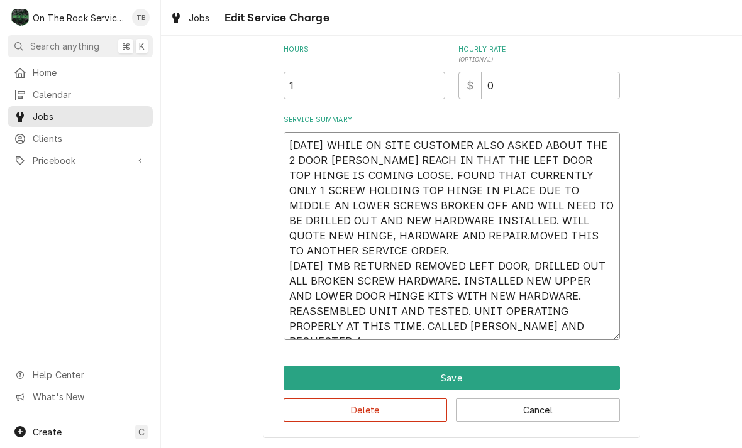
type textarea "8/4/25 WHILE ON SITE CUSTOMER ALSO ASKED ABOUT THE 2 DOOR DELFIELD REACH IN THA…"
type textarea "x"
type textarea "8/4/25 WHILE ON SITE CUSTOMER ALSO ASKED ABOUT THE 2 DOOR DELFIELD REACH IN THA…"
type textarea "x"
type textarea "8/4/25 WHILE ON SITE CUSTOMER ALSO ASKED ABOUT THE 2 DOOR DELFIELD REACH IN THA…"
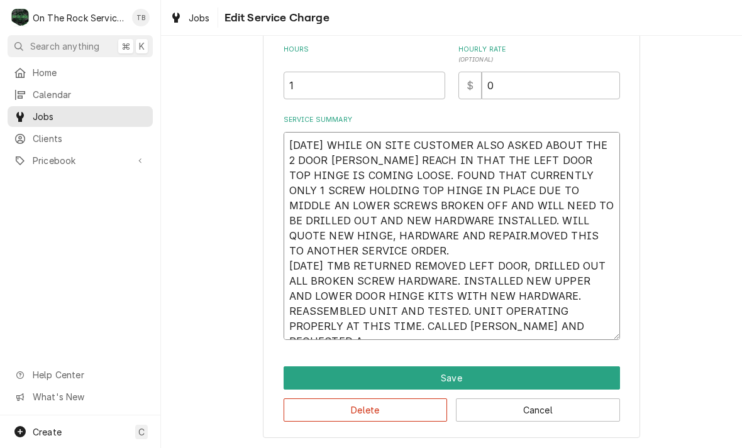
type textarea "x"
type textarea "8/4/25 WHILE ON SITE CUSTOMER ALSO ASKED ABOUT THE 2 DOOR DELFIELD REACH IN THA…"
type textarea "x"
type textarea "8/4/25 WHILE ON SITE CUSTOMER ALSO ASKED ABOUT THE 2 DOOR DELFIELD REACH IN THA…"
type textarea "x"
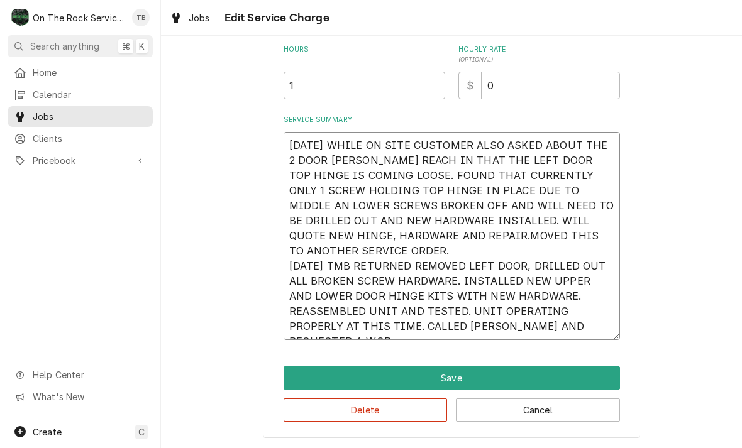
type textarea "8/4/25 WHILE ON SITE CUSTOMER ALSO ASKED ABOUT THE 2 DOOR DELFIELD REACH IN THA…"
type textarea "x"
type textarea "8/4/25 WHILE ON SITE CUSTOMER ALSO ASKED ABOUT THE 2 DOOR DELFIELD REACH IN THA…"
type textarea "x"
type textarea "8/4/25 WHILE ON SITE CUSTOMER ALSO ASKED ABOUT THE 2 DOOR DELFIELD REACH IN THA…"
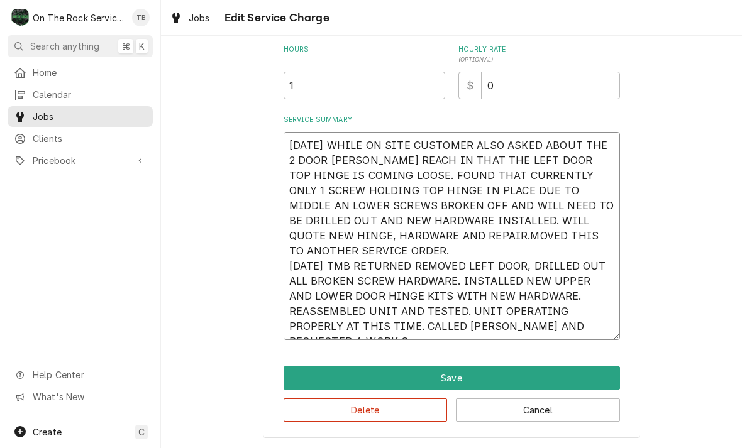
type textarea "x"
type textarea "8/4/25 WHILE ON SITE CUSTOMER ALSO ASKED ABOUT THE 2 DOOR DELFIELD REACH IN THA…"
type textarea "x"
type textarea "8/4/25 WHILE ON SITE CUSTOMER ALSO ASKED ABOUT THE 2 DOOR DELFIELD REACH IN THA…"
type textarea "x"
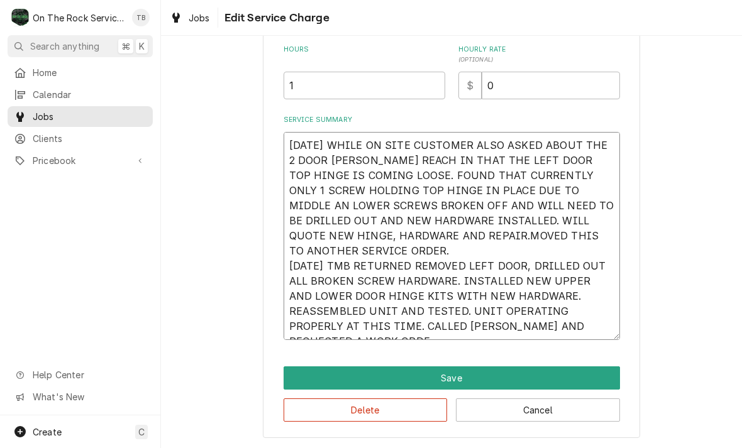
type textarea "8/4/25 WHILE ON SITE CUSTOMER ALSO ASKED ABOUT THE 2 DOOR DELFIELD REACH IN THA…"
type textarea "x"
type textarea "8/4/25 WHILE ON SITE CUSTOMER ALSO ASKED ABOUT THE 2 DOOR DELFIELD REACH IN THA…"
type textarea "x"
type textarea "8/4/25 WHILE ON SITE CUSTOMER ALSO ASKED ABOUT THE 2 DOOR DELFIELD REACH IN THA…"
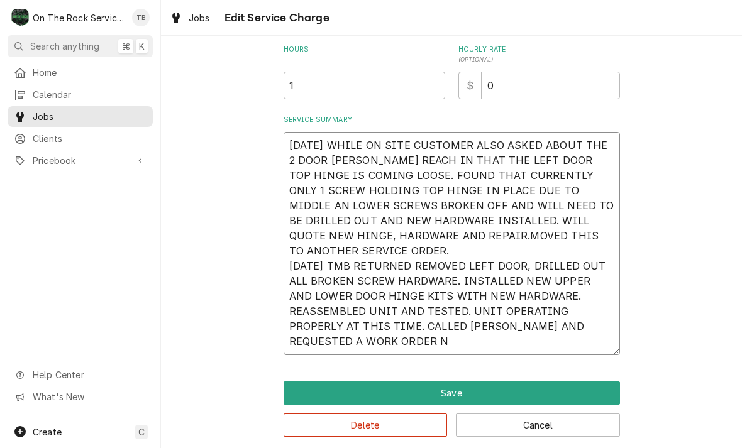
type textarea "x"
type textarea "8/4/25 WHILE ON SITE CUSTOMER ALSO ASKED ABOUT THE 2 DOOR DELFIELD REACH IN THA…"
type textarea "x"
type textarea "8/4/25 WHILE ON SITE CUSTOMER ALSO ASKED ABOUT THE 2 DOOR DELFIELD REACH IN THA…"
type textarea "x"
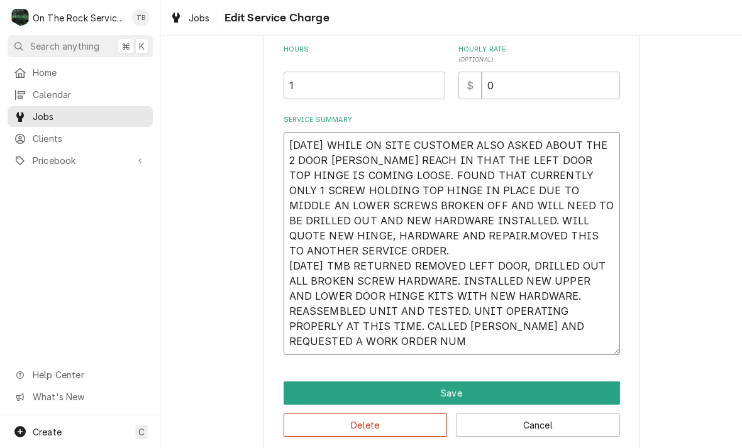
type textarea "8/4/25 WHILE ON SITE CUSTOMER ALSO ASKED ABOUT THE 2 DOOR DELFIELD REACH IN THA…"
type textarea "x"
type textarea "8/4/25 WHILE ON SITE CUSTOMER ALSO ASKED ABOUT THE 2 DOOR DELFIELD REACH IN THA…"
type textarea "x"
type textarea "8/4/25 WHILE ON SITE CUSTOMER ALSO ASKED ABOUT THE 2 DOOR DELFIELD REACH IN THA…"
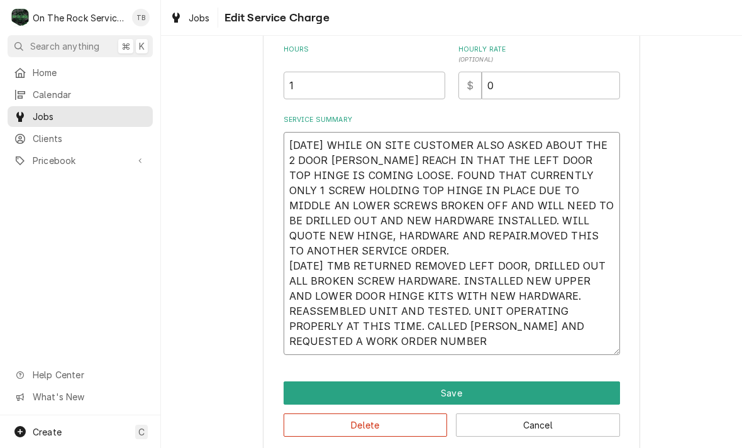
type textarea "x"
type textarea "8/4/25 WHILE ON SITE CUSTOMER ALSO ASKED ABOUT THE 2 DOOR DELFIELD REACH IN THA…"
type textarea "x"
type textarea "8/4/25 WHILE ON SITE CUSTOMER ALSO ASKED ABOUT THE 2 DOOR DELFIELD REACH IN THA…"
type textarea "x"
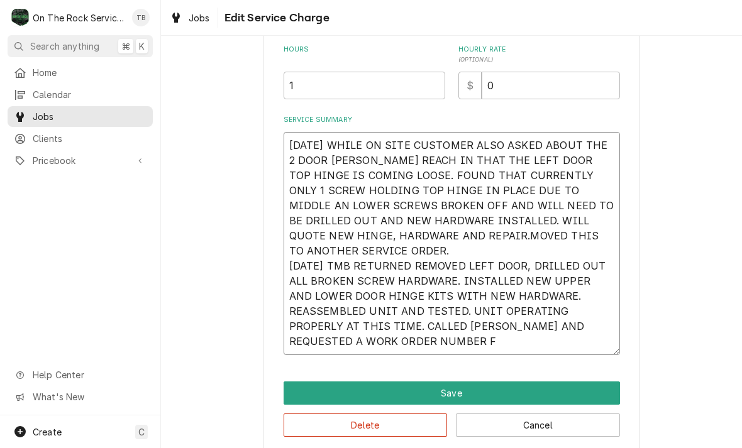
type textarea "8/4/25 WHILE ON SITE CUSTOMER ALSO ASKED ABOUT THE 2 DOOR DELFIELD REACH IN THA…"
type textarea "x"
type textarea "8/4/25 WHILE ON SITE CUSTOMER ALSO ASKED ABOUT THE 2 DOOR DELFIELD REACH IN THA…"
type textarea "x"
type textarea "8/4/25 WHILE ON SITE CUSTOMER ALSO ASKED ABOUT THE 2 DOOR DELFIELD REACH IN THA…"
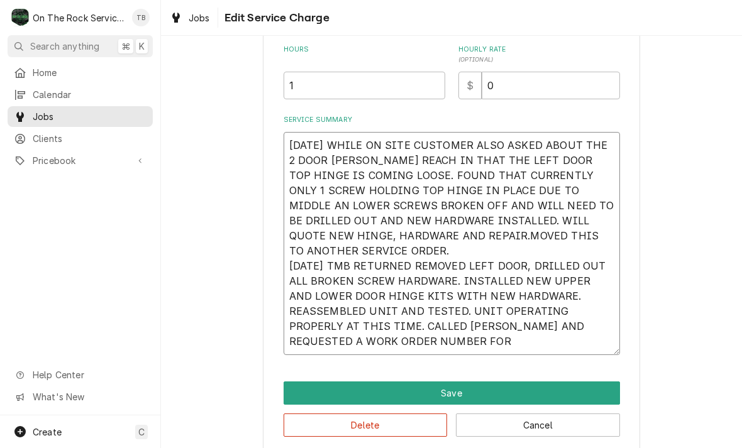
type textarea "x"
type textarea "8/4/25 WHILE ON SITE CUSTOMER ALSO ASKED ABOUT THE 2 DOOR DELFIELD REACH IN THA…"
type textarea "x"
type textarea "8/4/25 WHILE ON SITE CUSTOMER ALSO ASKED ABOUT THE 2 DOOR DELFIELD REACH IN THA…"
type textarea "x"
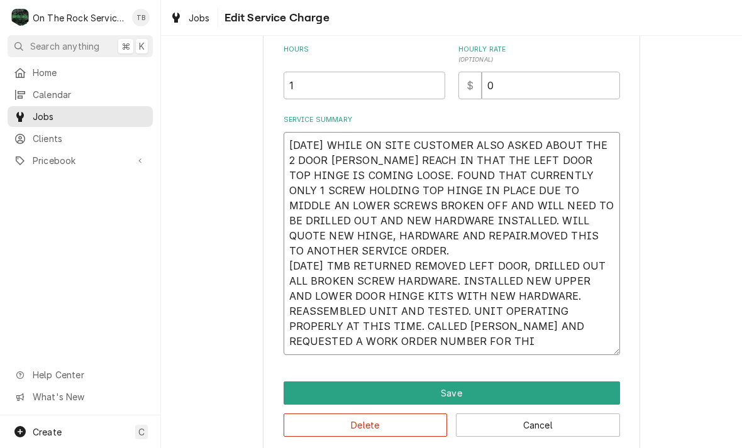
type textarea "8/4/25 WHILE ON SITE CUSTOMER ALSO ASKED ABOUT THE 2 DOOR DELFIELD REACH IN THA…"
type textarea "x"
type textarea "8/4/25 WHILE ON SITE CUSTOMER ALSO ASKED ABOUT THE 2 DOOR DELFIELD REACH IN THA…"
type textarea "x"
type textarea "8/4/25 WHILE ON SITE CUSTOMER ALSO ASKED ABOUT THE 2 DOOR DELFIELD REACH IN THA…"
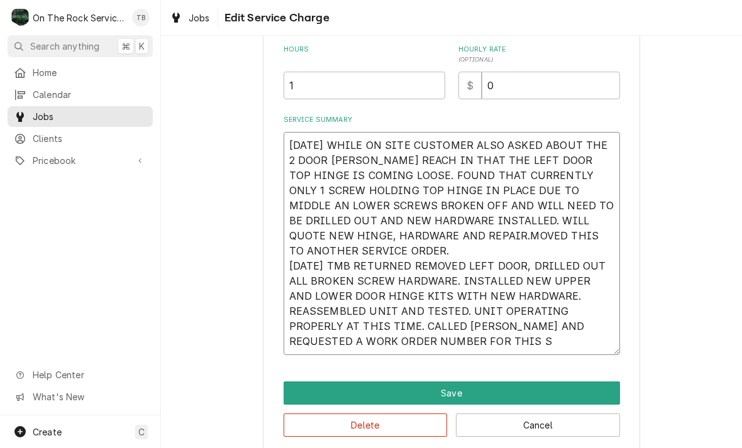
type textarea "x"
type textarea "8/4/25 WHILE ON SITE CUSTOMER ALSO ASKED ABOUT THE 2 DOOR DELFIELD REACH IN THA…"
type textarea "x"
type textarea "8/4/25 WHILE ON SITE CUSTOMER ALSO ASKED ABOUT THE 2 DOOR DELFIELD REACH IN THA…"
type textarea "x"
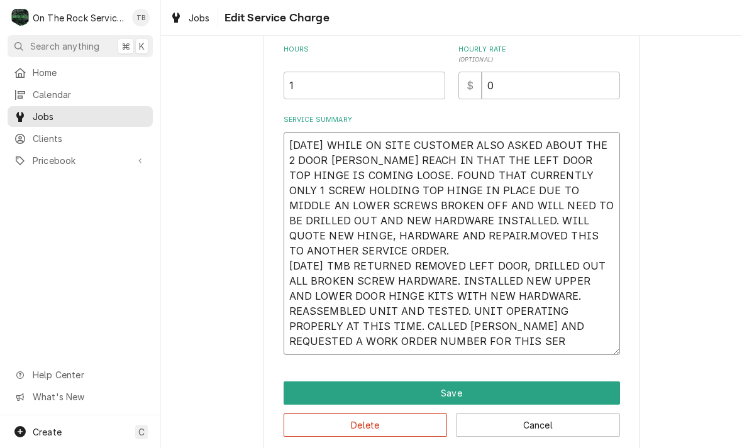
type textarea "8/4/25 WHILE ON SITE CUSTOMER ALSO ASKED ABOUT THE 2 DOOR DELFIELD REACH IN THA…"
type textarea "x"
type textarea "8/4/25 WHILE ON SITE CUSTOMER ALSO ASKED ABOUT THE 2 DOOR DELFIELD REACH IN THA…"
type textarea "x"
type textarea "8/4/25 WHILE ON SITE CUSTOMER ALSO ASKED ABOUT THE 2 DOOR DELFIELD REACH IN THA…"
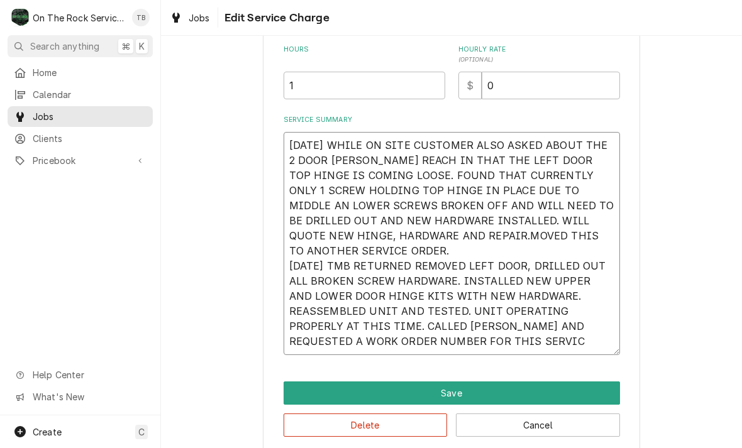
type textarea "x"
type textarea "8/4/25 WHILE ON SITE CUSTOMER ALSO ASKED ABOUT THE 2 DOOR DELFIELD REACH IN THA…"
type textarea "x"
type textarea "8/4/25 WHILE ON SITE CUSTOMER ALSO ASKED ABOUT THE 2 DOOR DELFIELD REACH IN THA…"
type textarea "x"
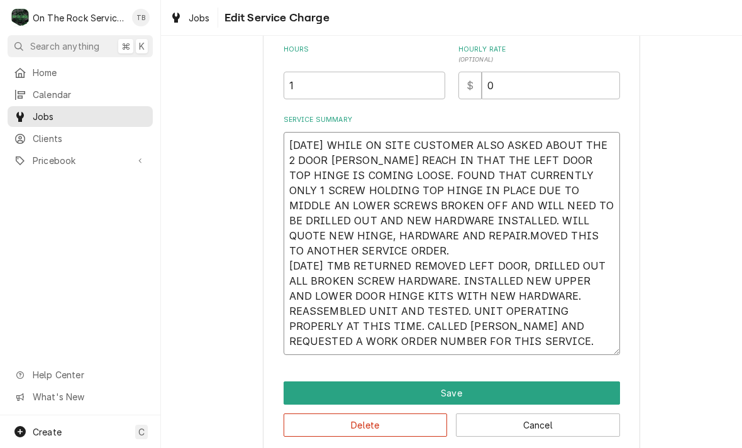
type textarea "8/4/25 WHILE ON SITE CUSTOMER ALSO ASKED ABOUT THE 2 DOOR DELFIELD REACH IN THA…"
type textarea "x"
type textarea "8/4/25 WHILE ON SITE CUSTOMER ALSO ASKED ABOUT THE 2 DOOR DELFIELD REACH IN THA…"
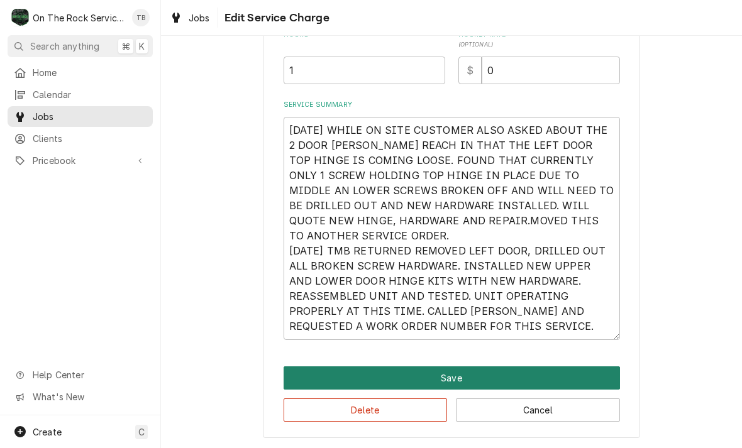
click at [480, 379] on button "Save" at bounding box center [451, 377] width 336 height 23
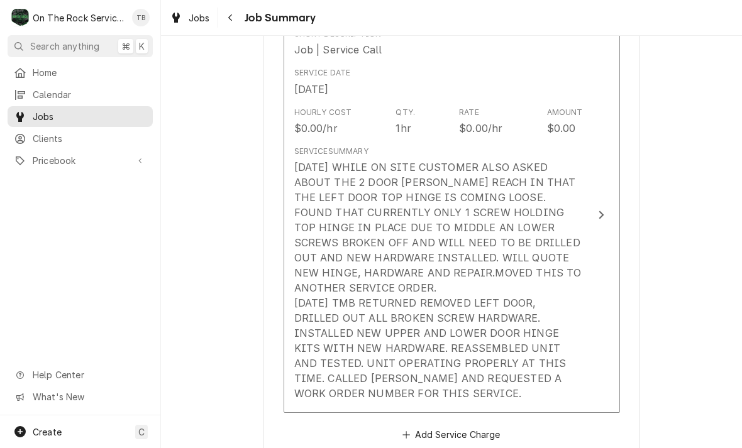
scroll to position [353, 0]
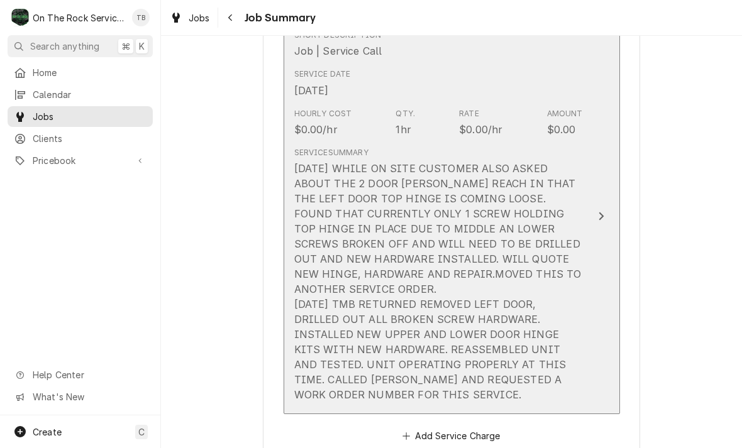
click at [346, 383] on div "8/4/25 WHILE ON SITE CUSTOMER ALSO ASKED ABOUT THE 2 DOOR DELFIELD REACH IN THA…" at bounding box center [438, 281] width 288 height 241
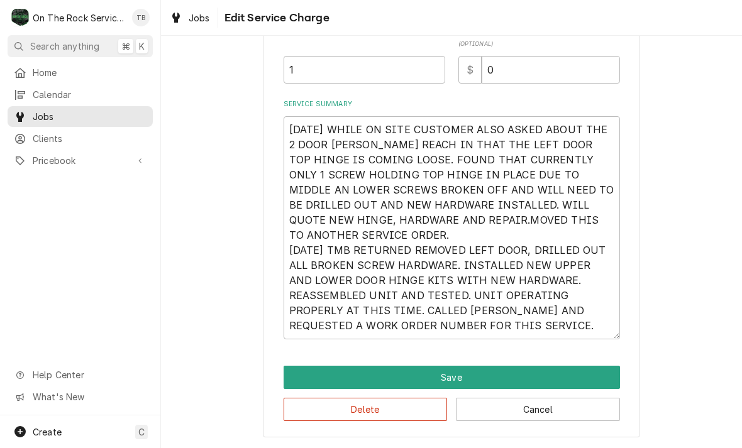
scroll to position [357, 0]
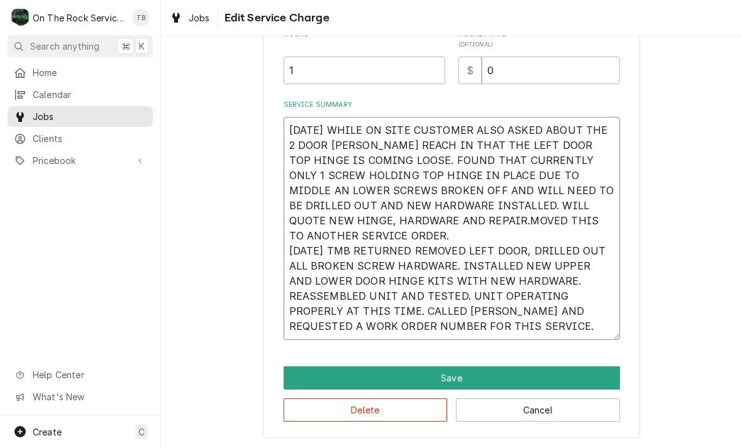
click at [471, 331] on textarea "8/4/25 WHILE ON SITE CUSTOMER ALSO ASKED ABOUT THE 2 DOOR DELFIELD REACH IN THA…" at bounding box center [451, 228] width 336 height 223
click at [482, 330] on textarea "8/4/25 WHILE ON SITE CUSTOMER ALSO ASKED ABOUT THE 2 DOOR DELFIELD REACH IN THA…" at bounding box center [451, 228] width 336 height 223
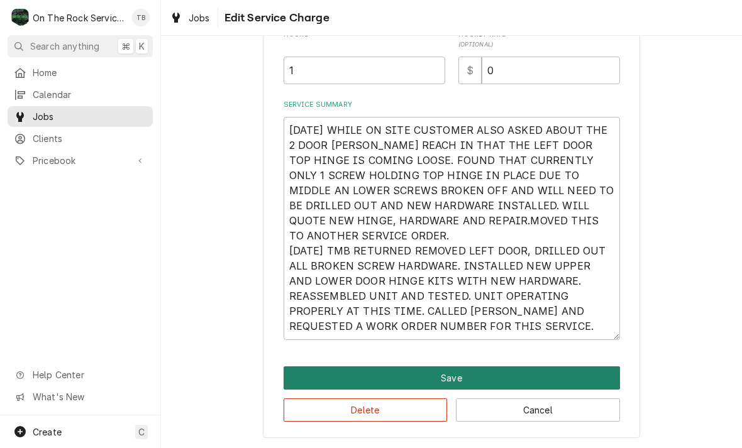
click at [471, 382] on button "Save" at bounding box center [451, 377] width 336 height 23
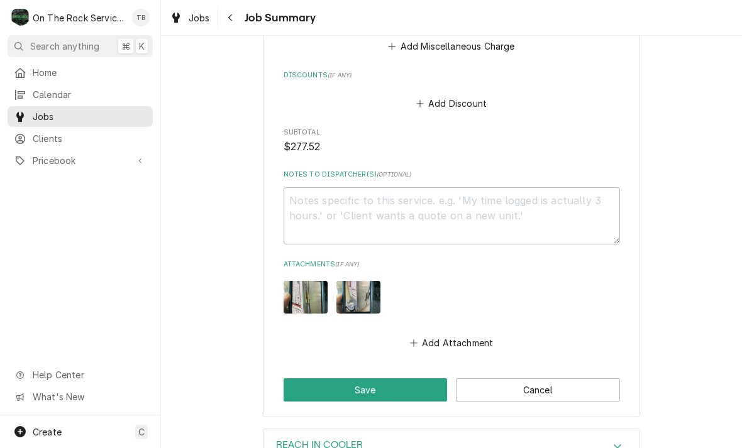
scroll to position [1278, 0]
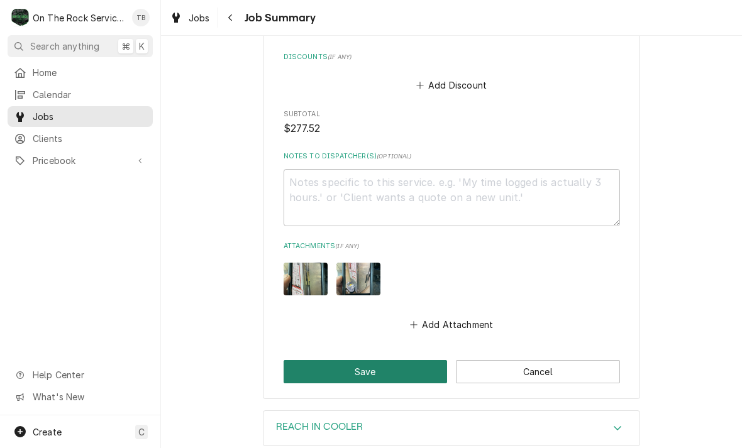
click at [382, 360] on button "Save" at bounding box center [365, 371] width 164 height 23
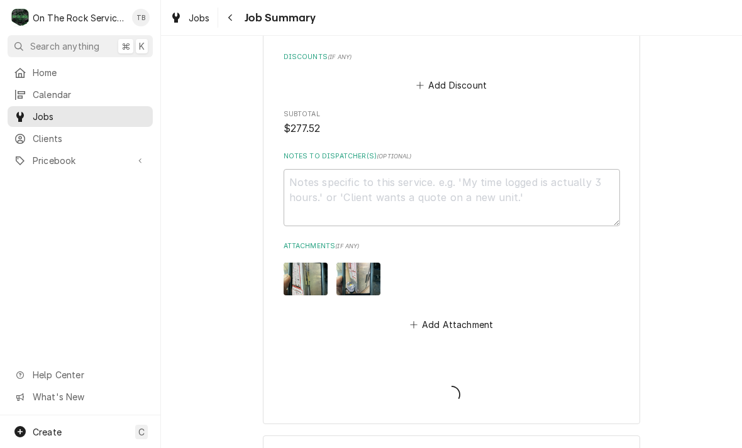
type textarea "x"
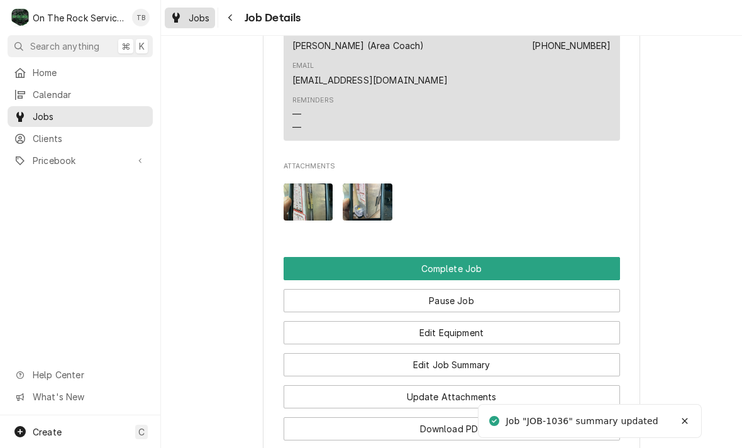
click at [198, 27] on link "Jobs" at bounding box center [190, 18] width 50 height 21
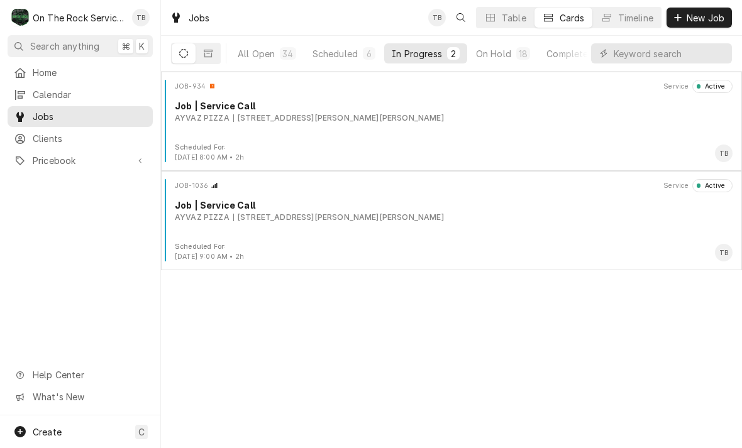
click at [427, 57] on div "In Progress" at bounding box center [417, 53] width 50 height 13
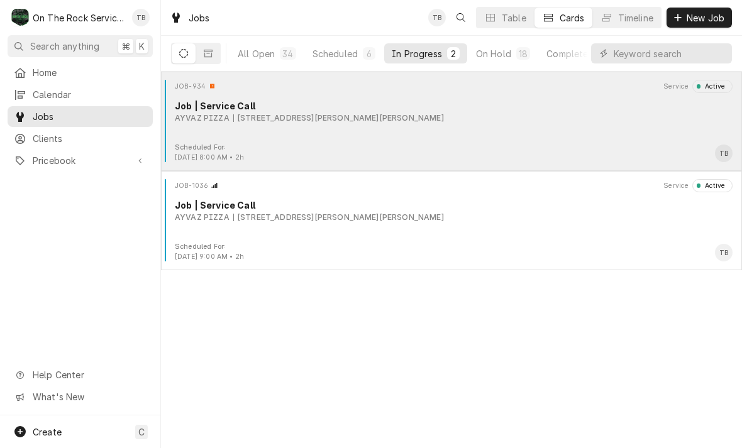
click at [448, 133] on div "JOB-934 Service Active Job | Service Call AYVAZ PIZZA 14249 Jones St, Lavonia, …" at bounding box center [451, 111] width 571 height 63
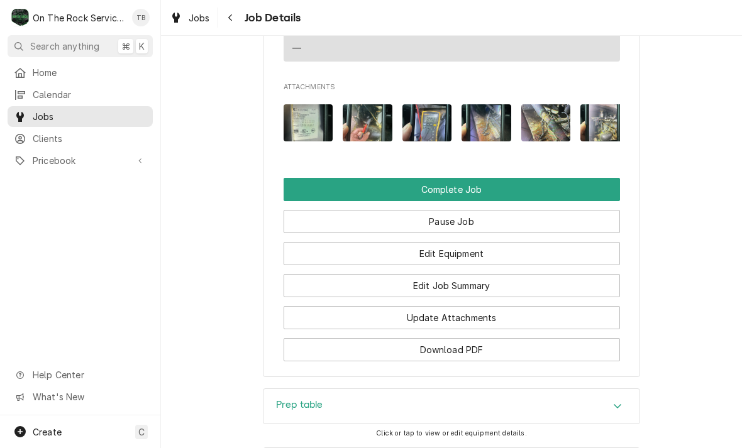
scroll to position [1444, 0]
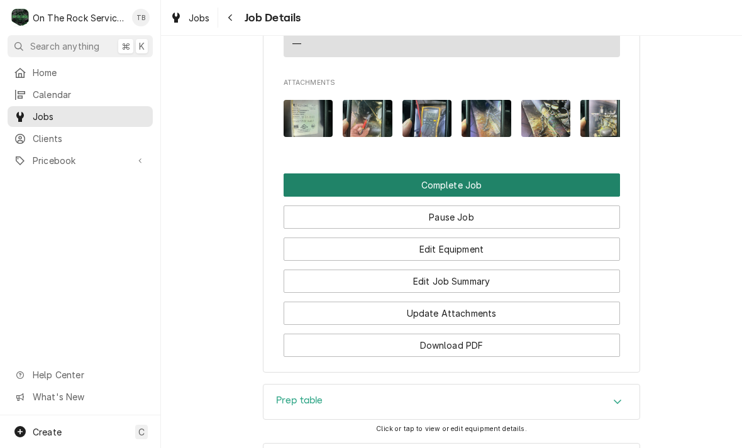
click at [459, 173] on button "Complete Job" at bounding box center [451, 184] width 336 height 23
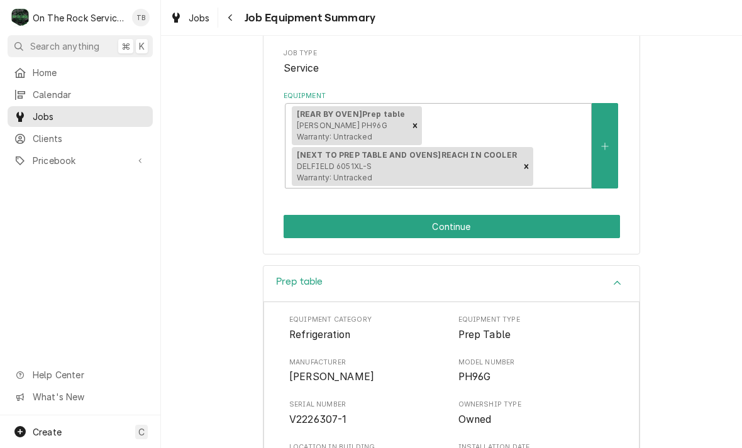
scroll to position [221, 0]
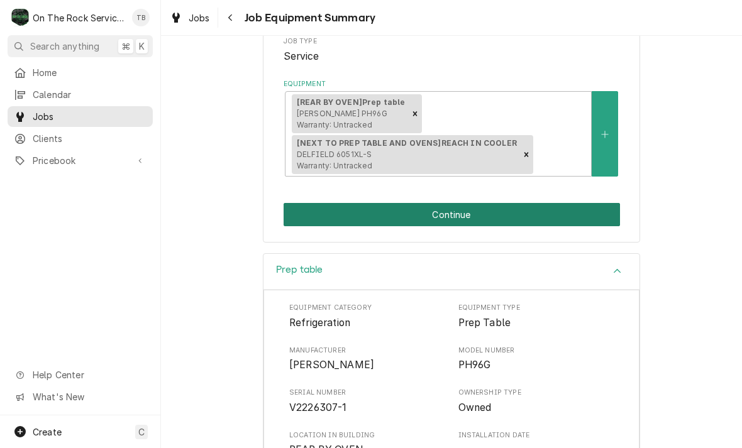
click at [464, 207] on button "Continue" at bounding box center [451, 214] width 336 height 23
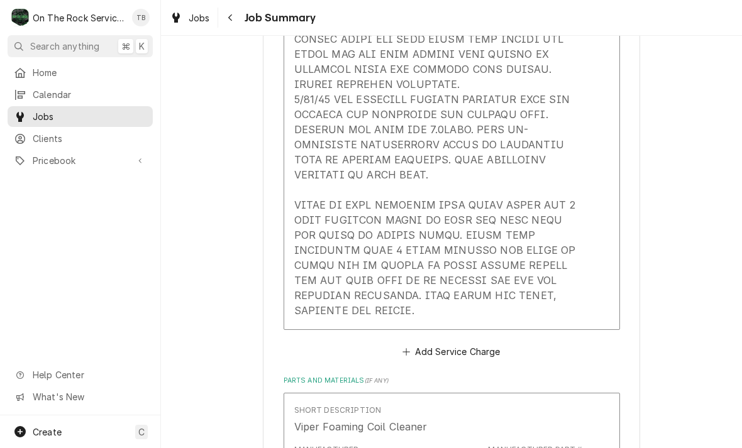
scroll to position [807, 0]
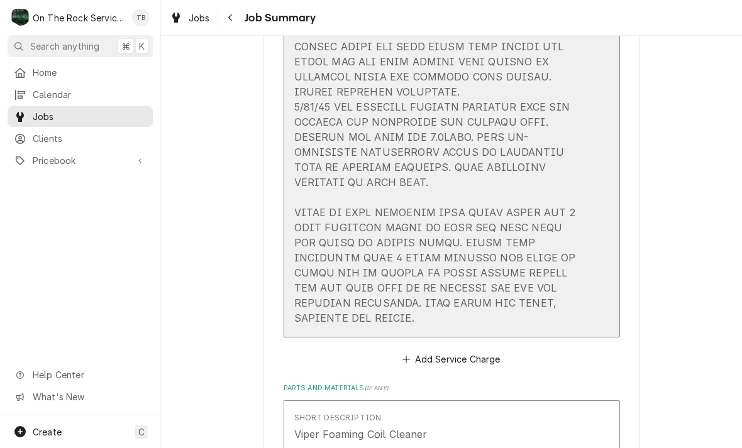
click at [354, 295] on div "Service Summary" at bounding box center [438, 9] width 288 height 642
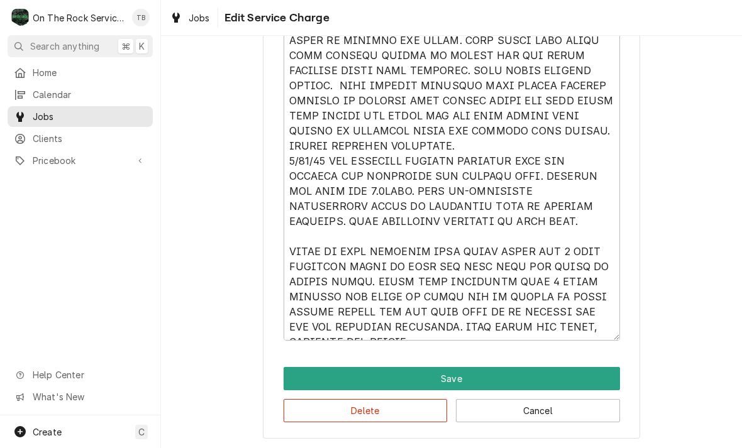
scroll to position [723, 0]
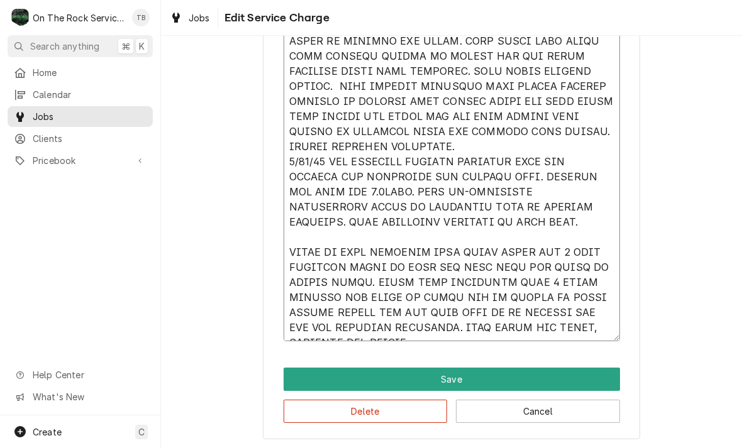
click at [427, 331] on textarea "Service Summary" at bounding box center [451, 71] width 336 height 540
type textarea "x"
type textarea "[DATE] TMB PROVIDE SERVICE PARTS AND LABOR TO DETERMINE THAT ON PREP TABLE LEAK…"
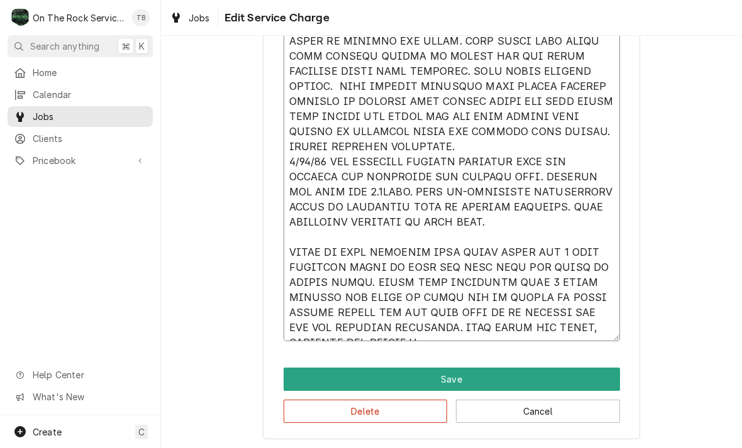
type textarea "x"
type textarea "8/4/25 TMB PROVIDE SERVICE PARTS AND LABOR TO DETERMINE THAT ON PREP TABLE LEAK…"
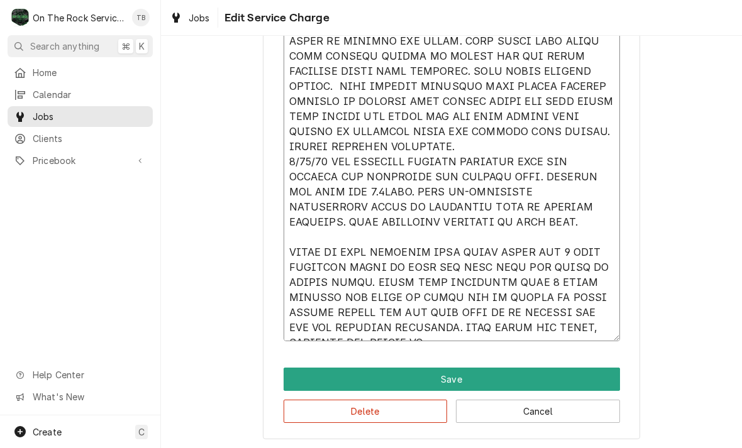
type textarea "x"
type textarea "8/4/25 TMB PROVIDE SERVICE PARTS AND LABOR TO DETERMINE THAT ON PREP TABLE LEAK…"
type textarea "x"
type textarea "8/4/25 TMB PROVIDE SERVICE PARTS AND LABOR TO DETERMINE THAT ON PREP TABLE LEAK…"
type textarea "x"
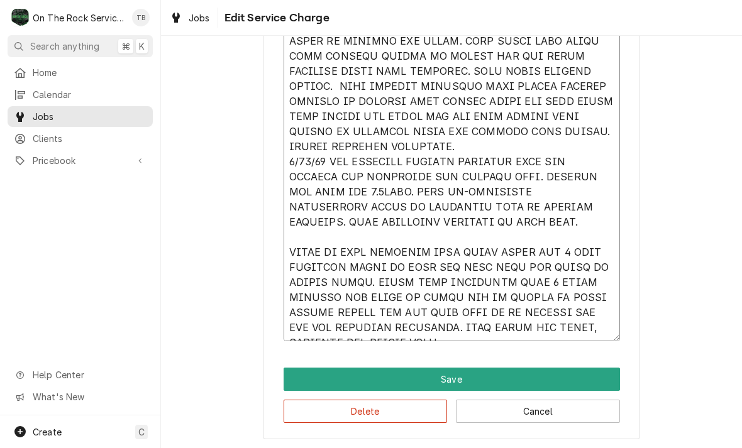
type textarea "8/4/25 TMB PROVIDE SERVICE PARTS AND LABOR TO DETERMINE THAT ON PREP TABLE LEAK…"
type textarea "x"
type textarea "8/4/25 TMB PROVIDE SERVICE PARTS AND LABOR TO DETERMINE THAT ON PREP TABLE LEAK…"
type textarea "x"
type textarea "8/4/25 TMB PROVIDE SERVICE PARTS AND LABOR TO DETERMINE THAT ON PREP TABLE LEAK…"
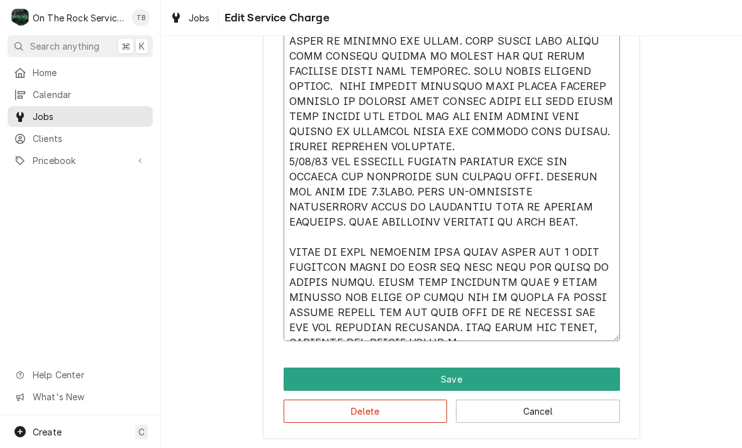
type textarea "x"
type textarea "8/4/25 TMB PROVIDE SERVICE PARTS AND LABOR TO DETERMINE THAT ON PREP TABLE LEAK…"
type textarea "x"
type textarea "8/4/25 TMB PROVIDE SERVICE PARTS AND LABOR TO DETERMINE THAT ON PREP TABLE LEAK…"
type textarea "x"
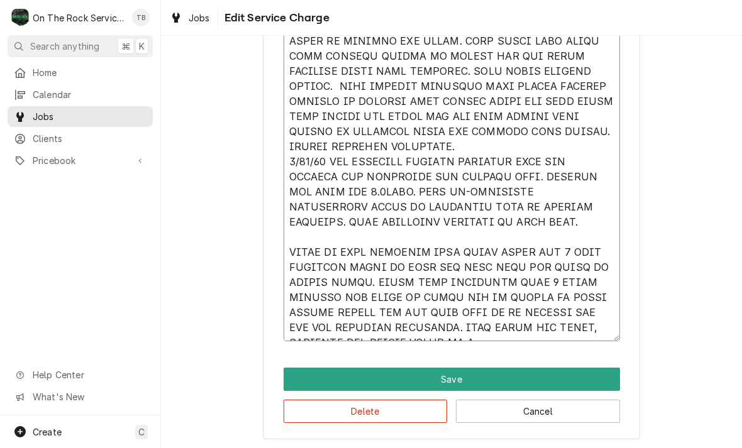
type textarea "8/4/25 TMB PROVIDE SERVICE PARTS AND LABOR TO DETERMINE THAT ON PREP TABLE LEAK…"
type textarea "x"
type textarea "8/4/25 TMB PROVIDE SERVICE PARTS AND LABOR TO DETERMINE THAT ON PREP TABLE LEAK…"
type textarea "x"
type textarea "8/4/25 TMB PROVIDE SERVICE PARTS AND LABOR TO DETERMINE THAT ON PREP TABLE LEAK…"
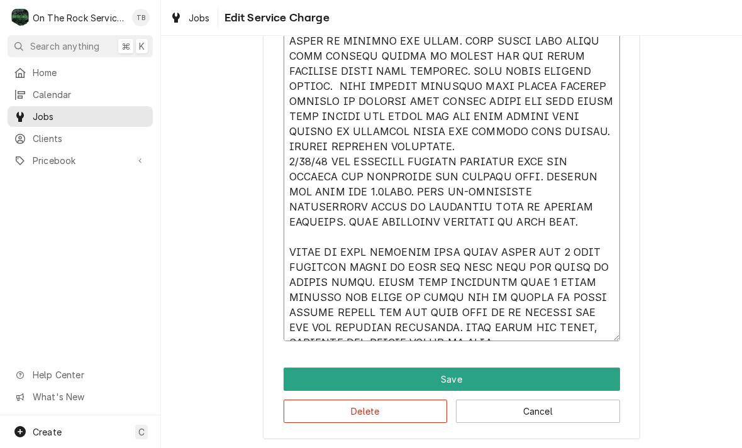
type textarea "x"
type textarea "8/4/25 TMB PROVIDE SERVICE PARTS AND LABOR TO DETERMINE THAT ON PREP TABLE LEAK…"
type textarea "x"
type textarea "8/4/25 TMB PROVIDE SERVICE PARTS AND LABOR TO DETERMINE THAT ON PREP TABLE LEAK…"
type textarea "x"
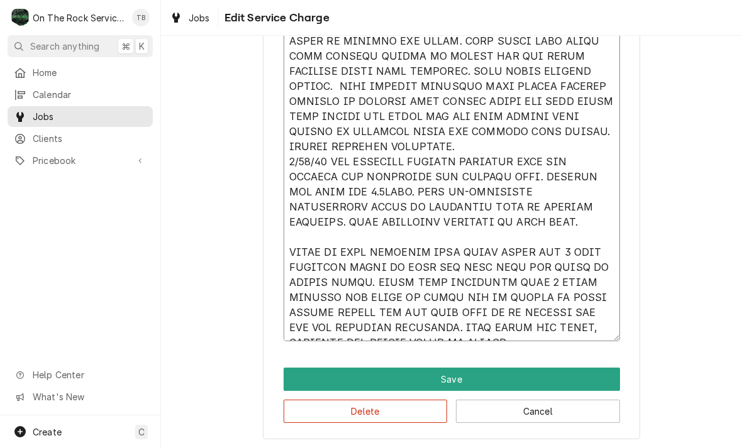
type textarea "8/4/25 TMB PROVIDE SERVICE PARTS AND LABOR TO DETERMINE THAT ON PREP TABLE LEAK…"
type textarea "x"
type textarea "8/4/25 TMB PROVIDE SERVICE PARTS AND LABOR TO DETERMINE THAT ON PREP TABLE LEAK…"
type textarea "x"
type textarea "8/4/25 TMB PROVIDE SERVICE PARTS AND LABOR TO DETERMINE THAT ON PREP TABLE LEAK…"
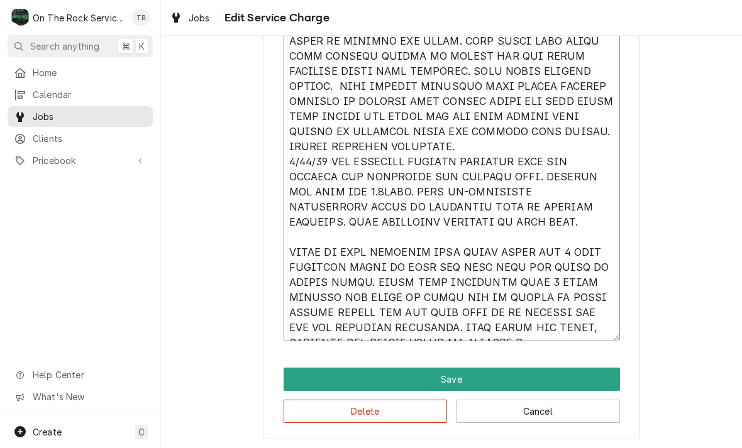
type textarea "x"
type textarea "8/4/25 TMB PROVIDE SERVICE PARTS AND LABOR TO DETERMINE THAT ON PREP TABLE LEAK…"
type textarea "x"
type textarea "8/4/25 TMB PROVIDE SERVICE PARTS AND LABOR TO DETERMINE THAT ON PREP TABLE LEAK…"
type textarea "x"
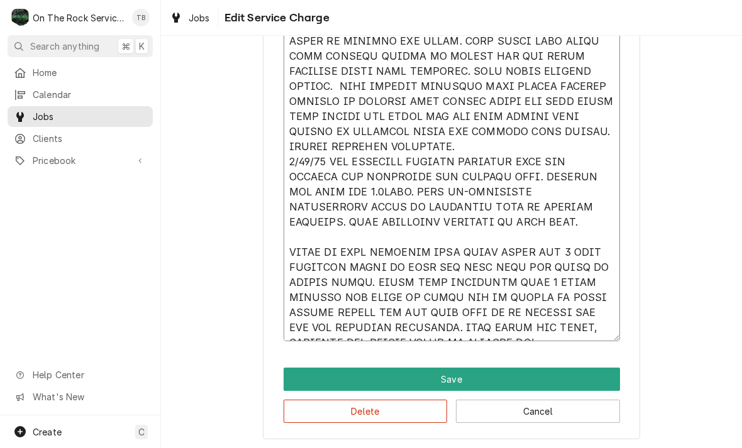
type textarea "8/4/25 TMB PROVIDE SERVICE PARTS AND LABOR TO DETERMINE THAT ON PREP TABLE LEAK…"
type textarea "x"
type textarea "8/4/25 TMB PROVIDE SERVICE PARTS AND LABOR TO DETERMINE THAT ON PREP TABLE LEAK…"
type textarea "x"
type textarea "8/4/25 TMB PROVIDE SERVICE PARTS AND LABOR TO DETERMINE THAT ON PREP TABLE LEAK…"
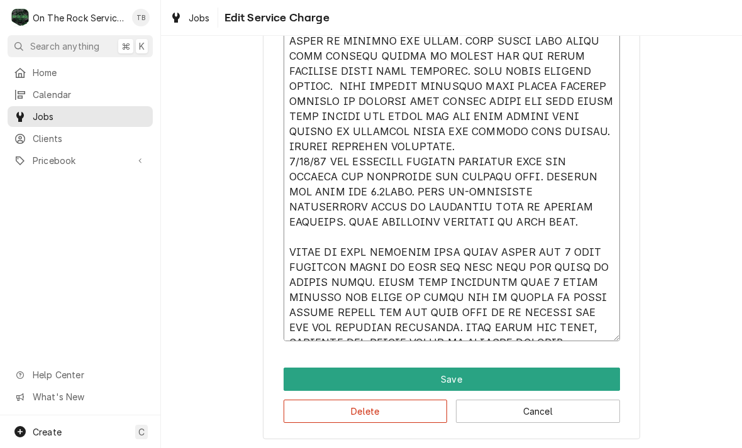
type textarea "x"
type textarea "8/4/25 TMB PROVIDE SERVICE PARTS AND LABOR TO DETERMINE THAT ON PREP TABLE LEAK…"
type textarea "x"
type textarea "8/4/25 TMB PROVIDE SERVICE PARTS AND LABOR TO DETERMINE THAT ON PREP TABLE LEAK…"
type textarea "x"
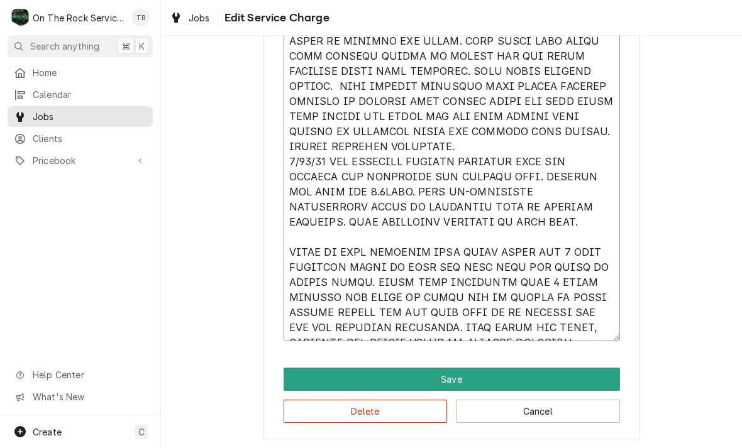
type textarea "8/4/25 TMB PROVIDE SERVICE PARTS AND LABOR TO DETERMINE THAT ON PREP TABLE LEAK…"
type textarea "x"
type textarea "8/4/25 TMB PROVIDE SERVICE PARTS AND LABOR TO DETERMINE THAT ON PREP TABLE LEAK…"
type textarea "x"
type textarea "8/4/25 TMB PROVIDE SERVICE PARTS AND LABOR TO DETERMINE THAT ON PREP TABLE LEAK…"
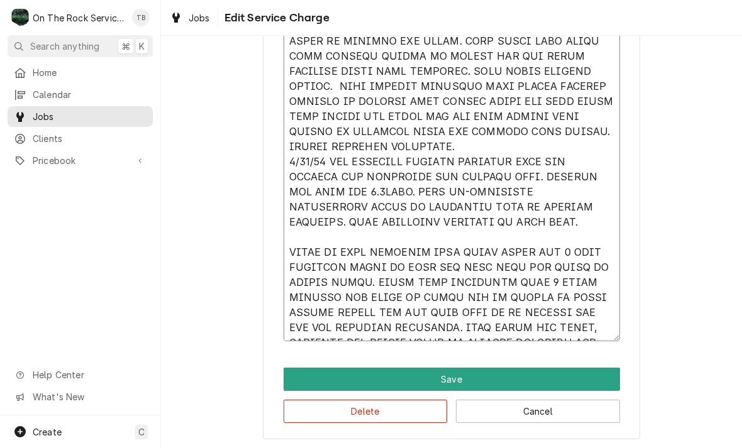
type textarea "x"
type textarea "8/4/25 TMB PROVIDE SERVICE PARTS AND LABOR TO DETERMINE THAT ON PREP TABLE LEAK…"
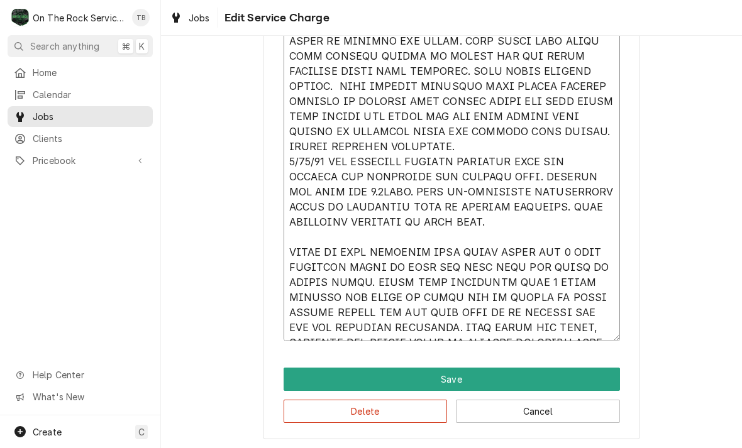
type textarea "x"
type textarea "8/4/25 TMB PROVIDE SERVICE PARTS AND LABOR TO DETERMINE THAT ON PREP TABLE LEAK…"
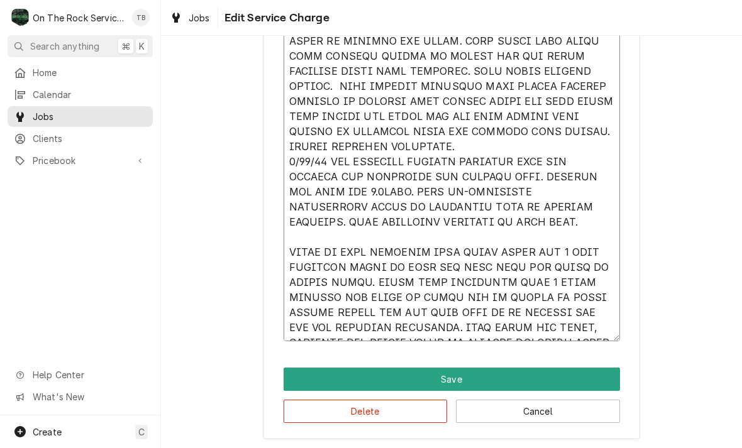
type textarea "x"
type textarea "8/4/25 TMB PROVIDE SERVICE PARTS AND LABOR TO DETERMINE THAT ON PREP TABLE LEAK…"
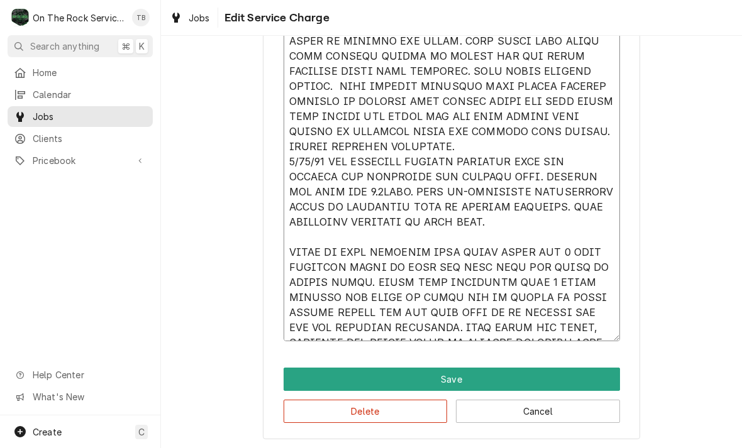
type textarea "x"
type textarea "8/4/25 TMB PROVIDE SERVICE PARTS AND LABOR TO DETERMINE THAT ON PREP TABLE LEAK…"
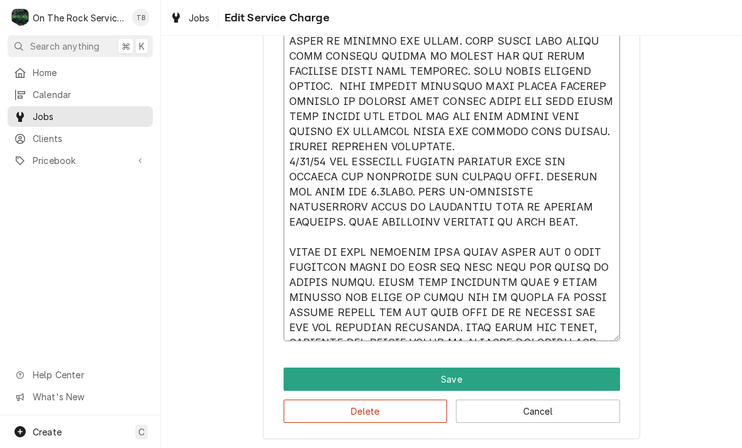
type textarea "x"
type textarea "8/4/25 TMB PROVIDE SERVICE PARTS AND LABOR TO DETERMINE THAT ON PREP TABLE LEAK…"
type textarea "x"
type textarea "8/4/25 TMB PROVIDE SERVICE PARTS AND LABOR TO DETERMINE THAT ON PREP TABLE LEAK…"
type textarea "x"
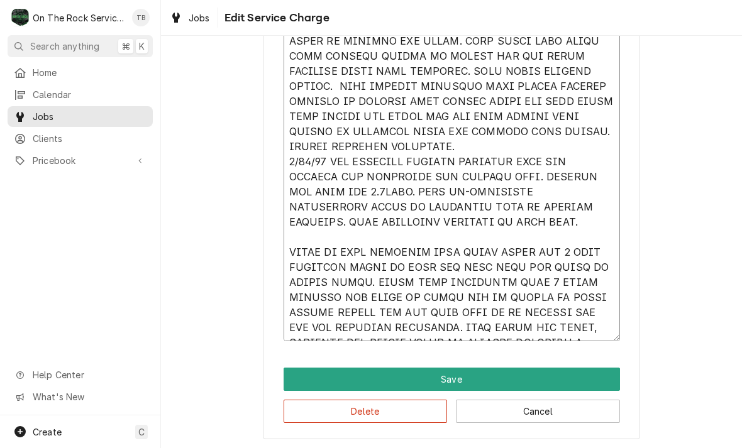
type textarea "8/4/25 TMB PROVIDE SERVICE PARTS AND LABOR TO DETERMINE THAT ON PREP TABLE LEAK…"
type textarea "x"
type textarea "8/4/25 TMB PROVIDE SERVICE PARTS AND LABOR TO DETERMINE THAT ON PREP TABLE LEAK…"
type textarea "x"
type textarea "8/4/25 TMB PROVIDE SERVICE PARTS AND LABOR TO DETERMINE THAT ON PREP TABLE LEAK…"
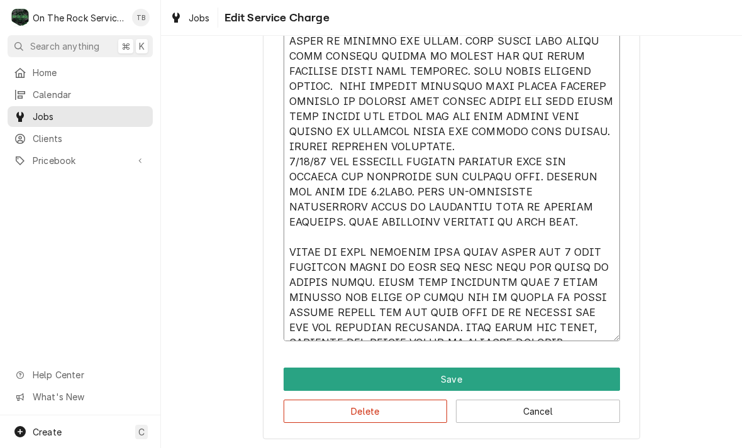
type textarea "x"
type textarea "8/4/25 TMB PROVIDE SERVICE PARTS AND LABOR TO DETERMINE THAT ON PREP TABLE LEAK…"
type textarea "x"
type textarea "8/4/25 TMB PROVIDE SERVICE PARTS AND LABOR TO DETERMINE THAT ON PREP TABLE LEAK…"
type textarea "x"
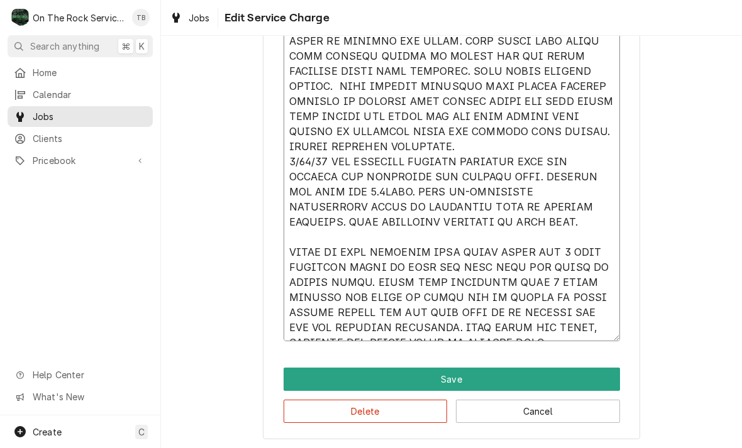
type textarea "8/4/25 TMB PROVIDE SERVICE PARTS AND LABOR TO DETERMINE THAT ON PREP TABLE LEAK…"
type textarea "x"
type textarea "8/4/25 TMB PROVIDE SERVICE PARTS AND LABOR TO DETERMINE THAT ON PREP TABLE LEAK…"
type textarea "x"
type textarea "8/4/25 TMB PROVIDE SERVICE PARTS AND LABOR TO DETERMINE THAT ON PREP TABLE LEAK…"
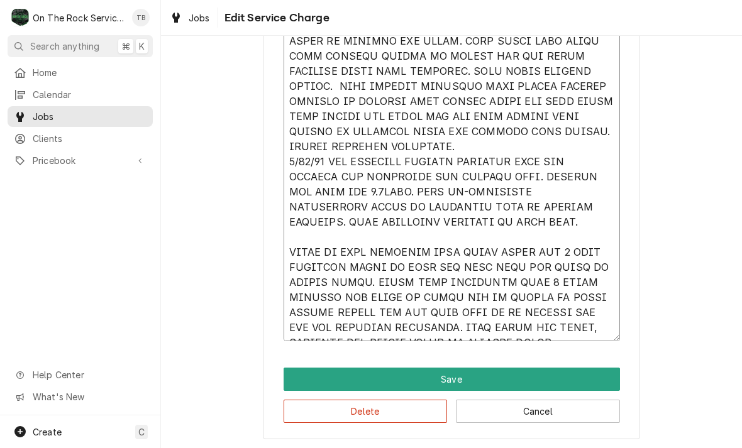
type textarea "x"
type textarea "8/4/25 TMB PROVIDE SERVICE PARTS AND LABOR TO DETERMINE THAT ON PREP TABLE LEAK…"
type textarea "x"
type textarea "8/4/25 TMB PROVIDE SERVICE PARTS AND LABOR TO DETERMINE THAT ON PREP TABLE LEAK…"
type textarea "x"
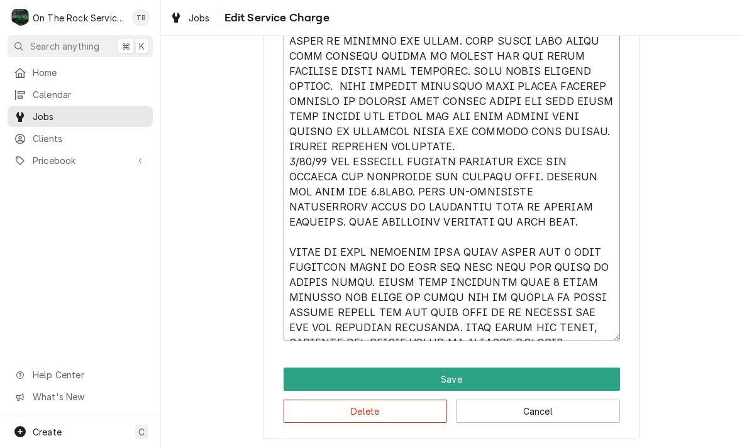
type textarea "8/4/25 TMB PROVIDE SERVICE PARTS AND LABOR TO DETERMINE THAT ON PREP TABLE LEAK…"
type textarea "x"
type textarea "8/4/25 TMB PROVIDE SERVICE PARTS AND LABOR TO DETERMINE THAT ON PREP TABLE LEAK…"
type textarea "x"
type textarea "8/4/25 TMB PROVIDE SERVICE PARTS AND LABOR TO DETERMINE THAT ON PREP TABLE LEAK…"
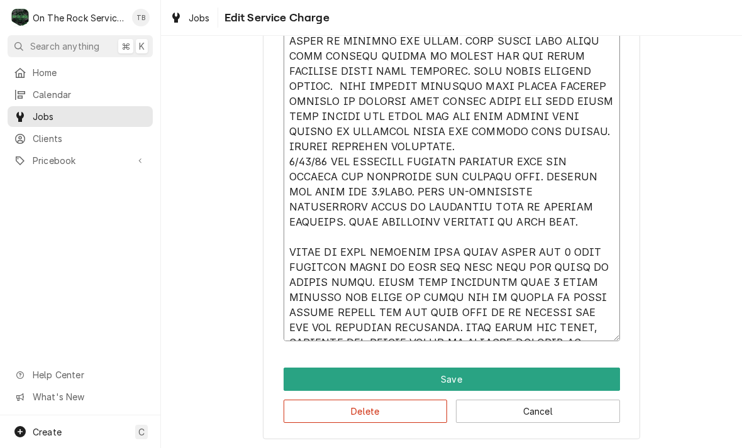
type textarea "x"
type textarea "8/4/25 TMB PROVIDE SERVICE PARTS AND LABOR TO DETERMINE THAT ON PREP TABLE LEAK…"
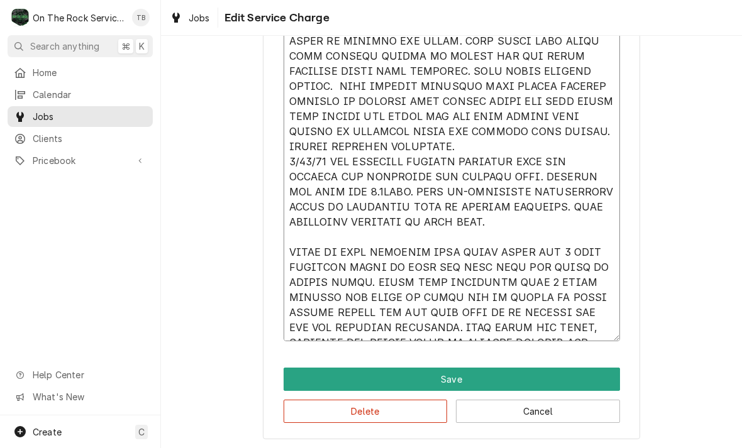
type textarea "x"
type textarea "8/4/25 TMB PROVIDE SERVICE PARTS AND LABOR TO DETERMINE THAT ON PREP TABLE LEAK…"
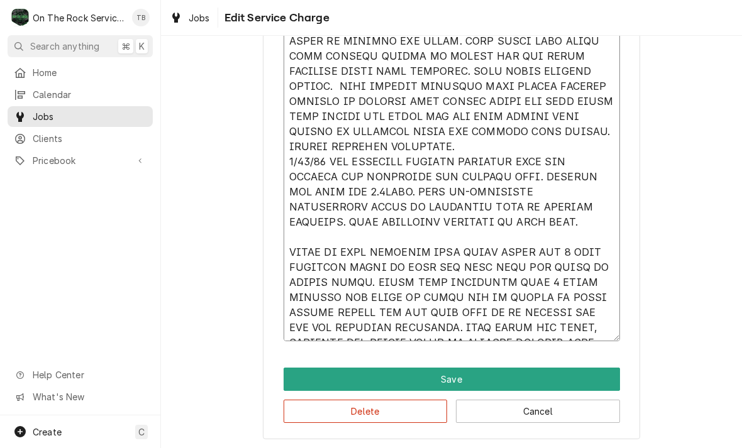
type textarea "x"
type textarea "8/4/25 TMB PROVIDE SERVICE PARTS AND LABOR TO DETERMINE THAT ON PREP TABLE LEAK…"
type textarea "x"
type textarea "8/4/25 TMB PROVIDE SERVICE PARTS AND LABOR TO DETERMINE THAT ON PREP TABLE LEAK…"
type textarea "x"
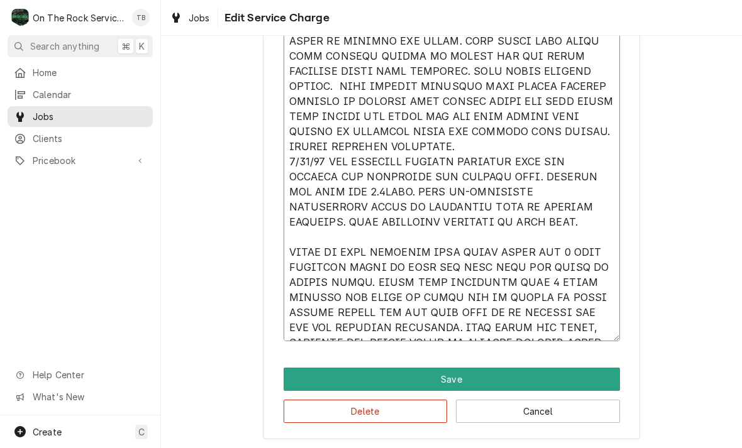
type textarea "8/4/25 TMB PROVIDE SERVICE PARTS AND LABOR TO DETERMINE THAT ON PREP TABLE LEAK…"
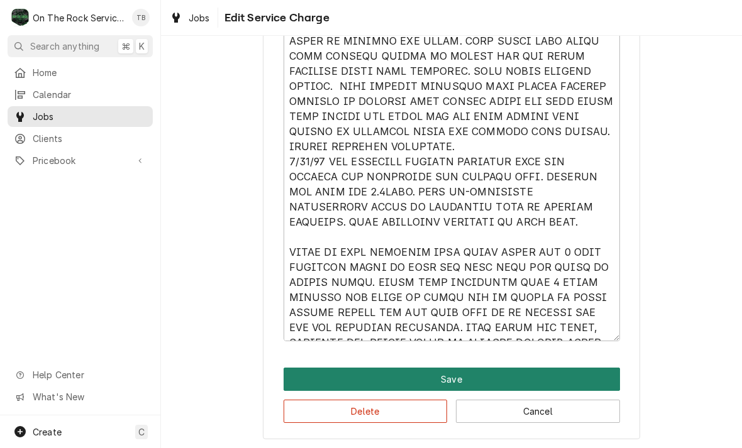
click at [417, 372] on button "Save" at bounding box center [451, 379] width 336 height 23
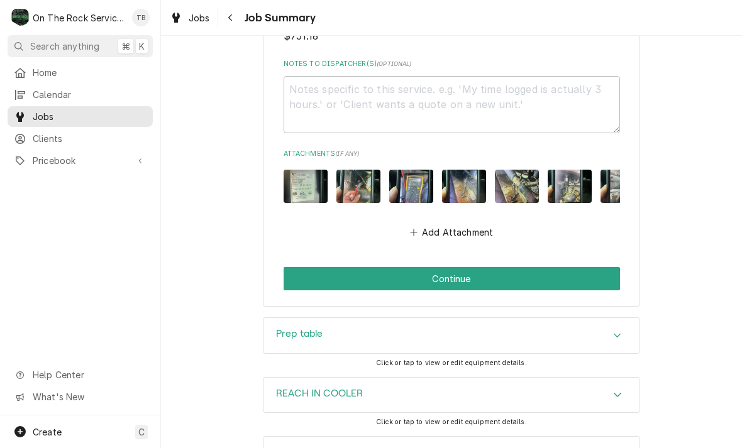
scroll to position [2159, 0]
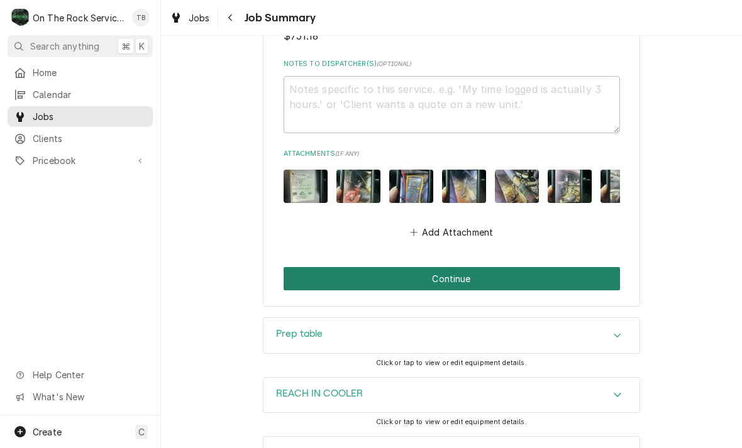
click at [454, 267] on button "Continue" at bounding box center [451, 278] width 336 height 23
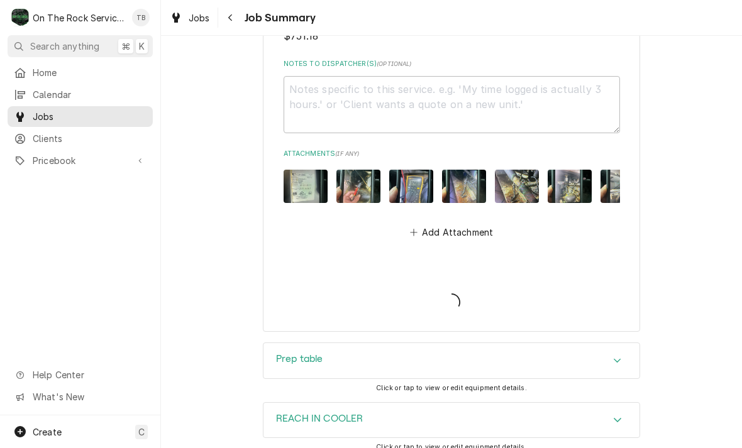
type textarea "x"
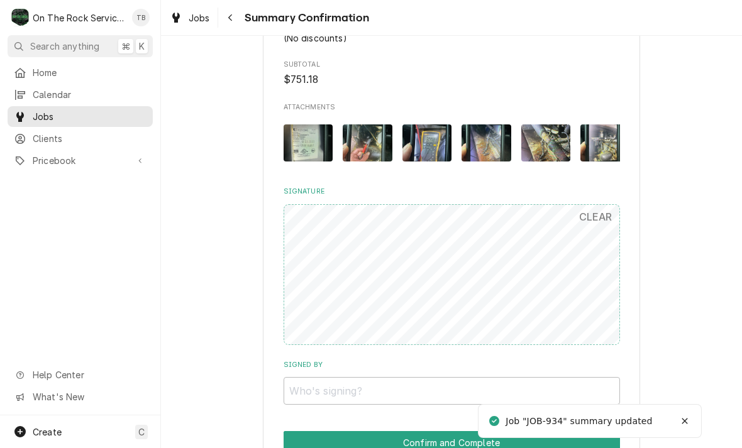
scroll to position [1647, 0]
click at [339, 377] on input "Signed By" at bounding box center [451, 391] width 336 height 28
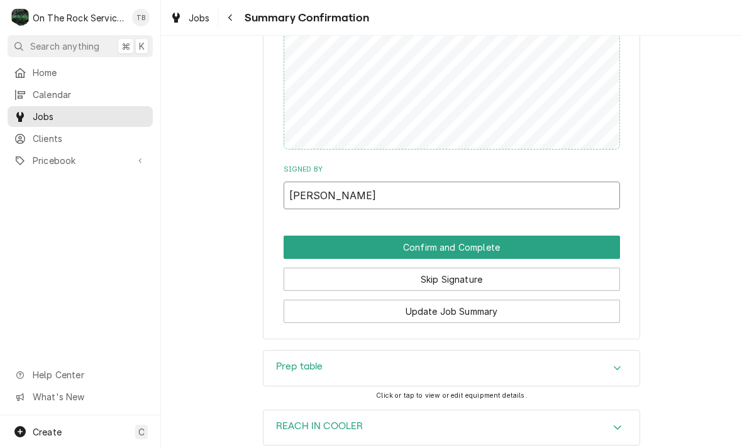
scroll to position [1850, 0]
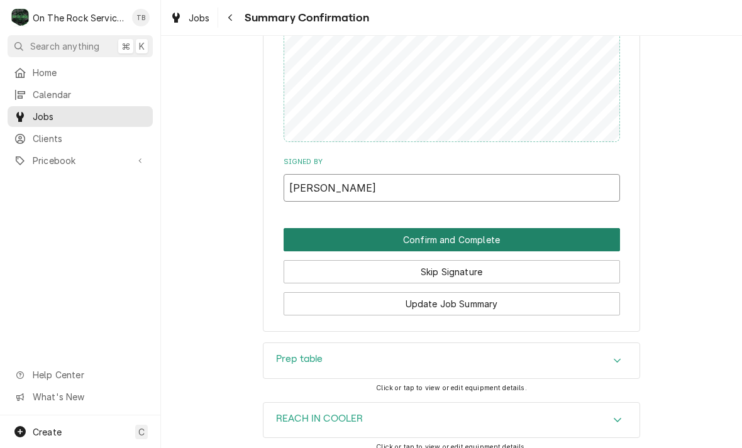
type input "[PERSON_NAME]"
click at [452, 228] on button "Confirm and Complete" at bounding box center [451, 239] width 336 height 23
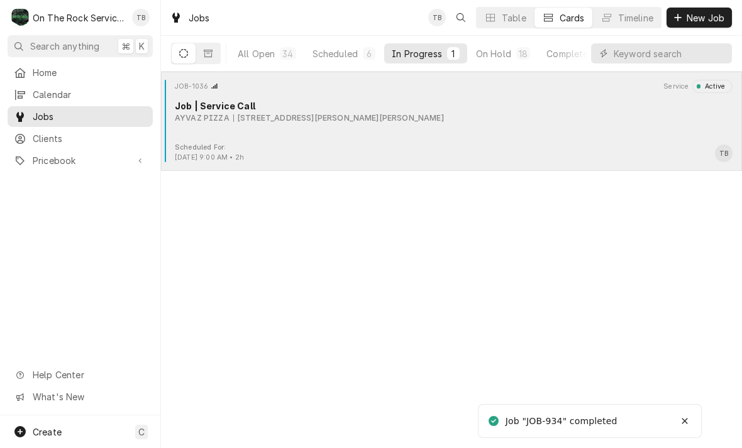
click at [342, 150] on div "Scheduled For: [DATE] 9:00 AM • 2h TB" at bounding box center [451, 153] width 571 height 20
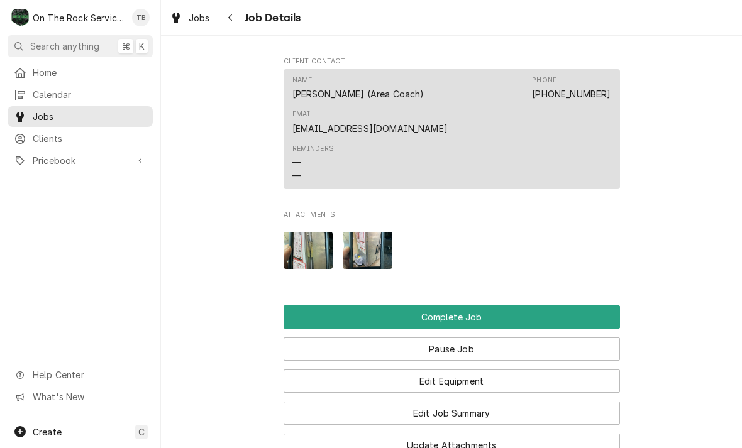
scroll to position [1310, 0]
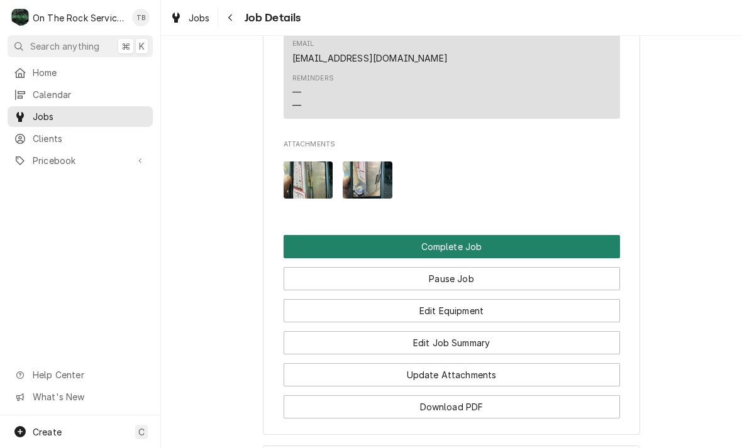
click at [466, 235] on button "Complete Job" at bounding box center [451, 246] width 336 height 23
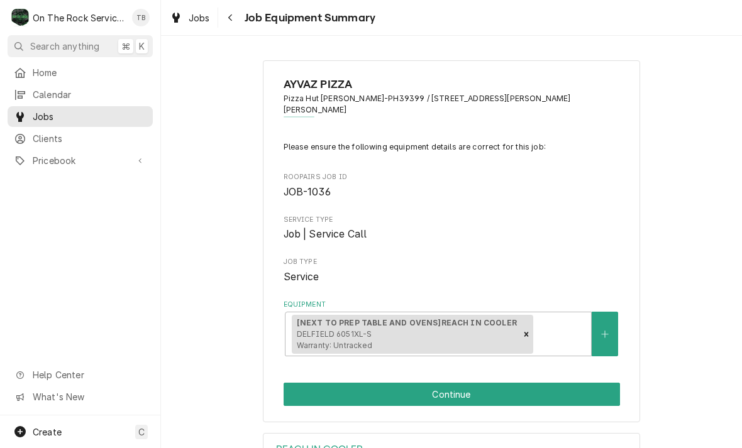
scroll to position [107, 0]
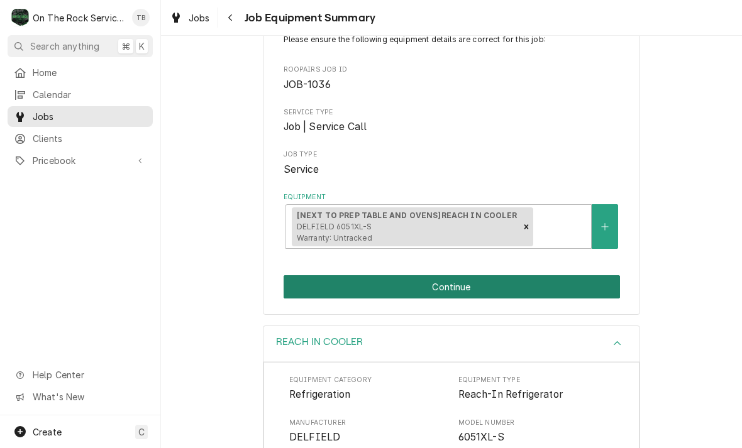
click at [444, 282] on button "Continue" at bounding box center [451, 286] width 336 height 23
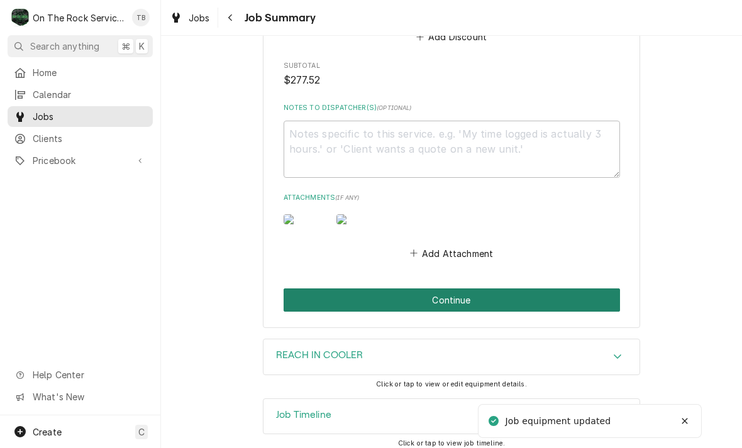
click at [442, 291] on button "Continue" at bounding box center [451, 299] width 336 height 23
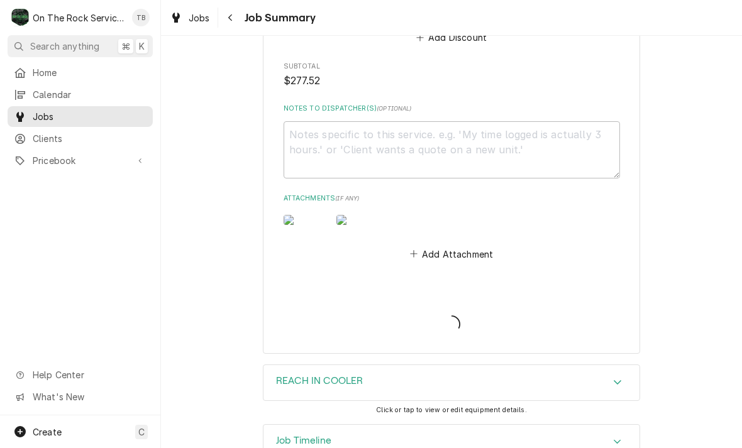
type textarea "x"
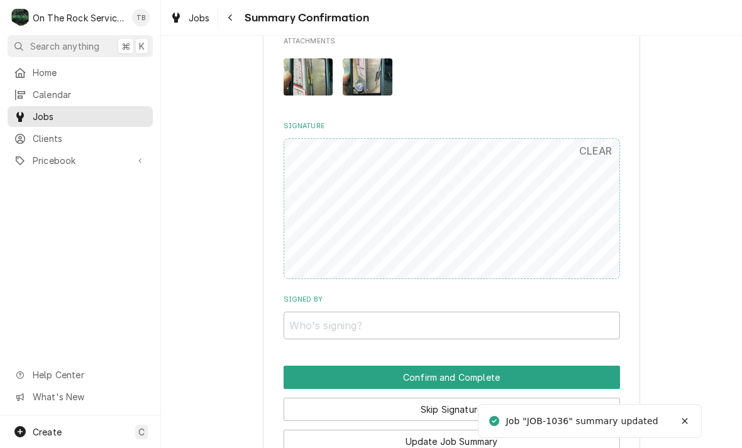
scroll to position [1123, 0]
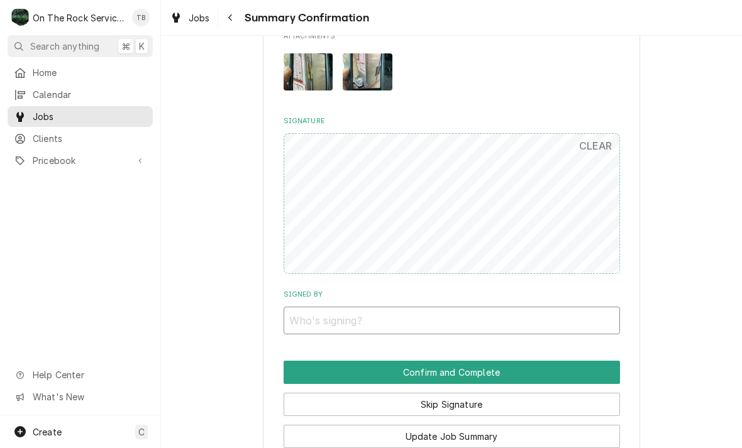
click at [339, 307] on input "Signed By" at bounding box center [451, 321] width 336 height 28
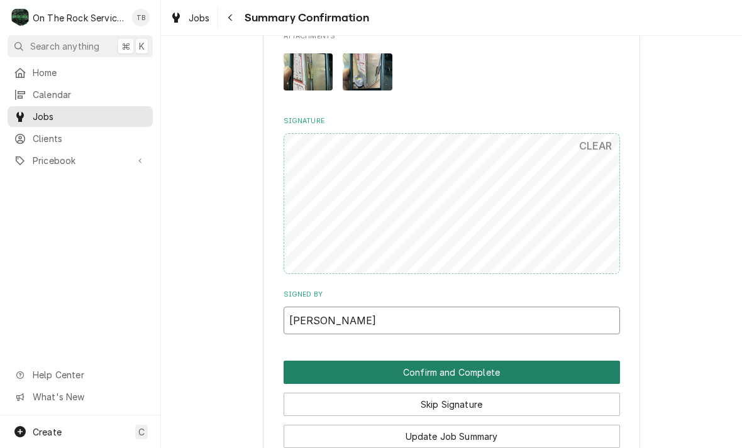
type input "[PERSON_NAME]"
click at [435, 361] on button "Confirm and Complete" at bounding box center [451, 372] width 336 height 23
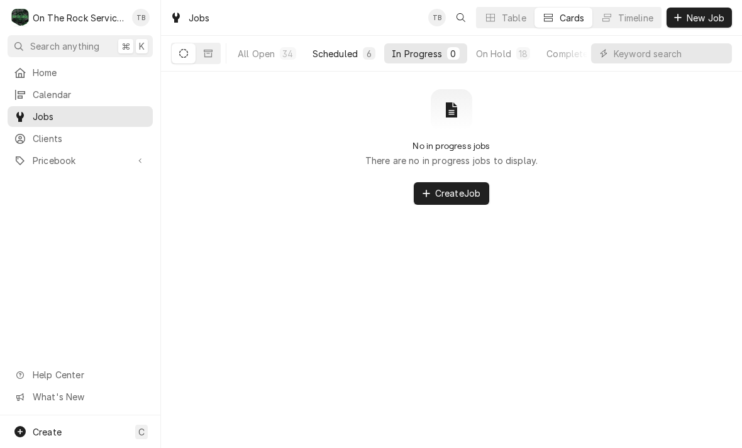
click at [326, 59] on div "Scheduled" at bounding box center [334, 53] width 45 height 13
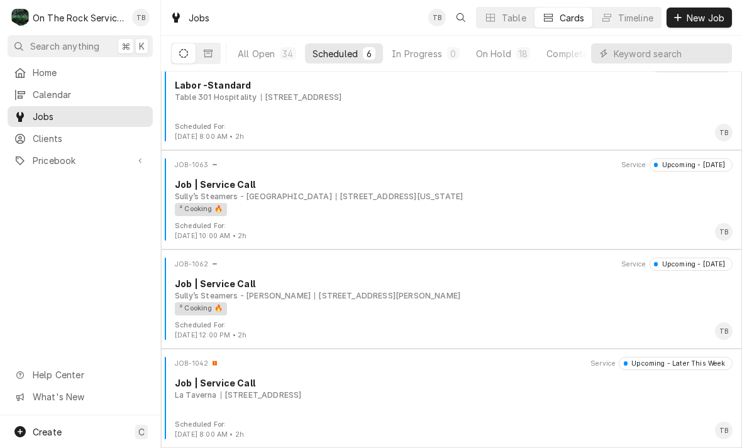
scroll to position [219, 0]
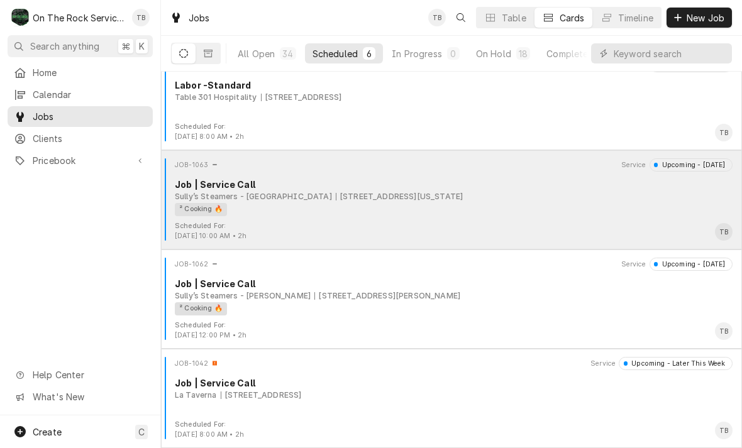
click at [445, 212] on div "² Cooking 🔥" at bounding box center [449, 209] width 549 height 13
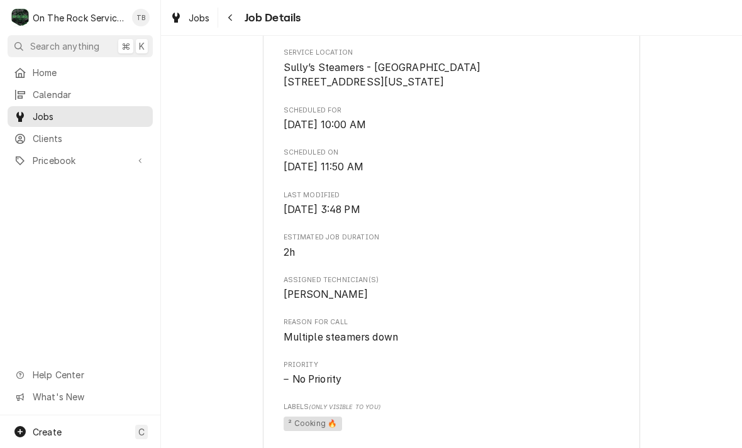
scroll to position [297, 0]
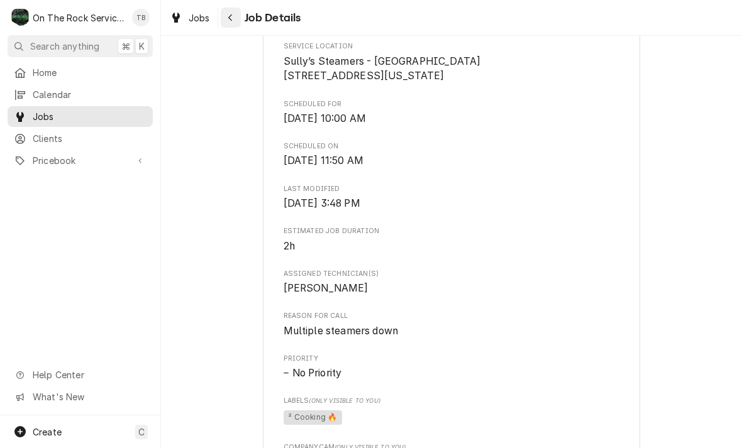
click at [237, 22] on button "Navigate back" at bounding box center [231, 18] width 20 height 20
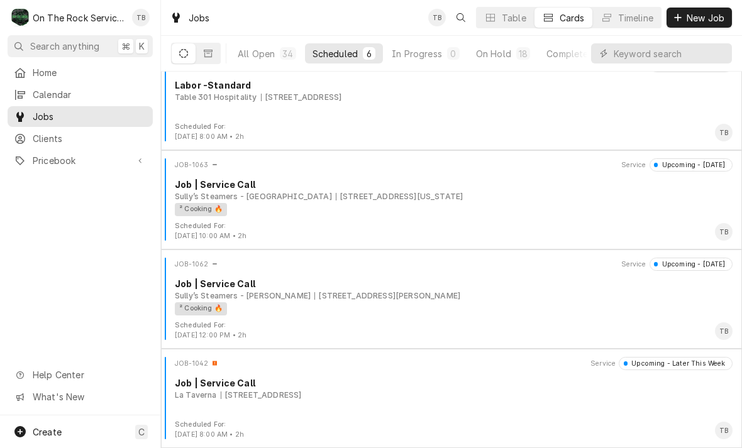
scroll to position [219, 0]
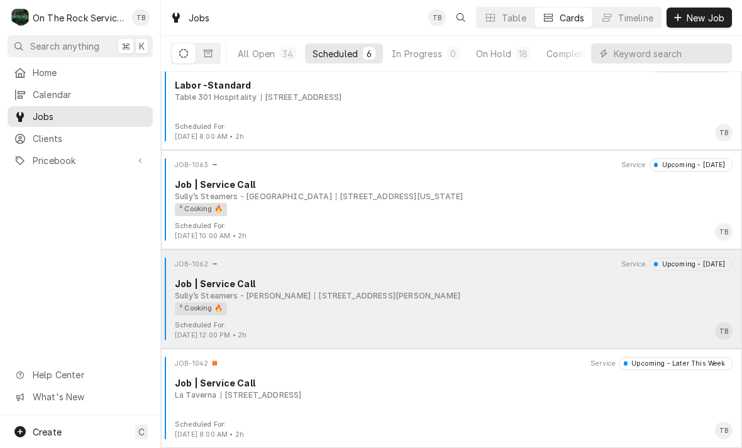
click at [373, 303] on div "² Cooking 🔥" at bounding box center [449, 308] width 549 height 13
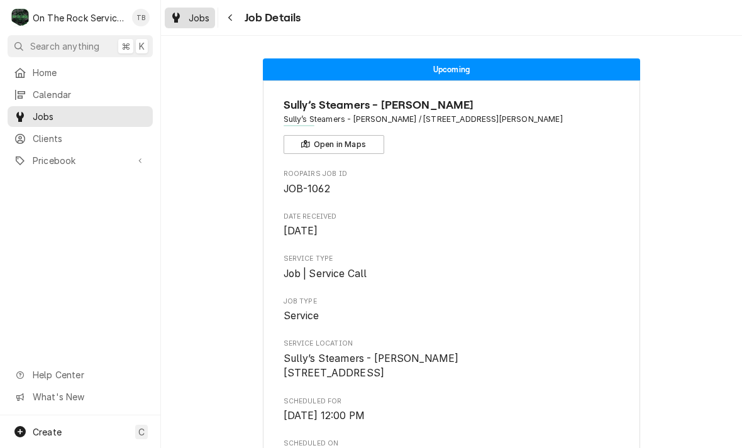
click at [187, 23] on div "Jobs" at bounding box center [189, 18] width 45 height 16
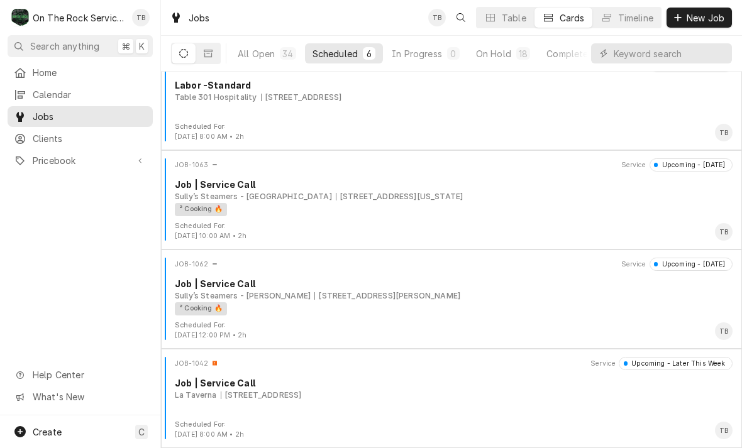
scroll to position [219, 0]
click at [503, 55] on div "On Hold" at bounding box center [493, 53] width 35 height 13
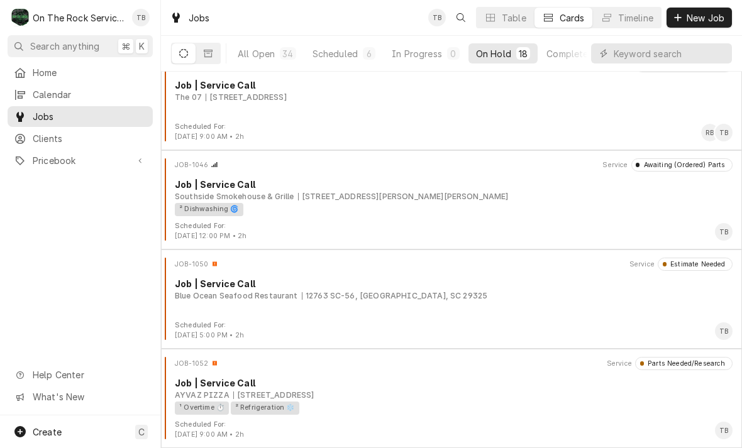
scroll to position [1411, 0]
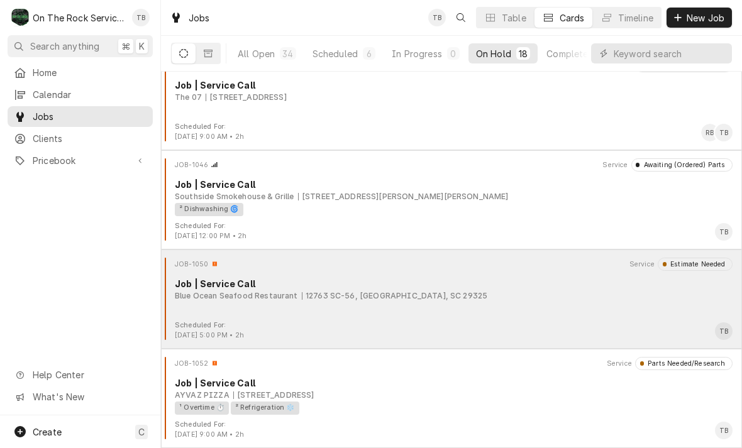
click at [590, 308] on div "JOB-1050 Service Estimate Needed Job | Service Call Blue Ocean Seafood Restaura…" at bounding box center [451, 289] width 571 height 63
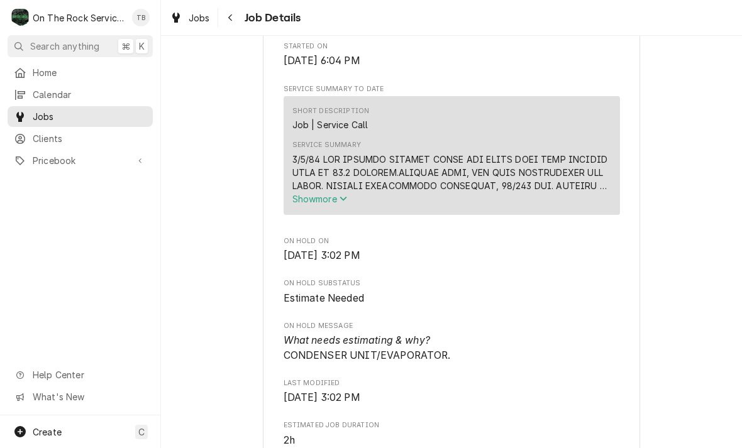
scroll to position [405, 0]
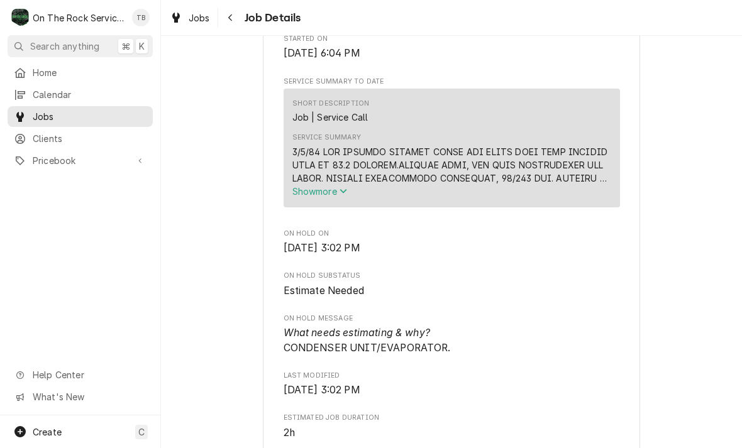
click at [252, 25] on div "Job Details" at bounding box center [261, 18] width 80 height 20
click at [239, 23] on button "Navigate back" at bounding box center [231, 18] width 20 height 20
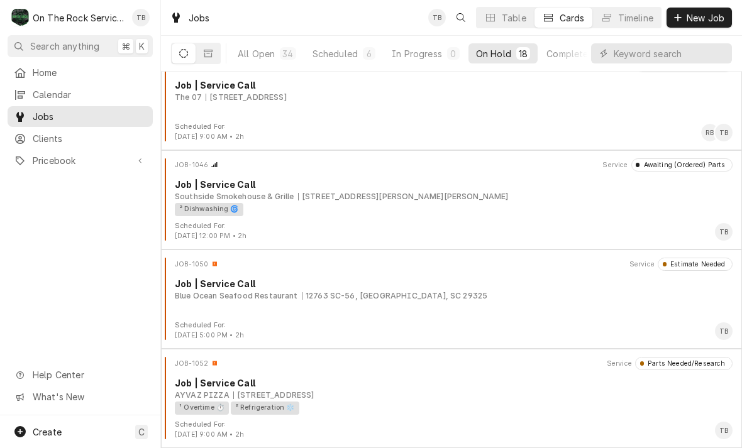
scroll to position [1411, 0]
click at [261, 60] on button "All Open 34" at bounding box center [267, 53] width 74 height 20
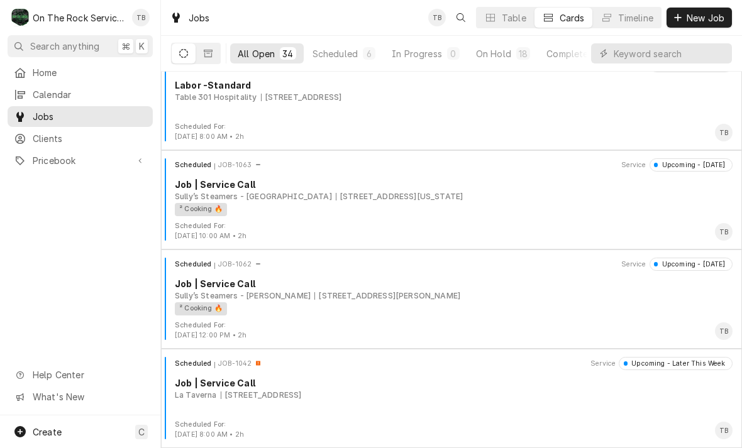
scroll to position [3000, 0]
